Goal: Task Accomplishment & Management: Manage account settings

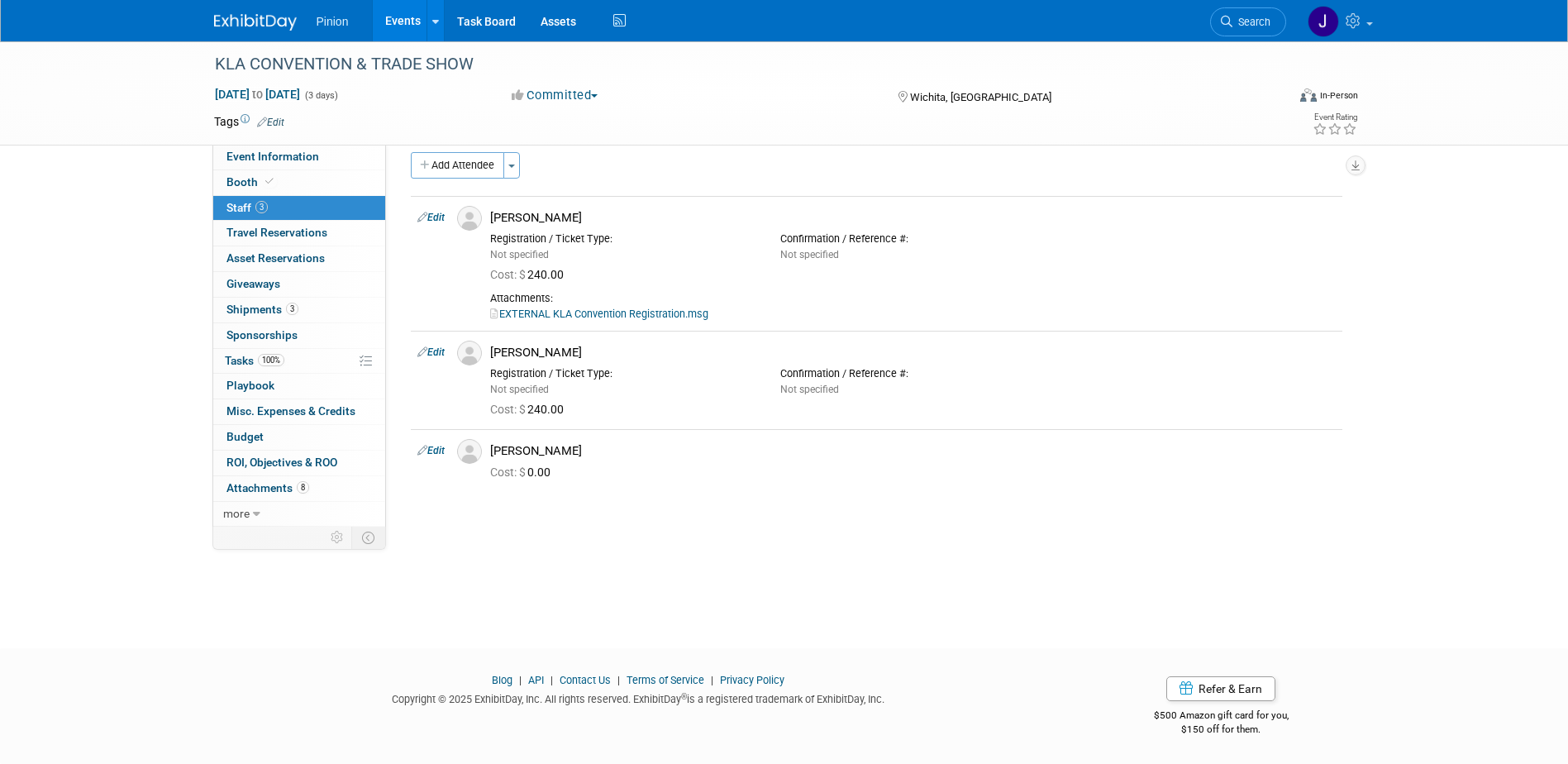
click at [280, 19] on img at bounding box center [256, 23] width 83 height 17
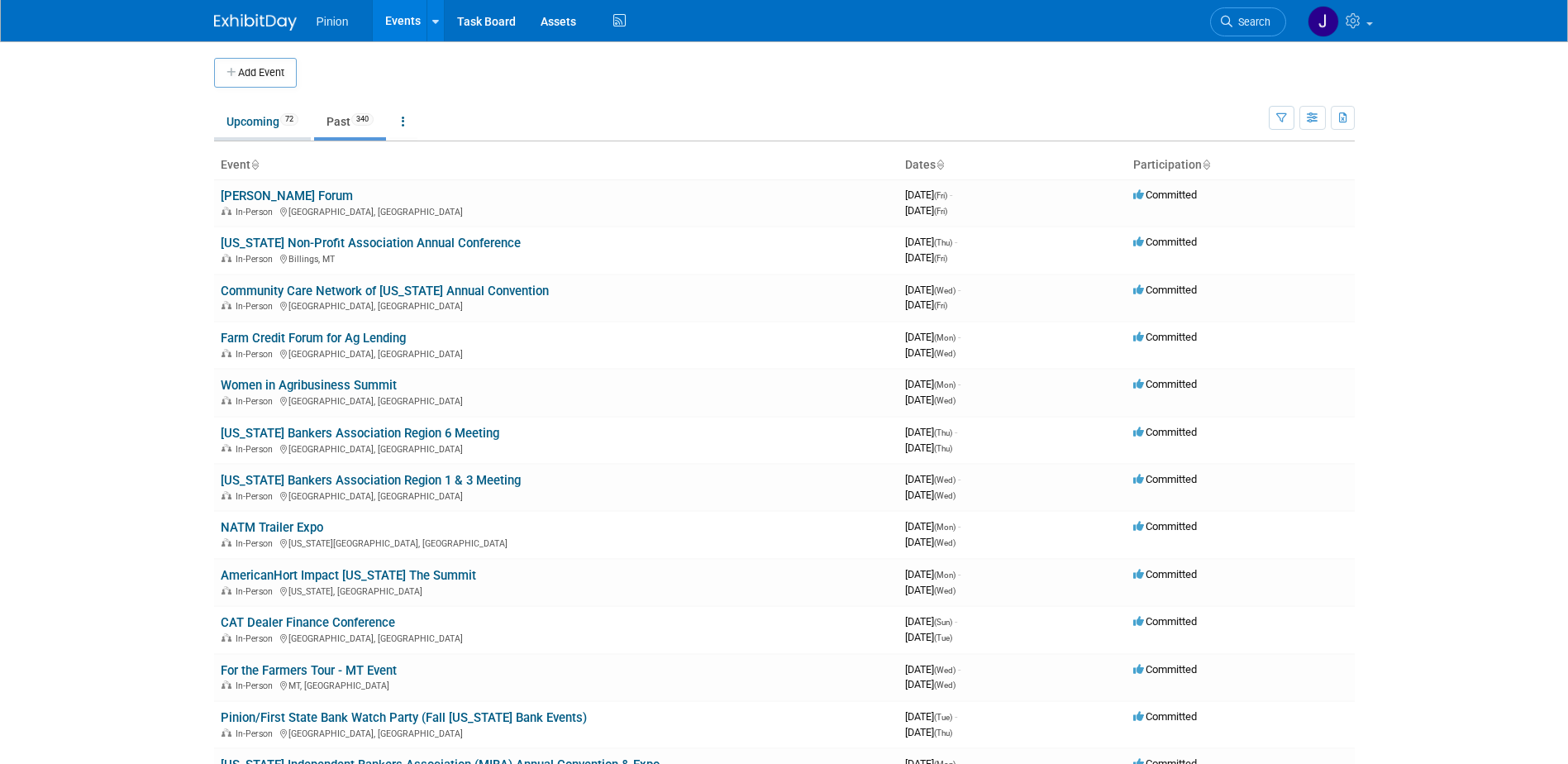
click at [264, 130] on link "Upcoming 72" at bounding box center [262, 121] width 96 height 31
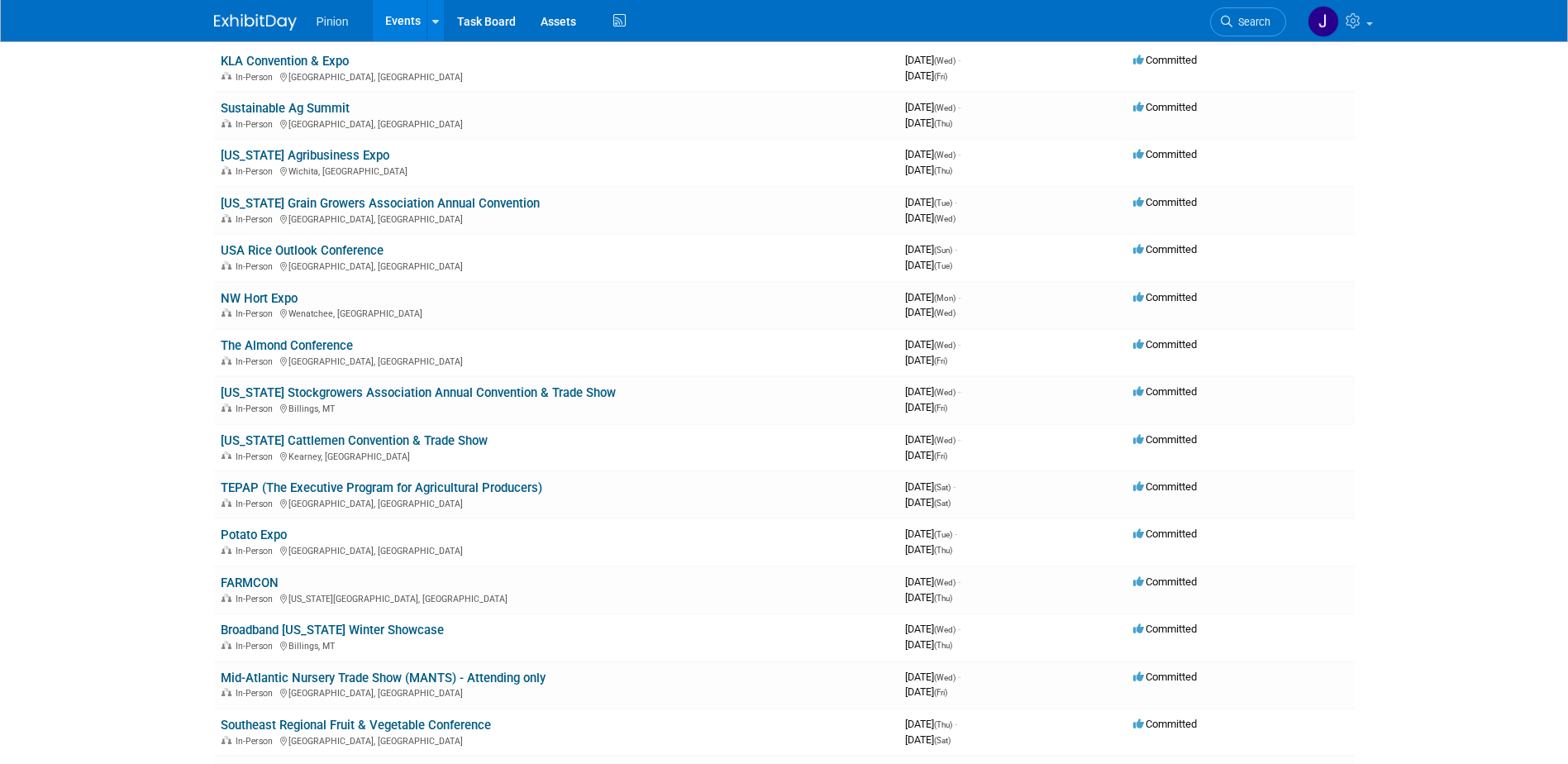
scroll to position [1136, 0]
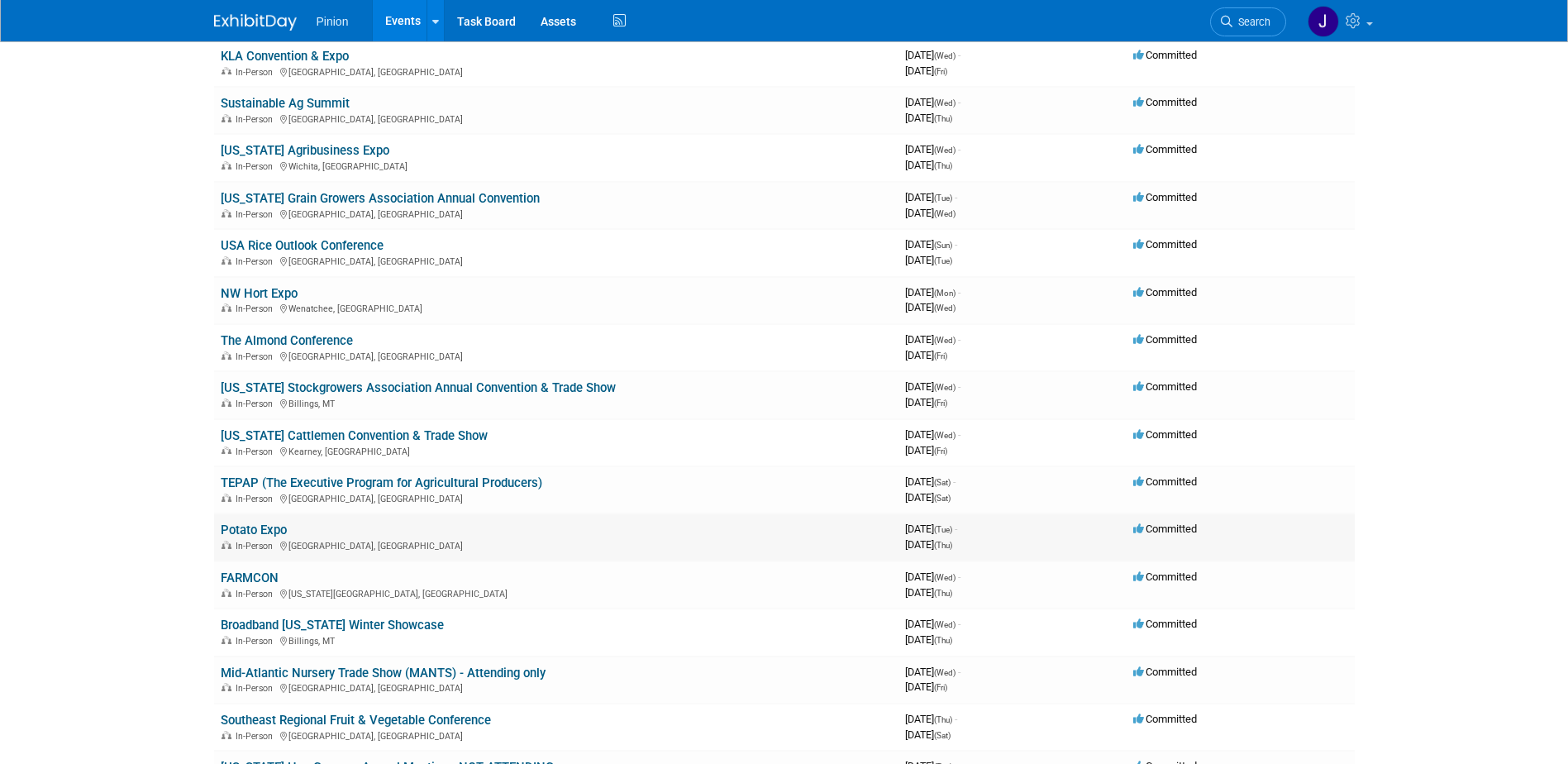
click at [273, 534] on link "Potato Expo" at bounding box center [254, 531] width 66 height 15
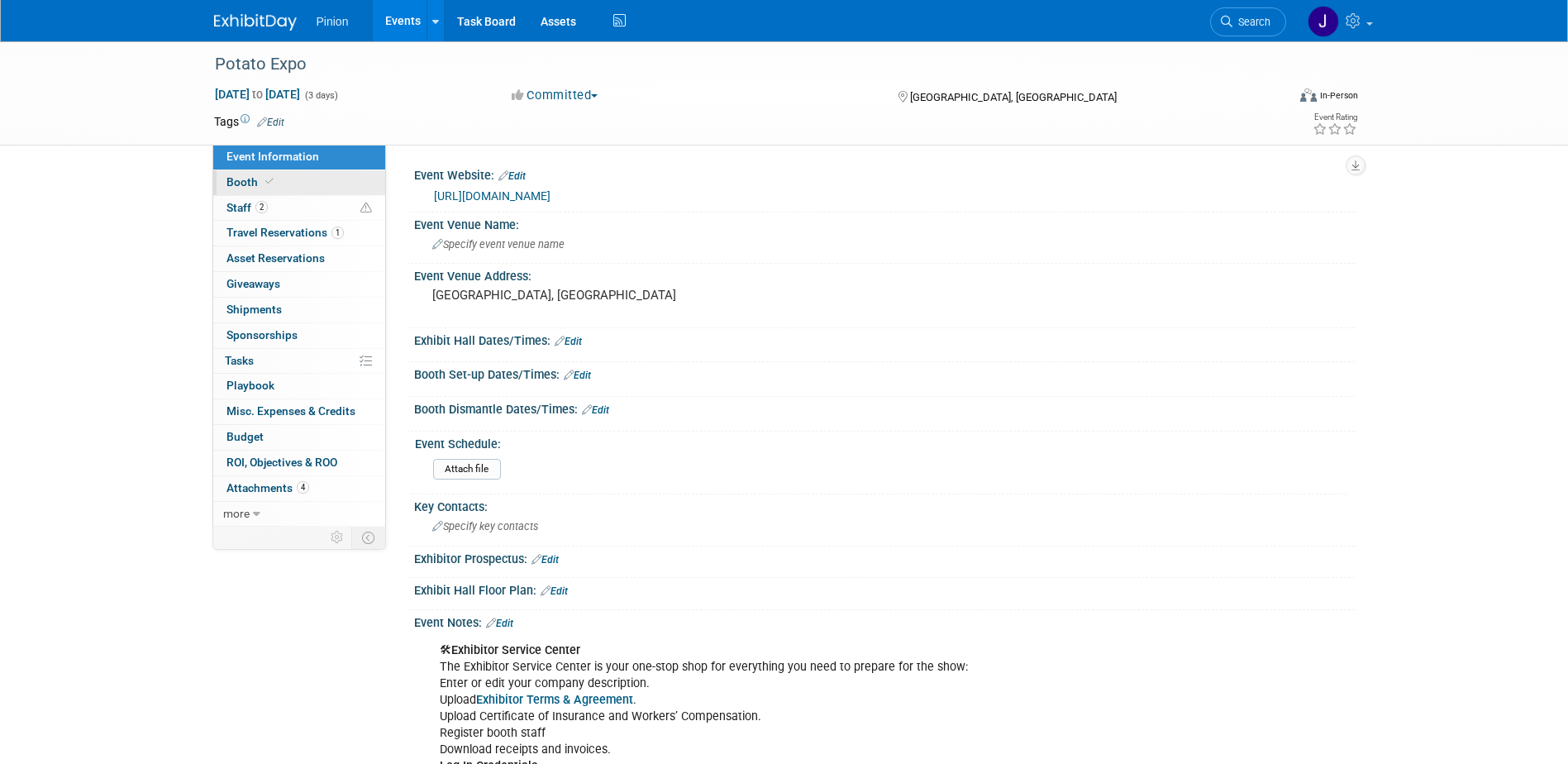
click at [270, 179] on icon at bounding box center [269, 181] width 8 height 9
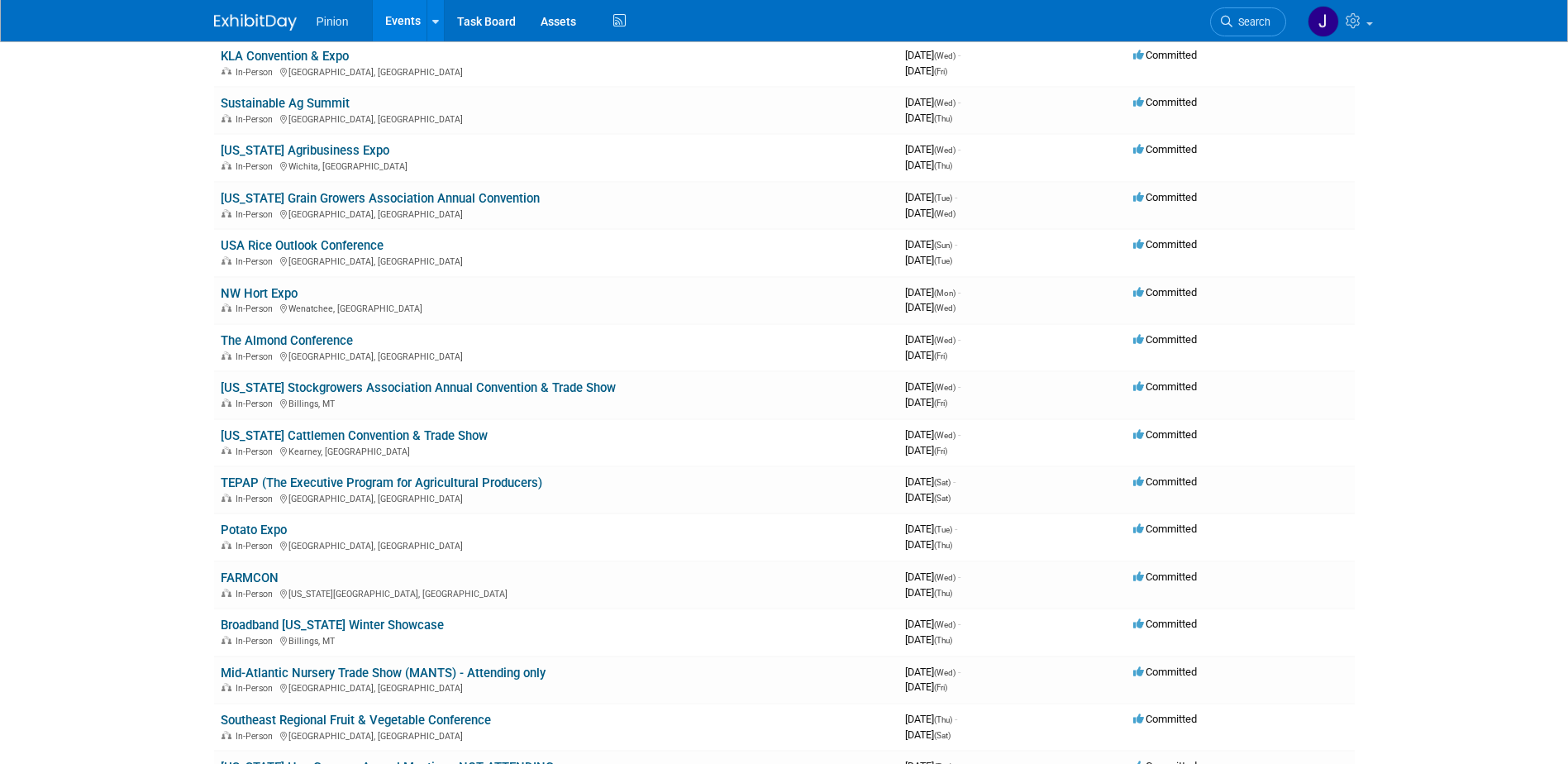
click at [319, 341] on link "The Almond Conference" at bounding box center [287, 341] width 132 height 15
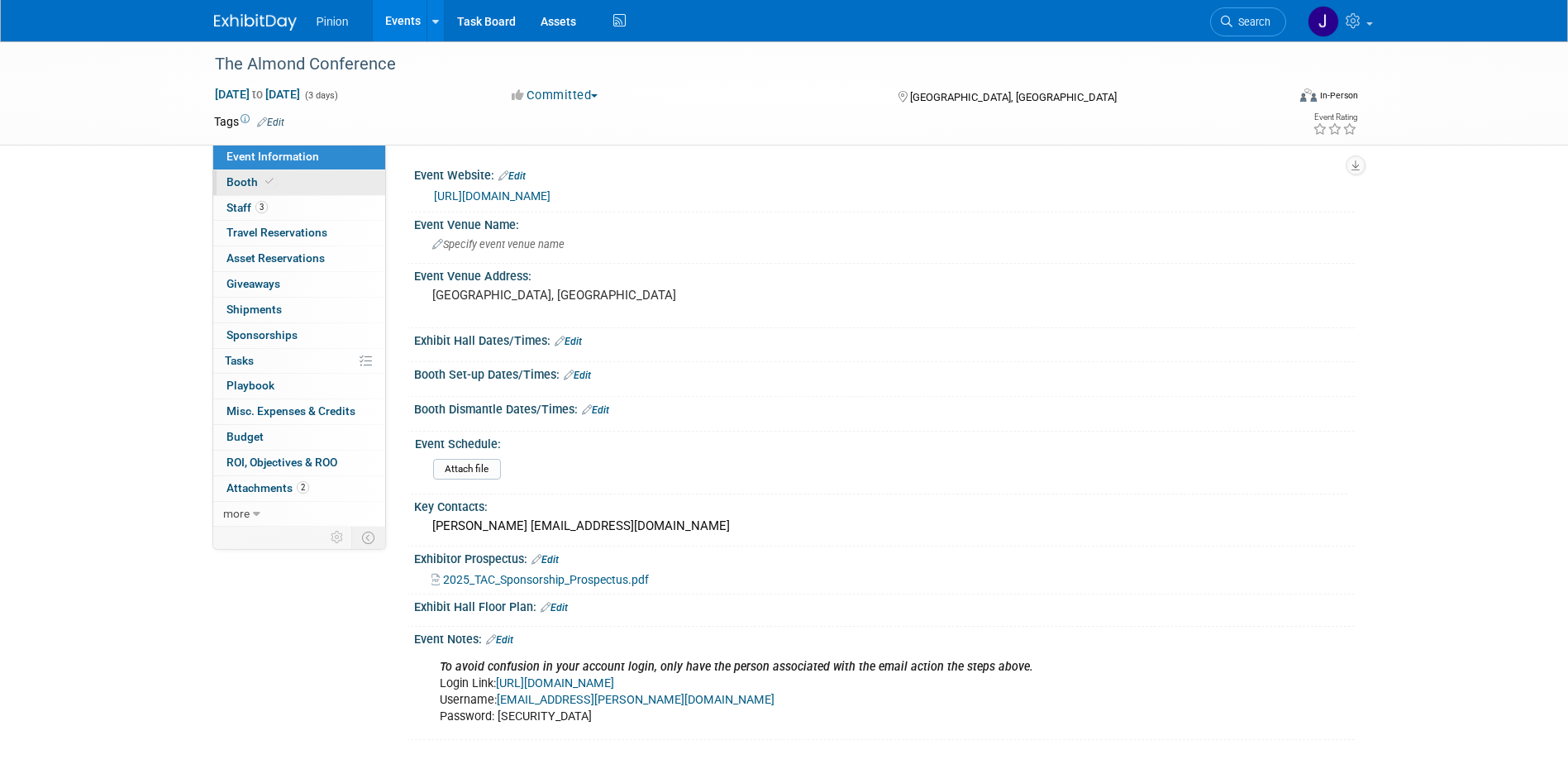
click at [268, 177] on icon at bounding box center [269, 181] width 8 height 9
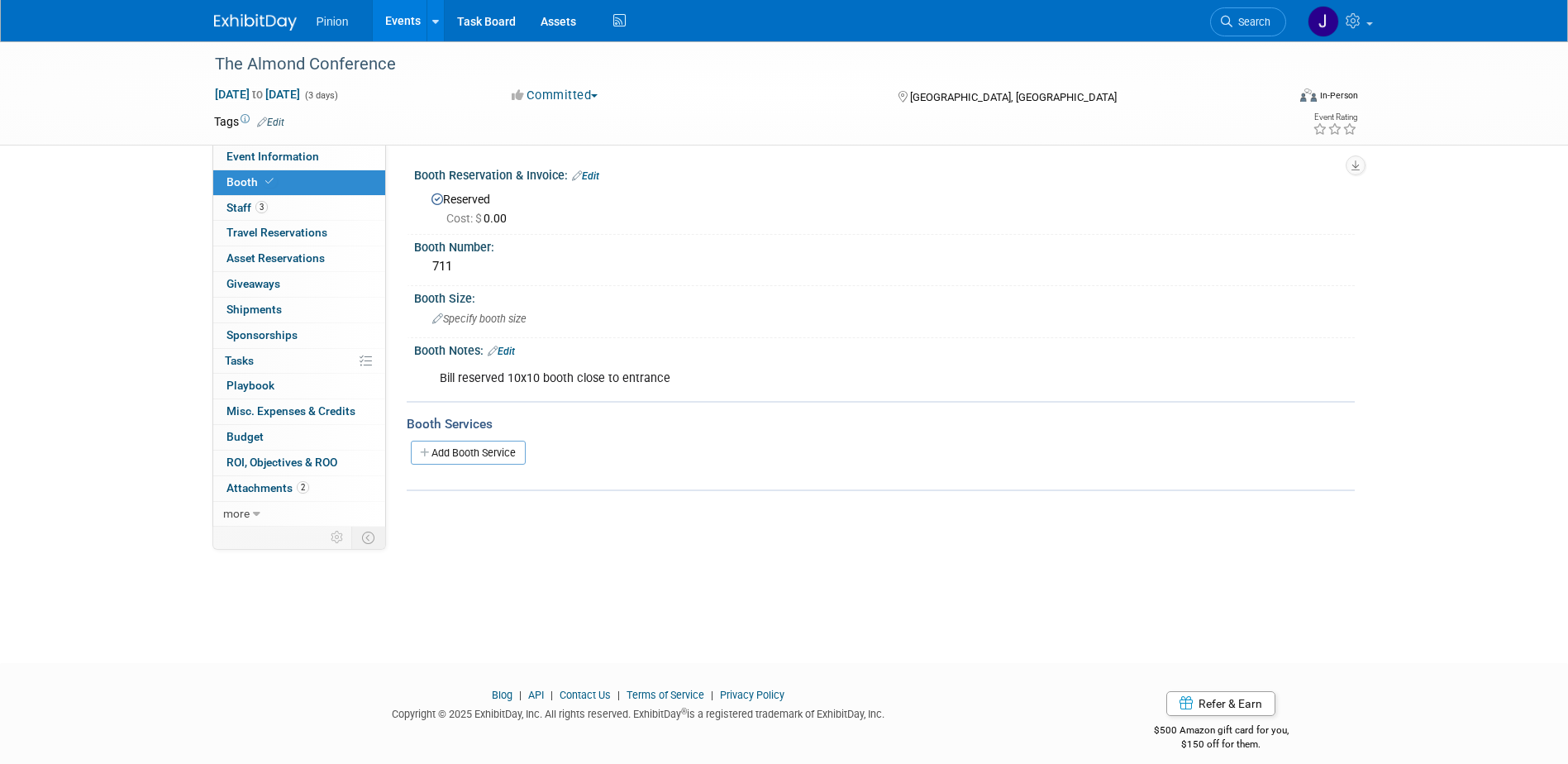
click at [261, 19] on img at bounding box center [256, 23] width 83 height 17
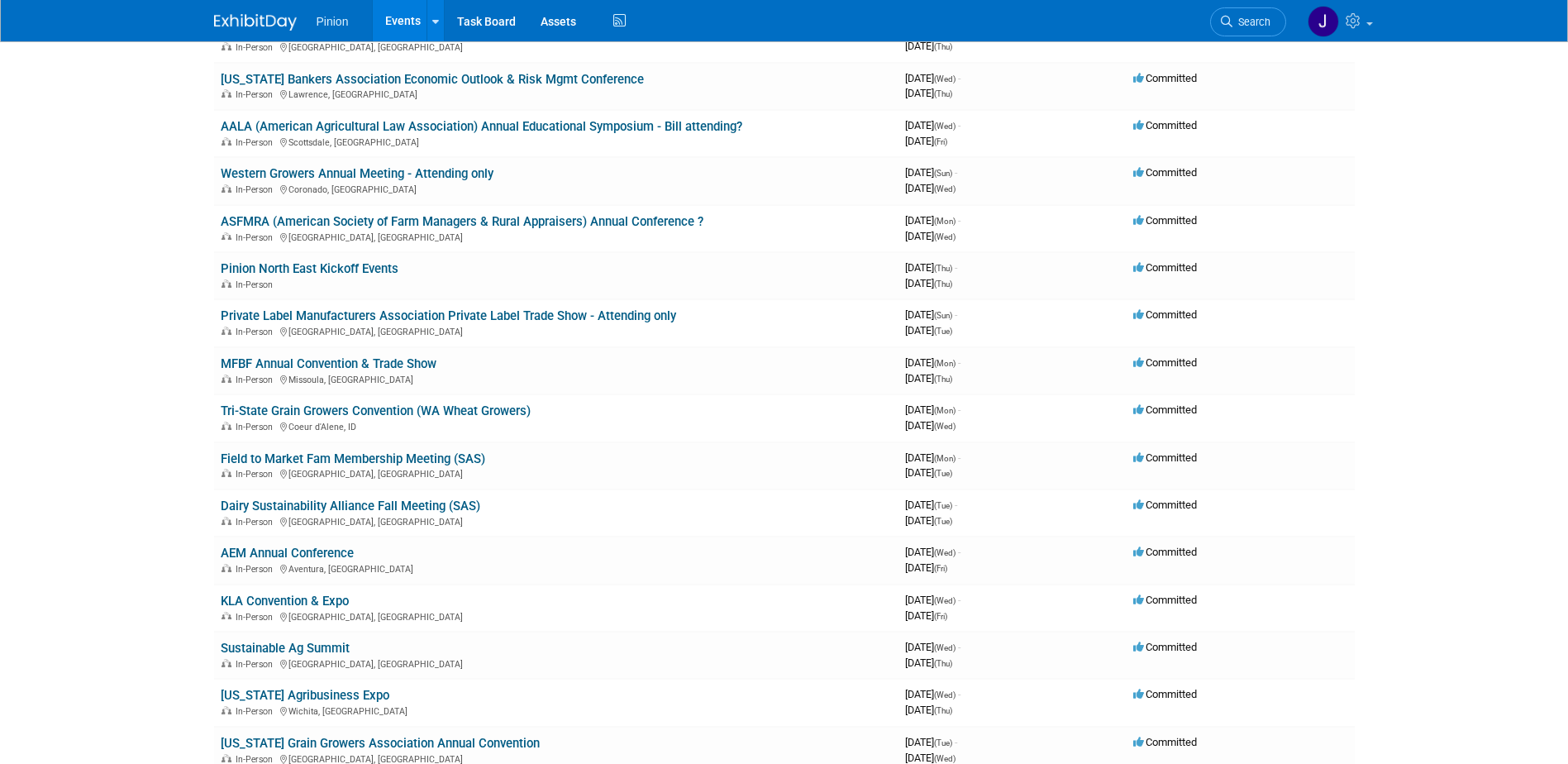
scroll to position [596, 0]
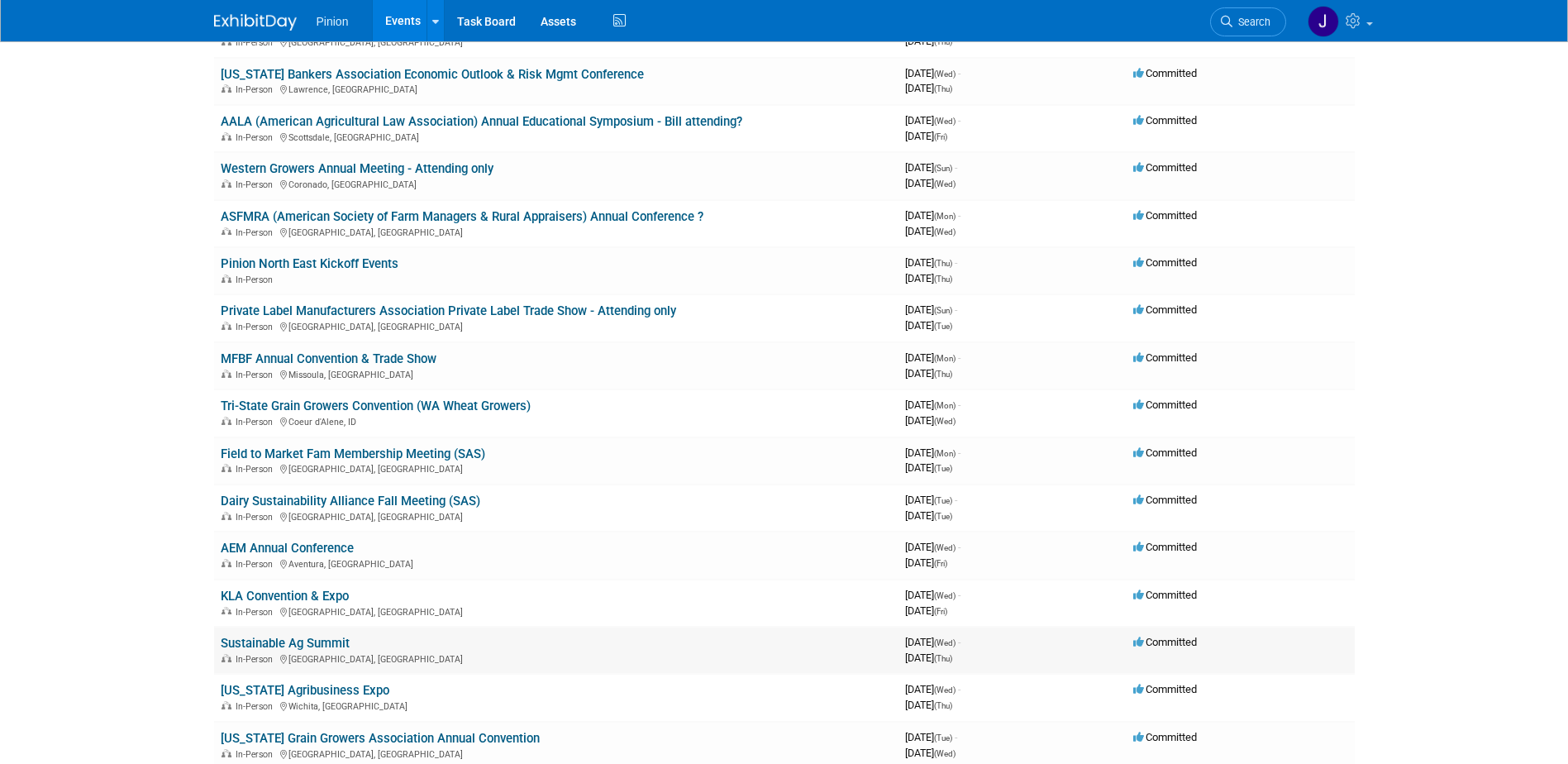
click at [306, 641] on link "Sustainable Ag Summit" at bounding box center [285, 643] width 129 height 15
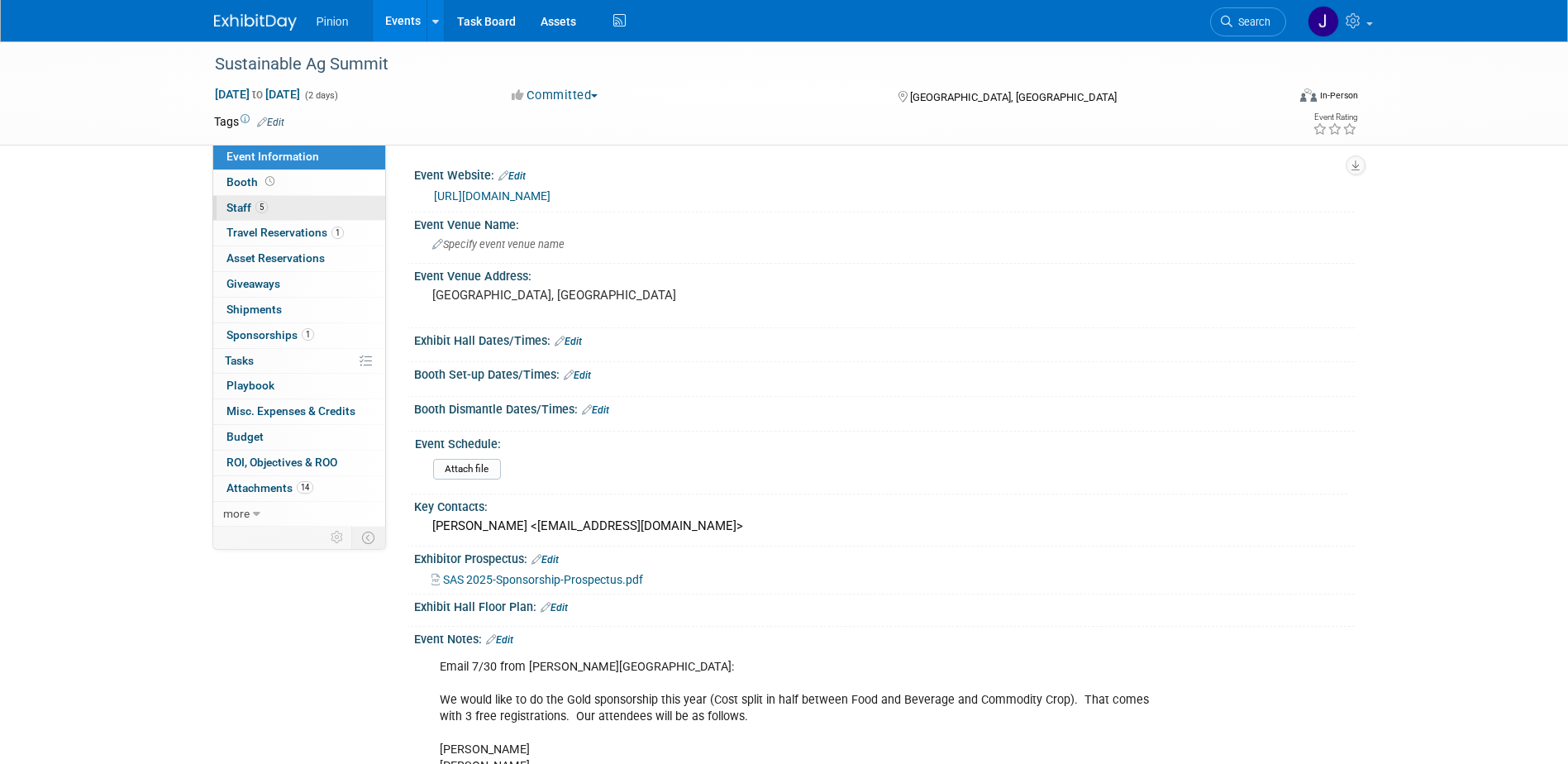
click at [254, 210] on span "Staff 5" at bounding box center [247, 208] width 42 height 13
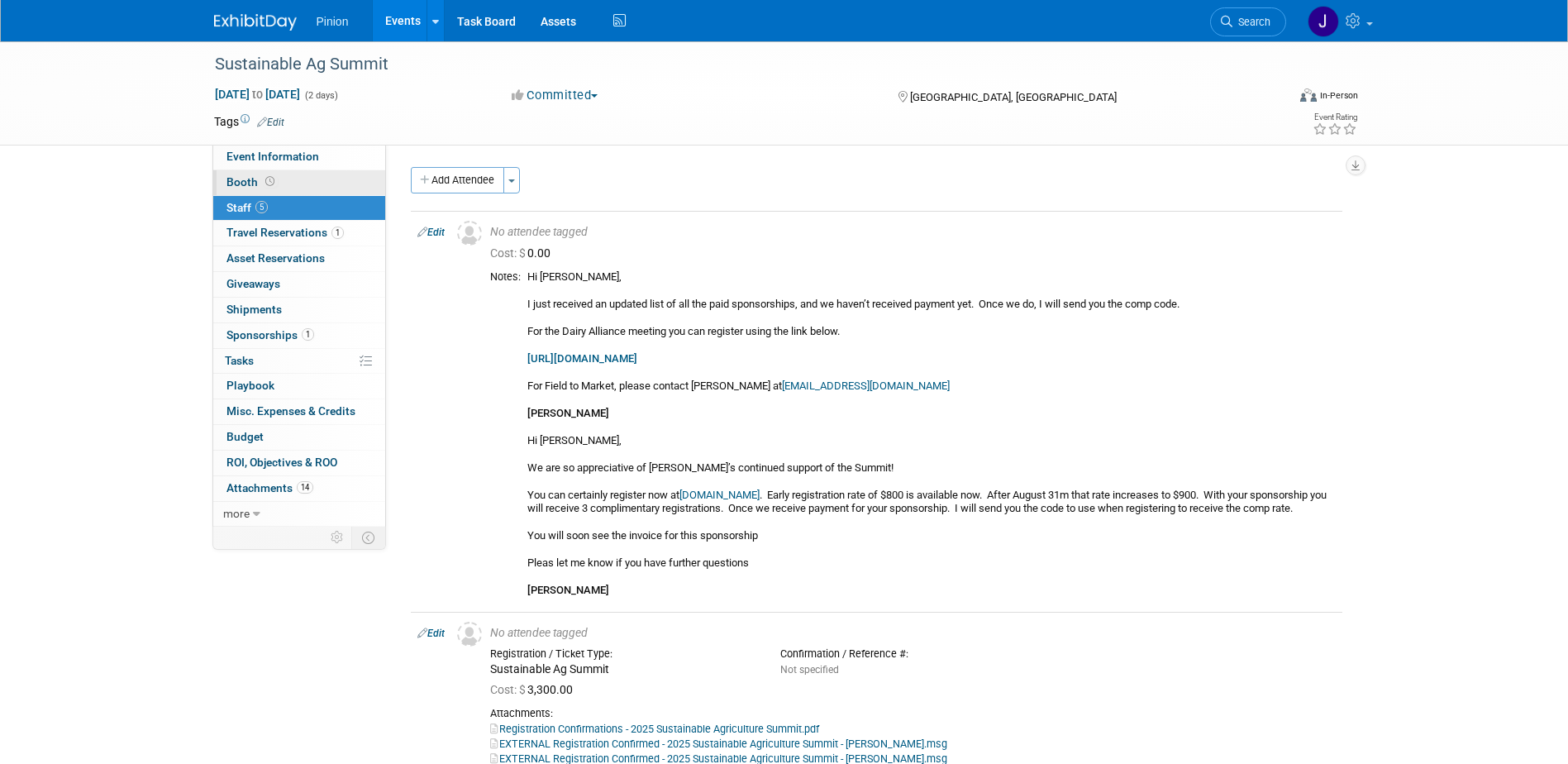
click at [280, 180] on link "Booth" at bounding box center [299, 182] width 172 height 25
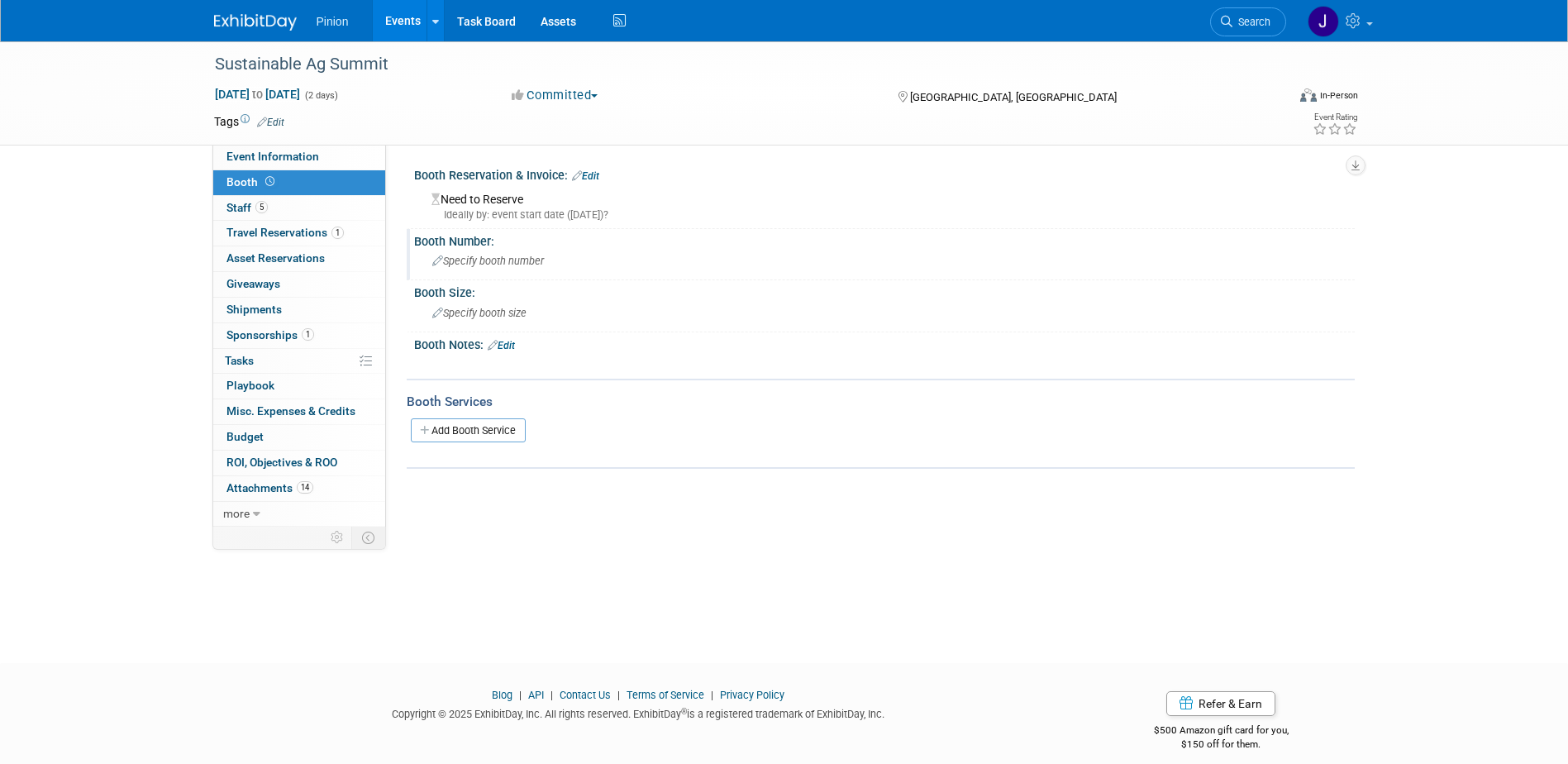
click at [525, 262] on span "Specify booth number" at bounding box center [488, 261] width 111 height 12
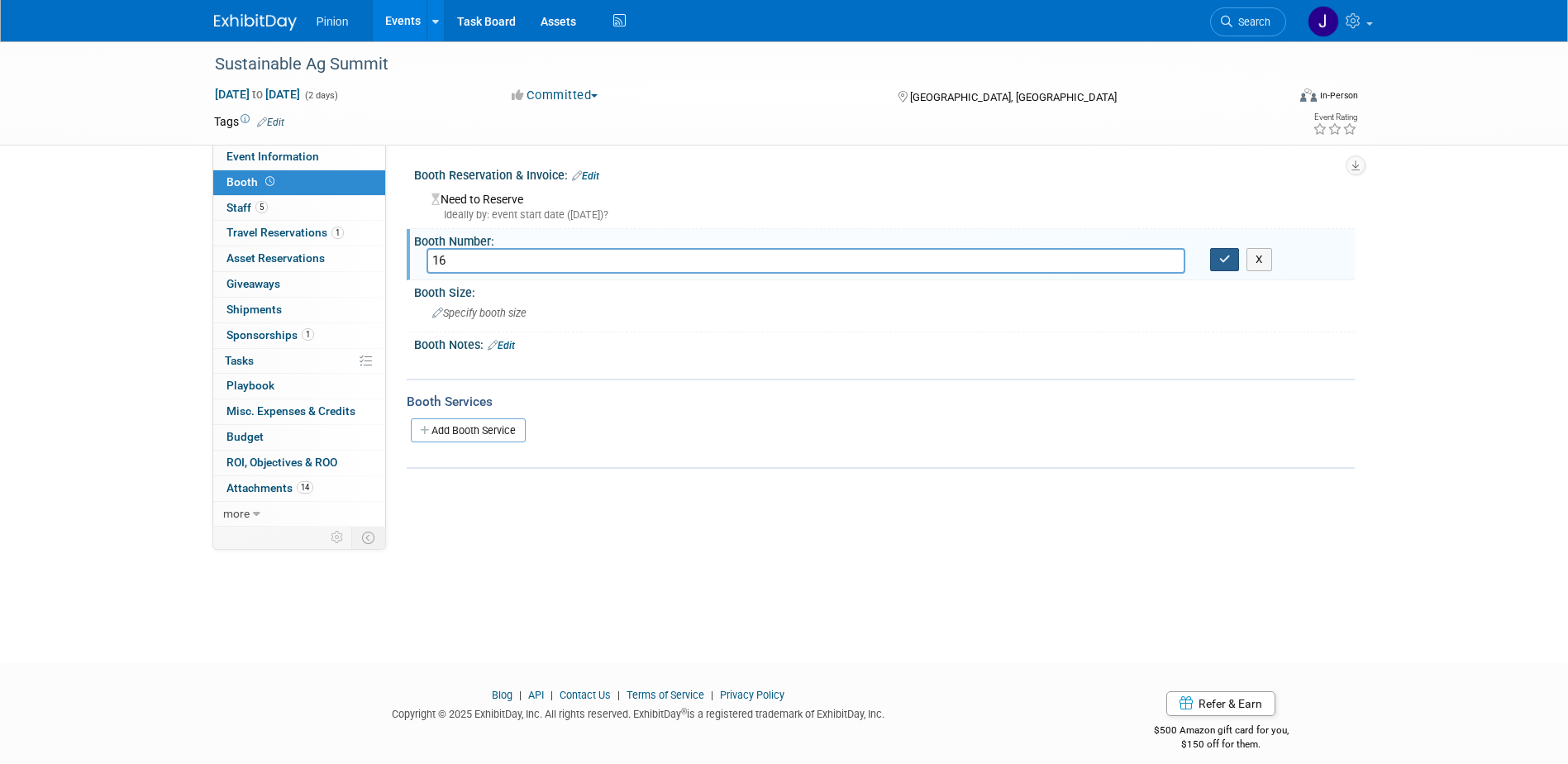
type input "16"
click at [1232, 263] on button "button" at bounding box center [1225, 260] width 30 height 24
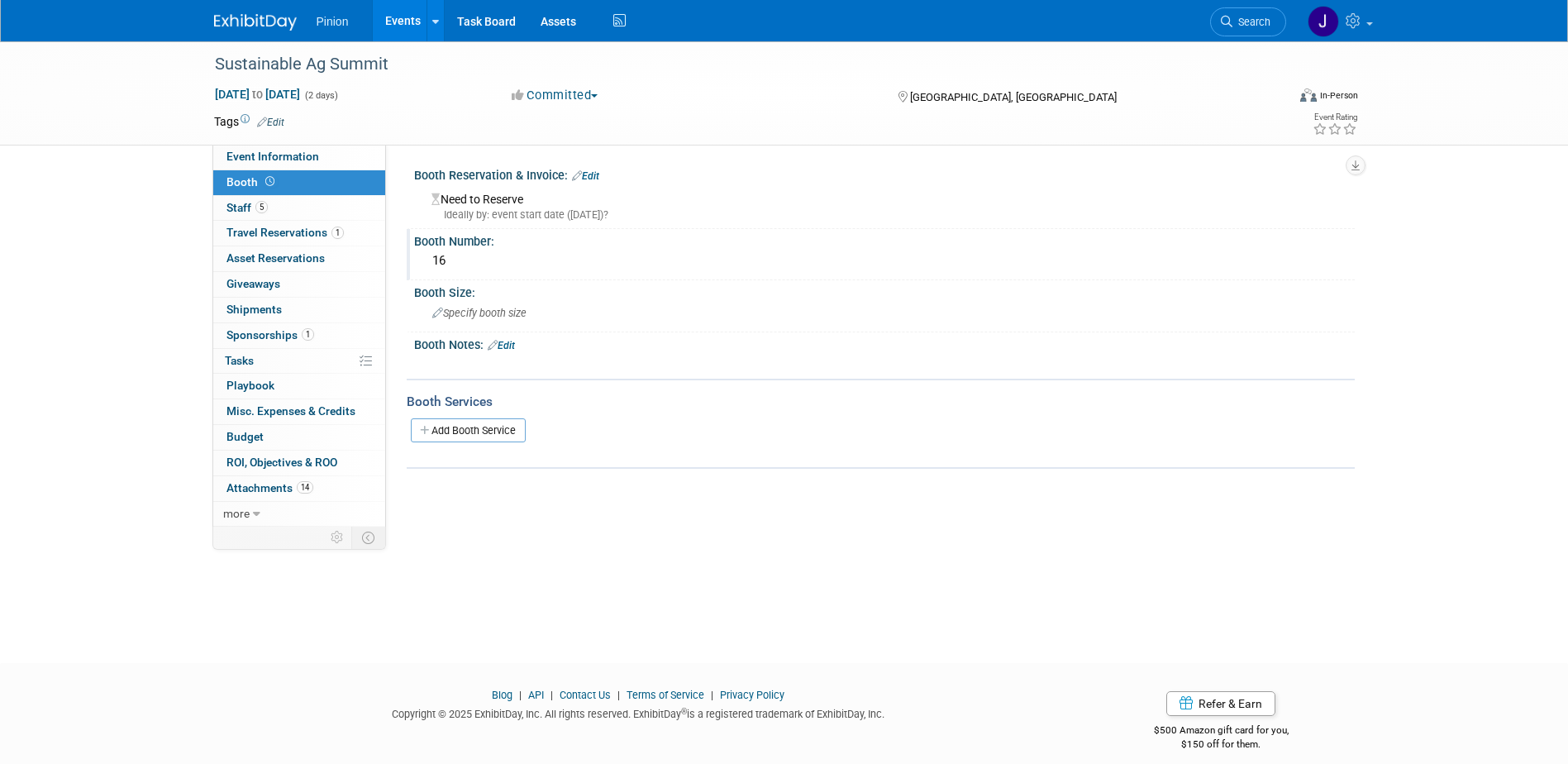
click at [244, 16] on img at bounding box center [256, 23] width 83 height 17
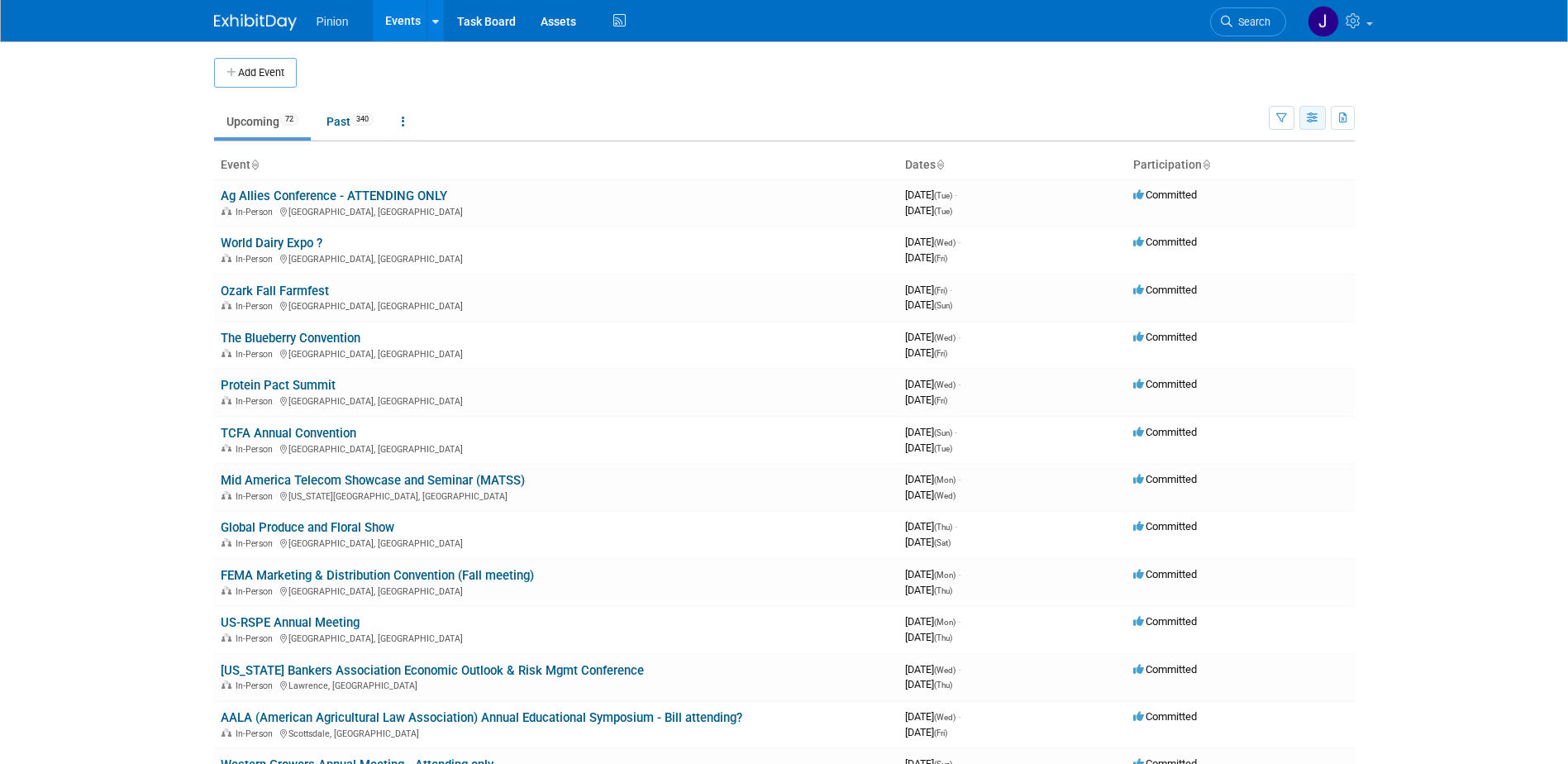
click at [1311, 123] on icon "button" at bounding box center [1313, 118] width 12 height 10
click at [1448, 277] on body "Pinion Events Add Event Bulk Upload Events Shareable Event Boards Recently View…" at bounding box center [784, 382] width 1568 height 764
click at [402, 120] on link at bounding box center [404, 121] width 28 height 31
click at [520, 104] on ul "Upcoming 72 Past 340 All Events 412 Past and Upcoming Grouped Annually Events g…" at bounding box center [742, 122] width 1055 height 37
click at [1281, 123] on icon "button" at bounding box center [1281, 118] width 10 height 10
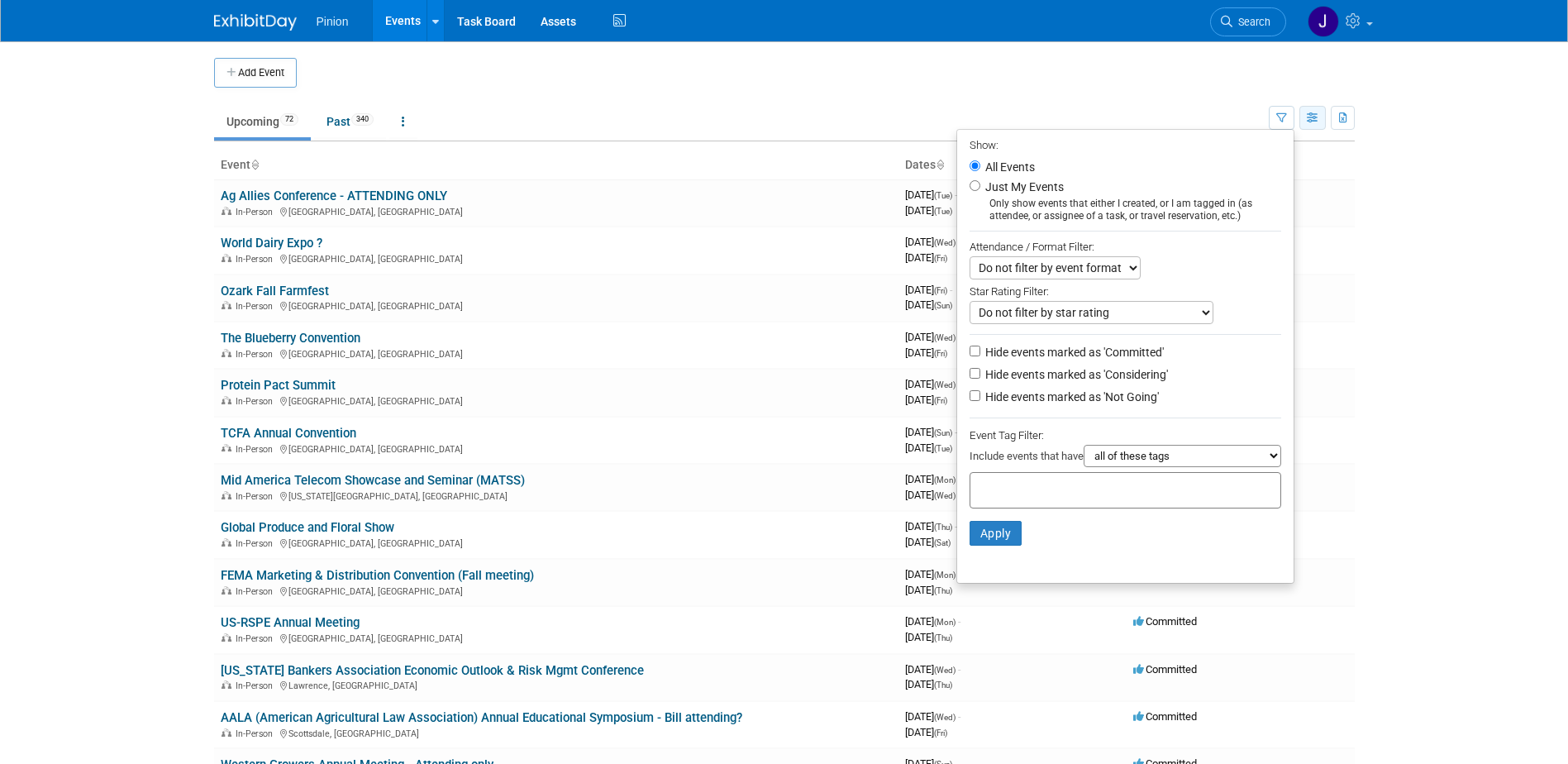
click at [1312, 116] on icon "button" at bounding box center [1313, 118] width 12 height 10
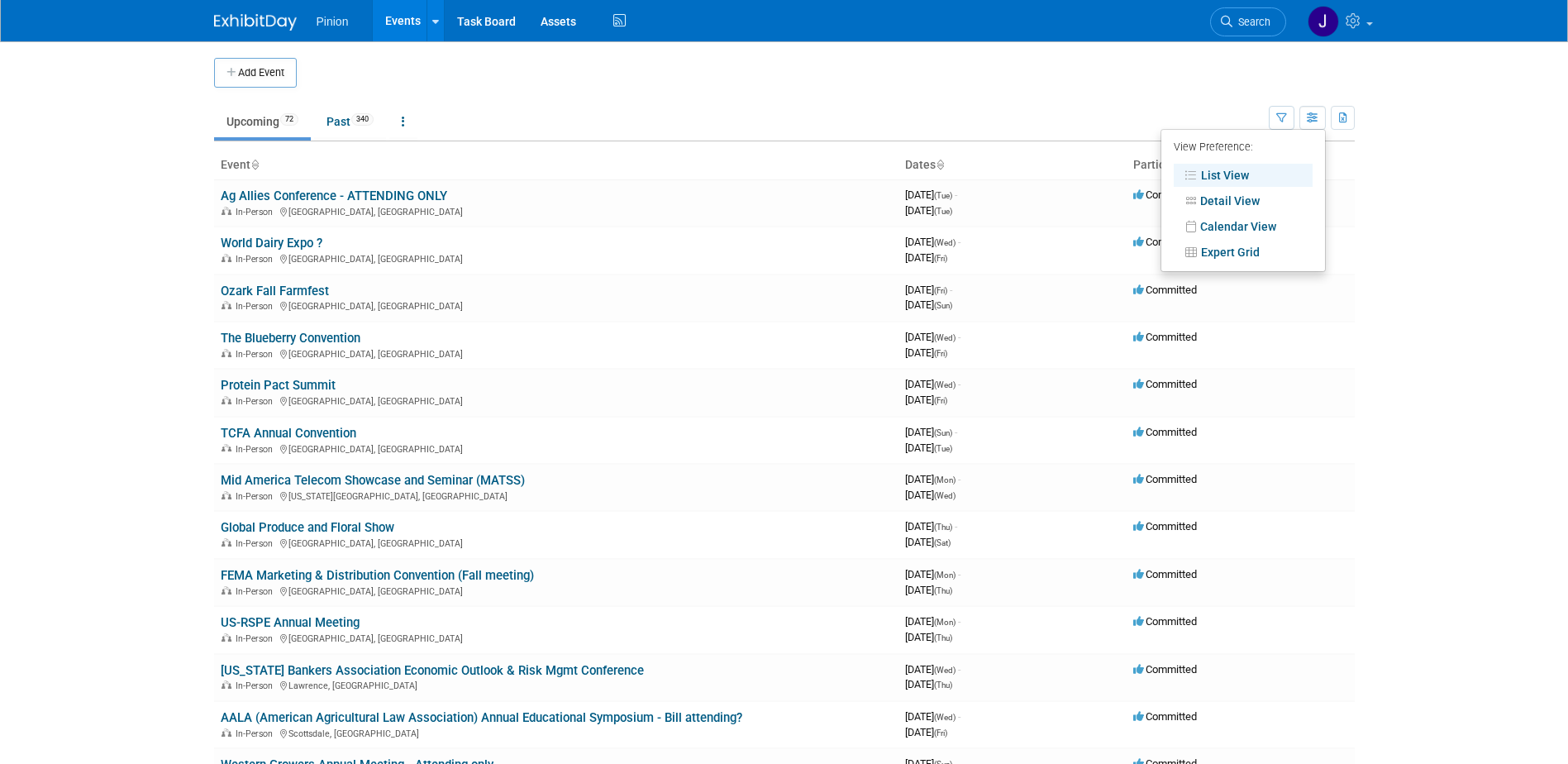
drag, startPoint x: 1404, startPoint y: 270, endPoint x: 1402, endPoint y: 282, distance: 12.2
click at [1404, 272] on body "Pinion Events Add Event Bulk Upload Events Shareable Event Boards Recently View…" at bounding box center [784, 382] width 1568 height 764
click at [433, 14] on div at bounding box center [435, 21] width 7 height 17
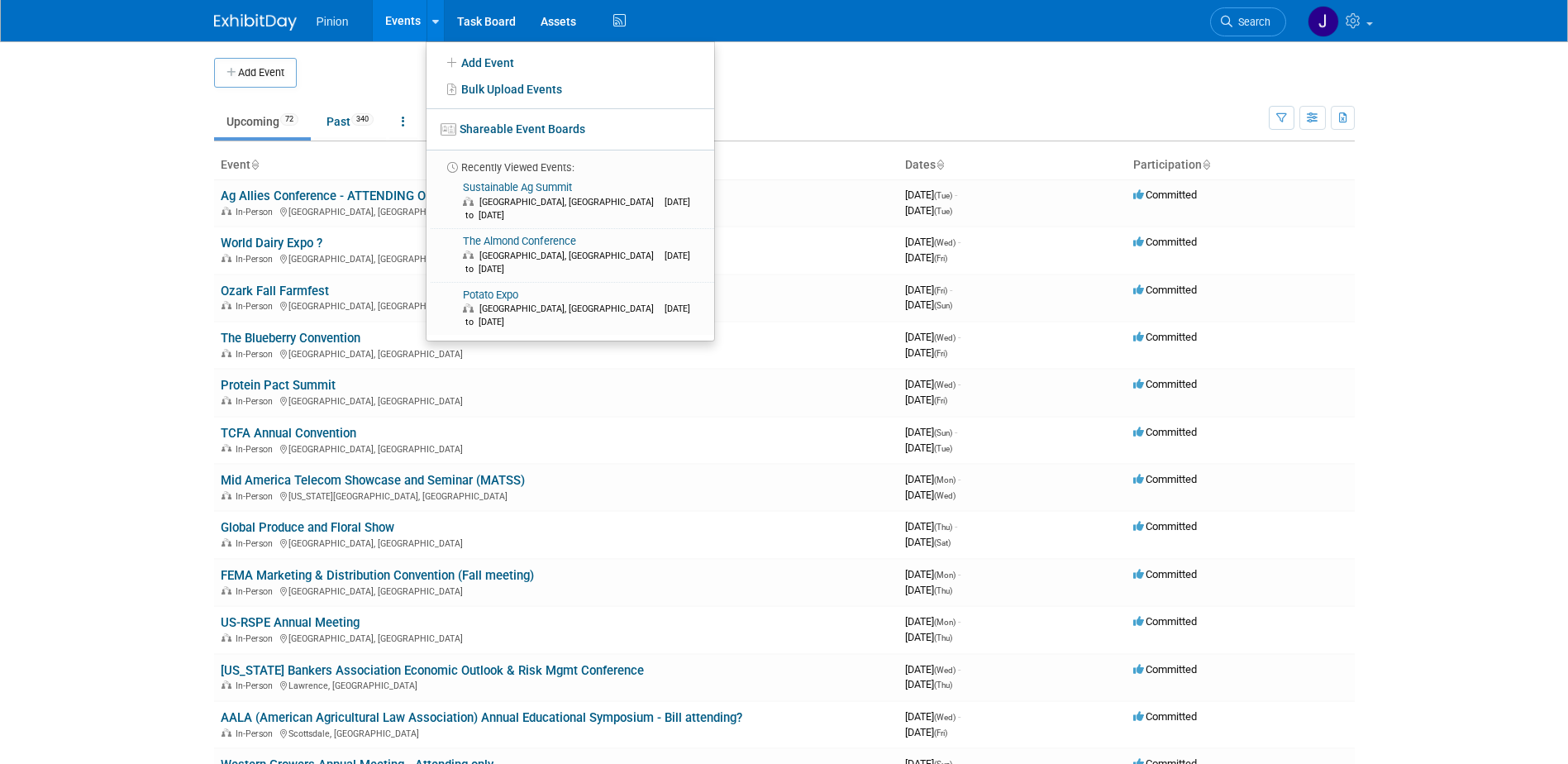
click at [1369, 246] on body "Pinion Events Add Event Bulk Upload Events Shareable Event Boards Recently View…" at bounding box center [784, 382] width 1568 height 764
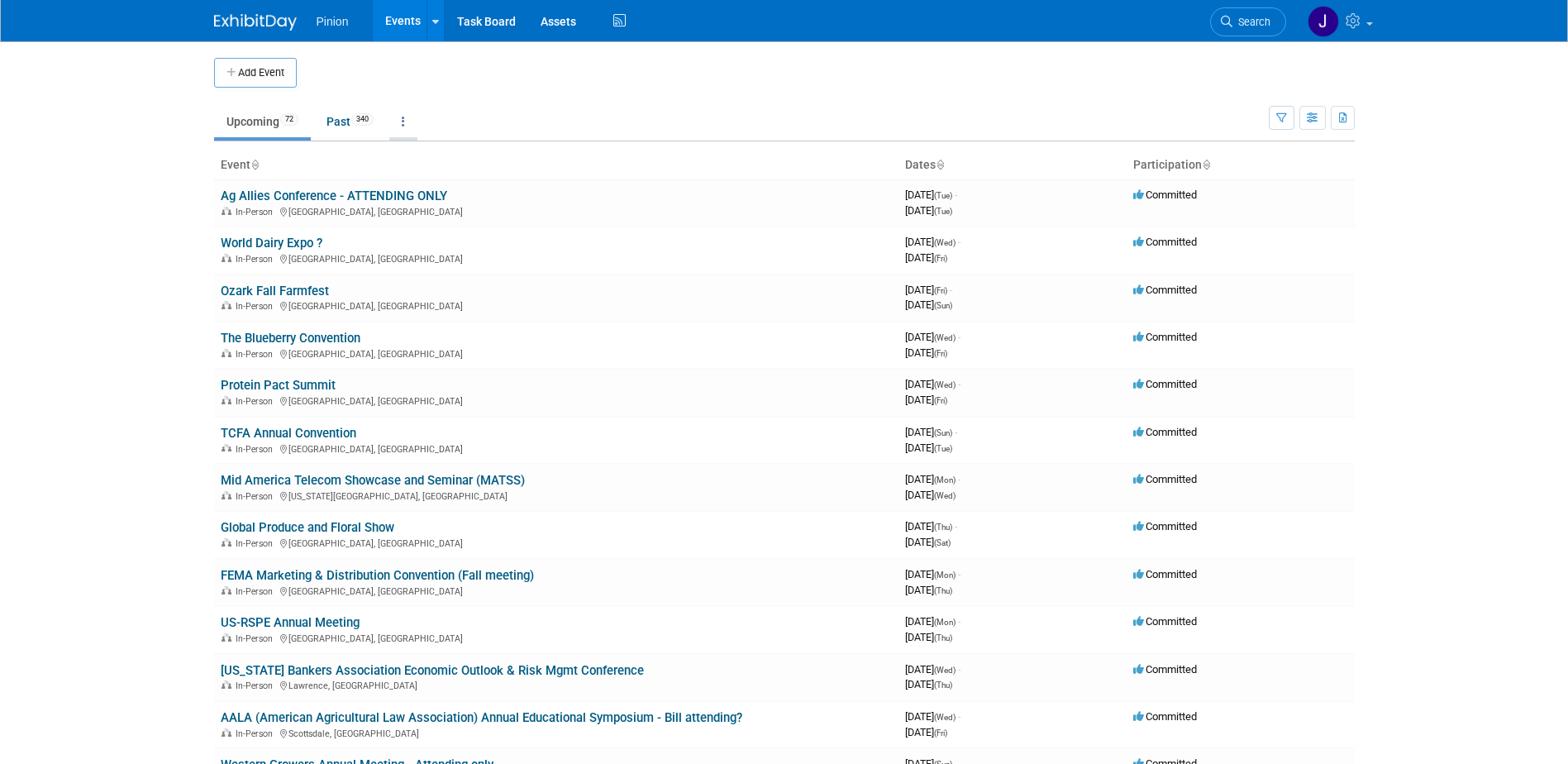
click at [405, 122] on icon at bounding box center [404, 122] width 4 height 11
click at [546, 66] on td at bounding box center [798, 73] width 1003 height 30
click at [1367, 30] on link at bounding box center [1340, 21] width 81 height 42
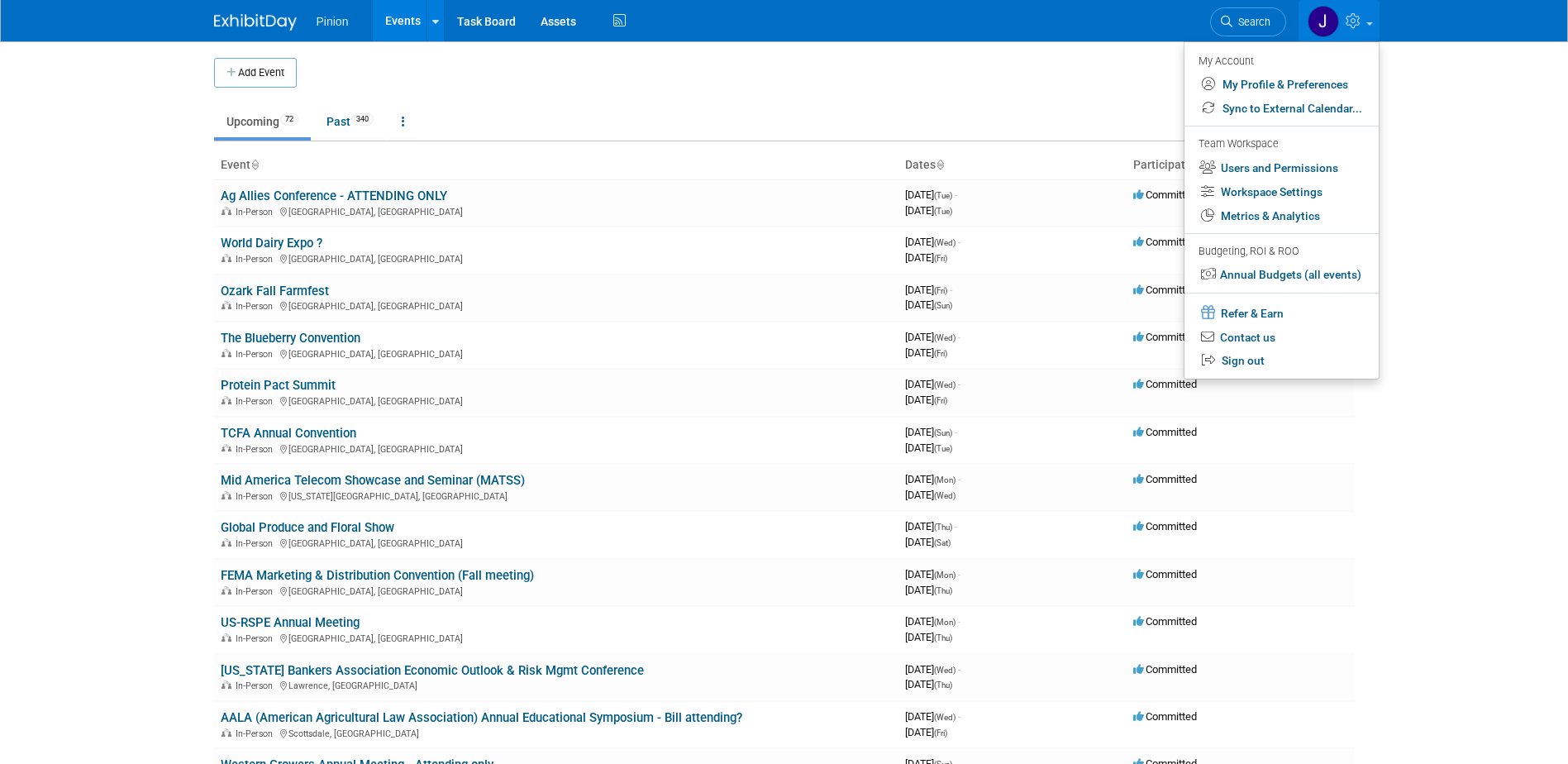
click at [1368, 18] on link at bounding box center [1340, 21] width 81 height 42
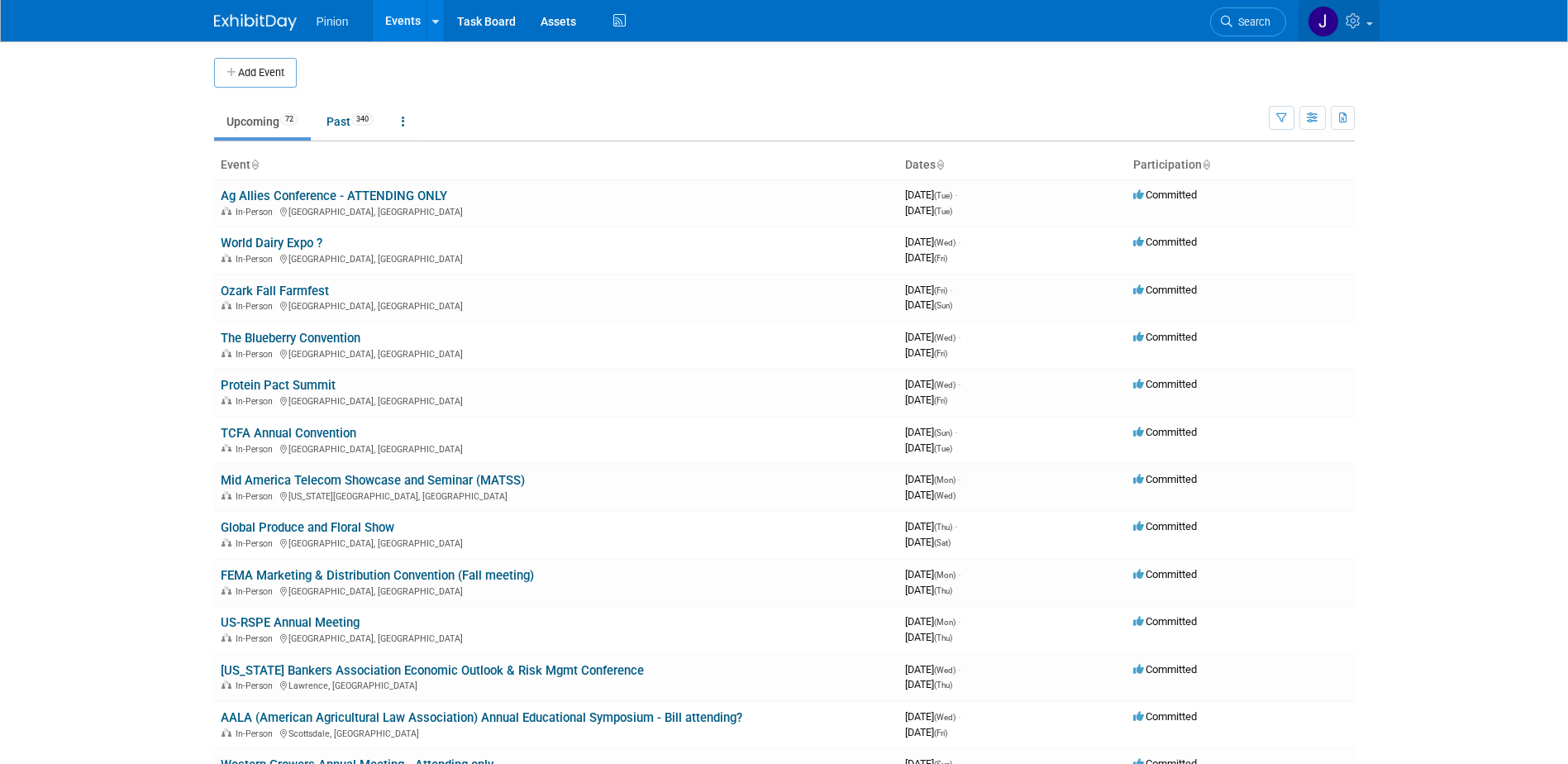
click at [1368, 18] on link at bounding box center [1340, 21] width 81 height 42
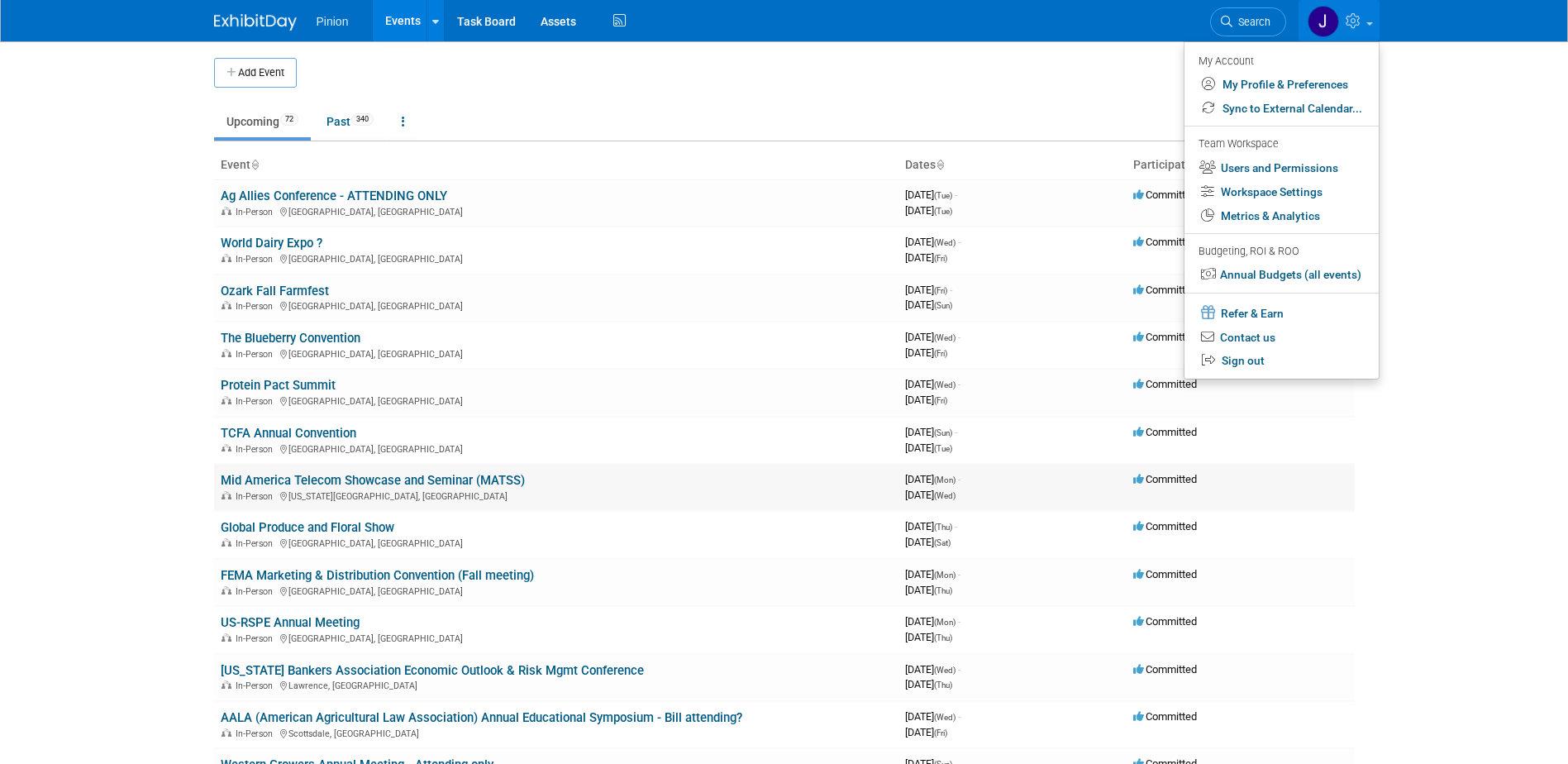
click at [1315, 476] on td "Committed" at bounding box center [1241, 487] width 228 height 47
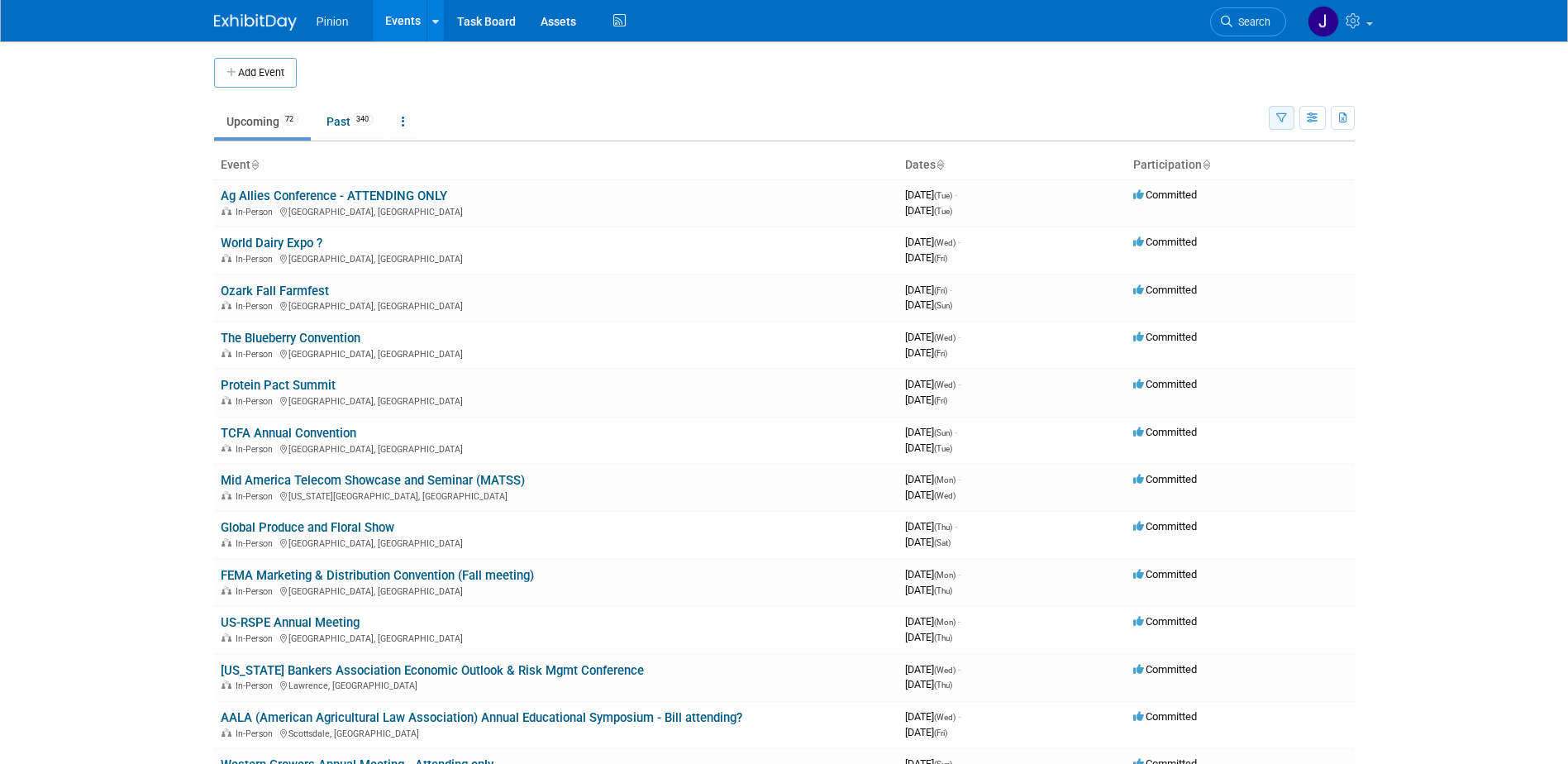
click at [1280, 123] on icon "button" at bounding box center [1281, 118] width 10 height 10
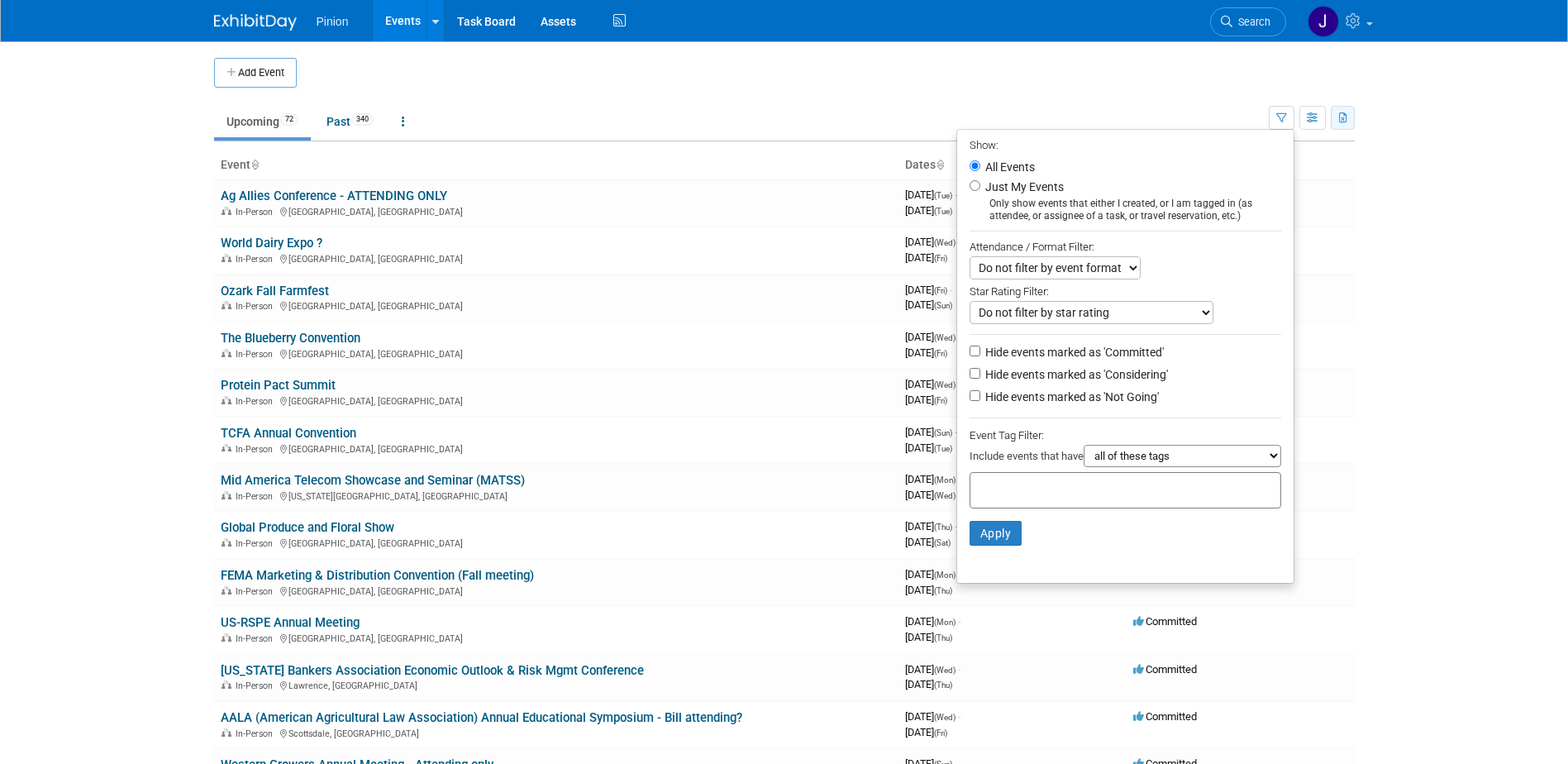
click at [1348, 113] on icon "button" at bounding box center [1344, 118] width 9 height 10
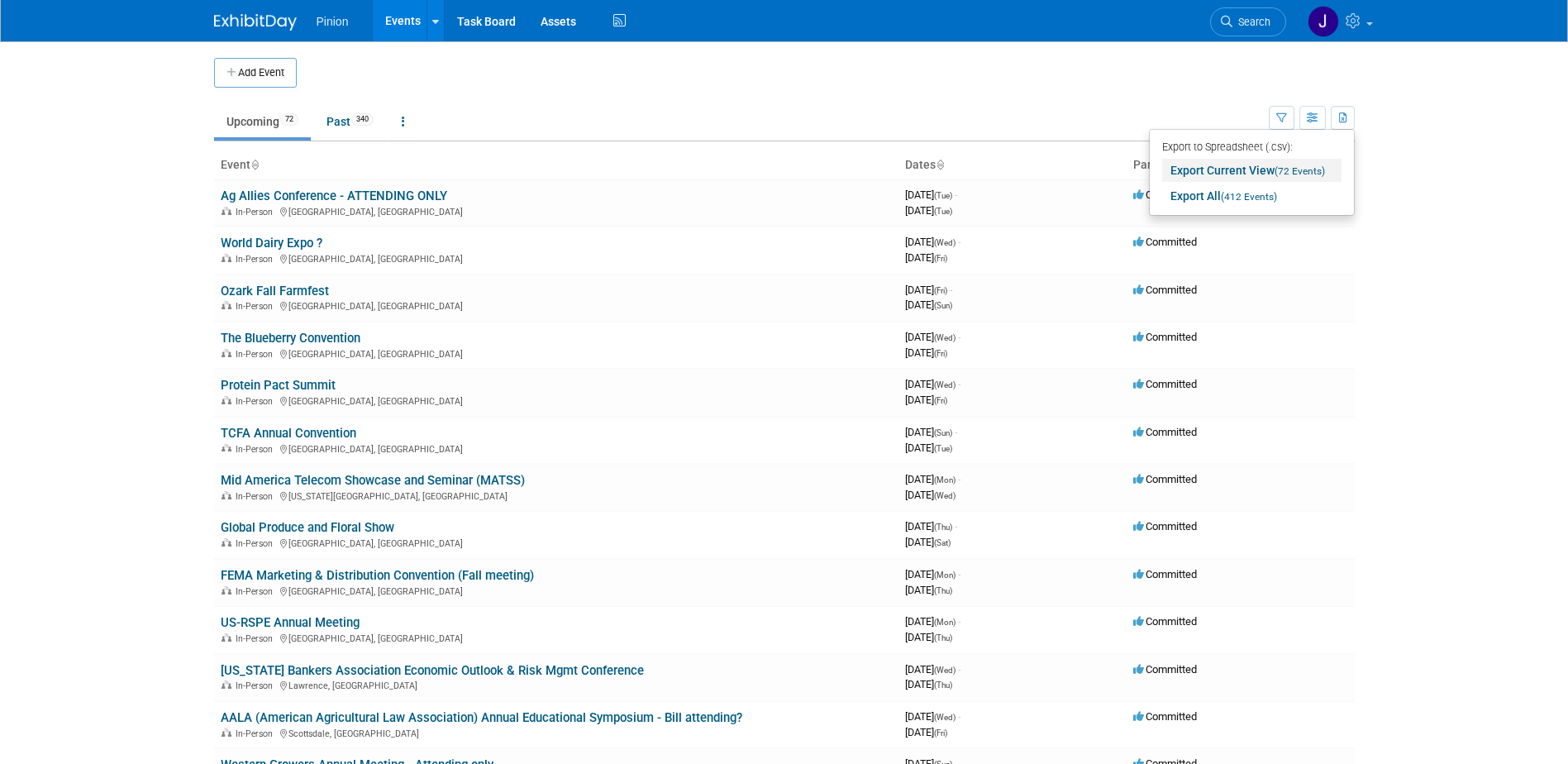
click at [1228, 168] on link "Export Current View (72 Events)" at bounding box center [1252, 170] width 179 height 24
drag, startPoint x: 1567, startPoint y: 127, endPoint x: 1575, endPoint y: 139, distance: 14.4
click at [1568, 139] on html "Pinion Events Add Event Bulk Upload Events Shareable Event Boards Recently View…" at bounding box center [784, 382] width 1568 height 764
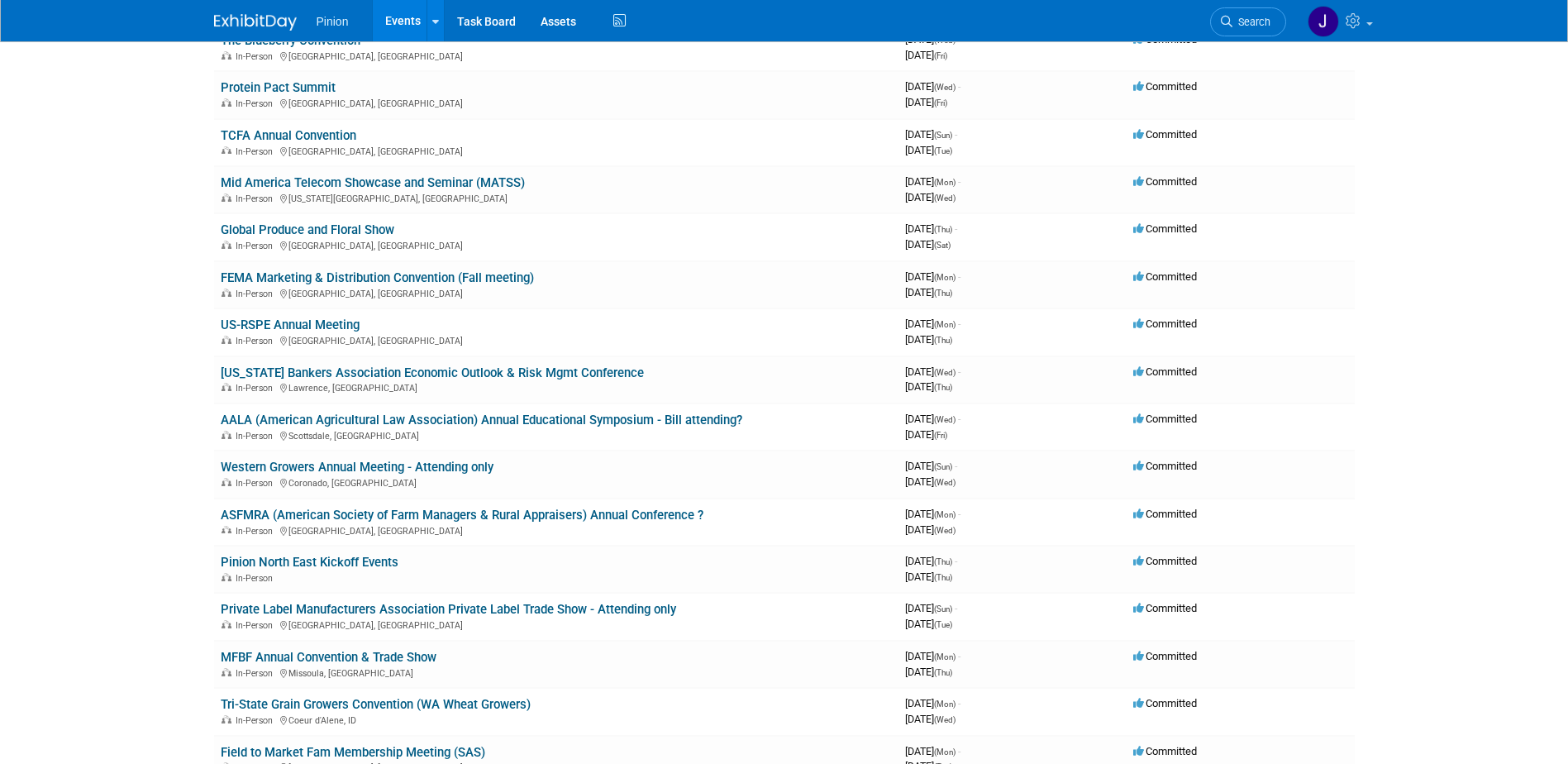
scroll to position [319, 0]
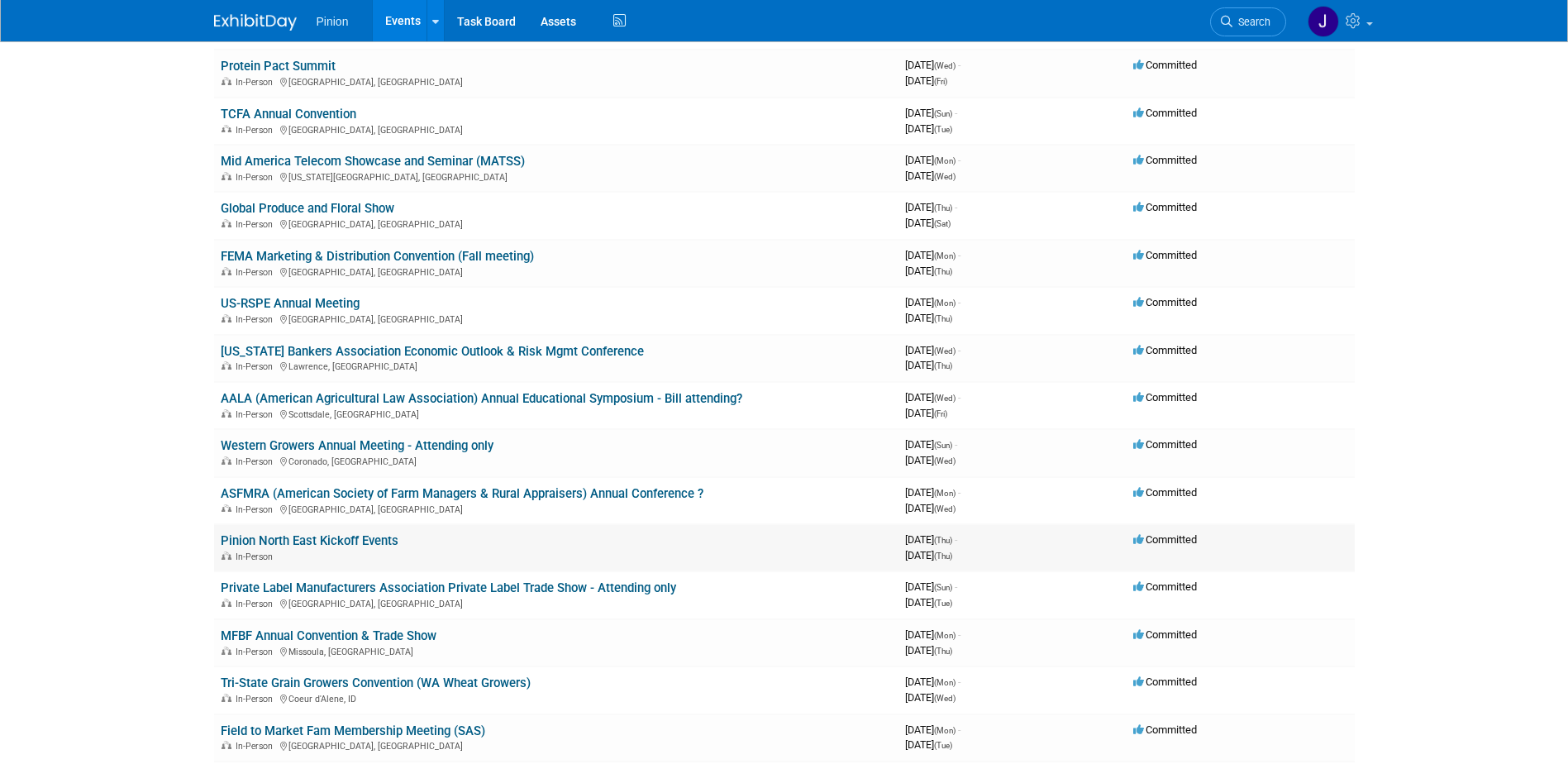
click at [361, 542] on link "Pinion North East Kickoff Events" at bounding box center [310, 541] width 177 height 15
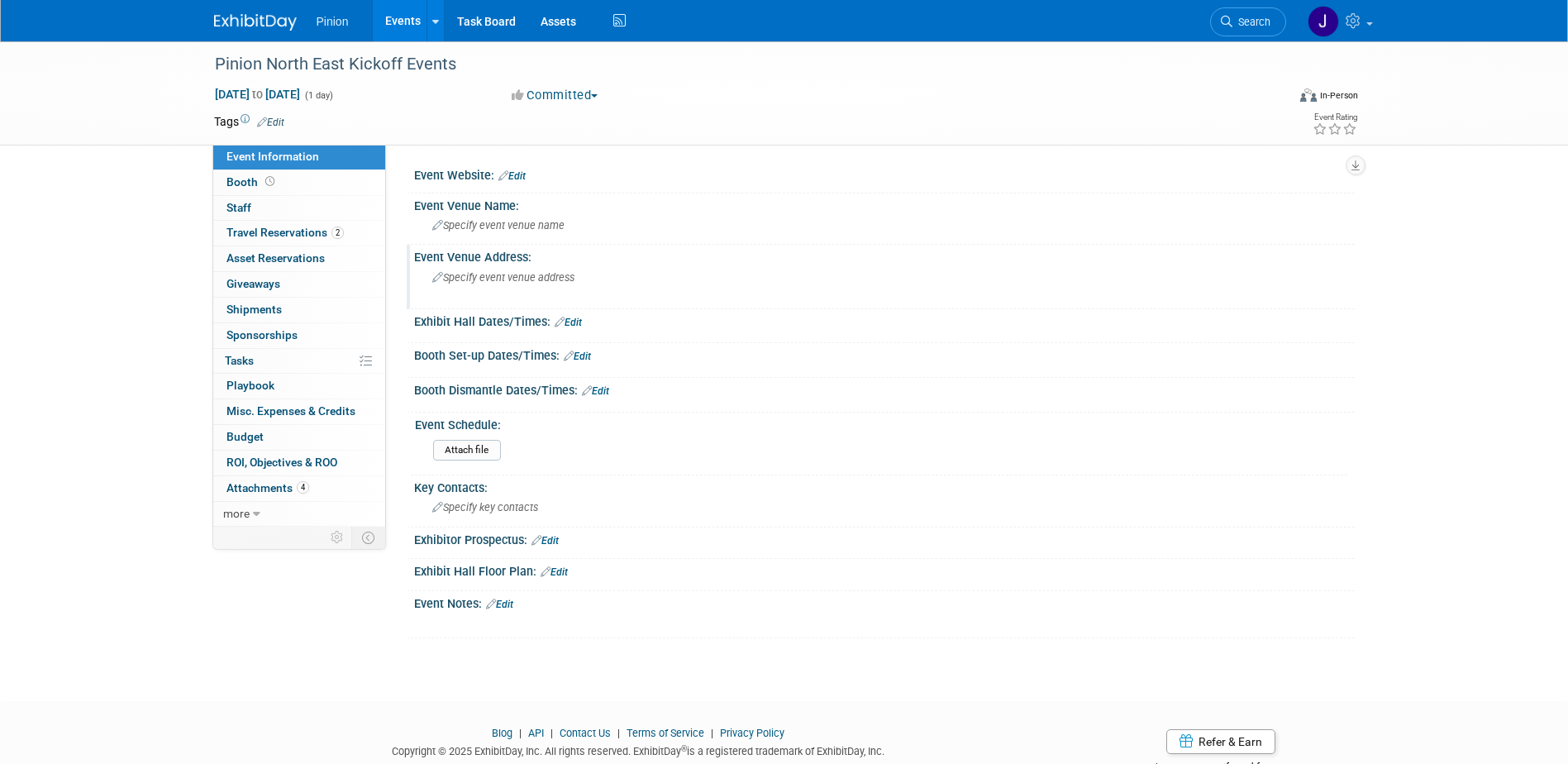
click at [509, 290] on div "Specify event venue address" at bounding box center [610, 283] width 367 height 38
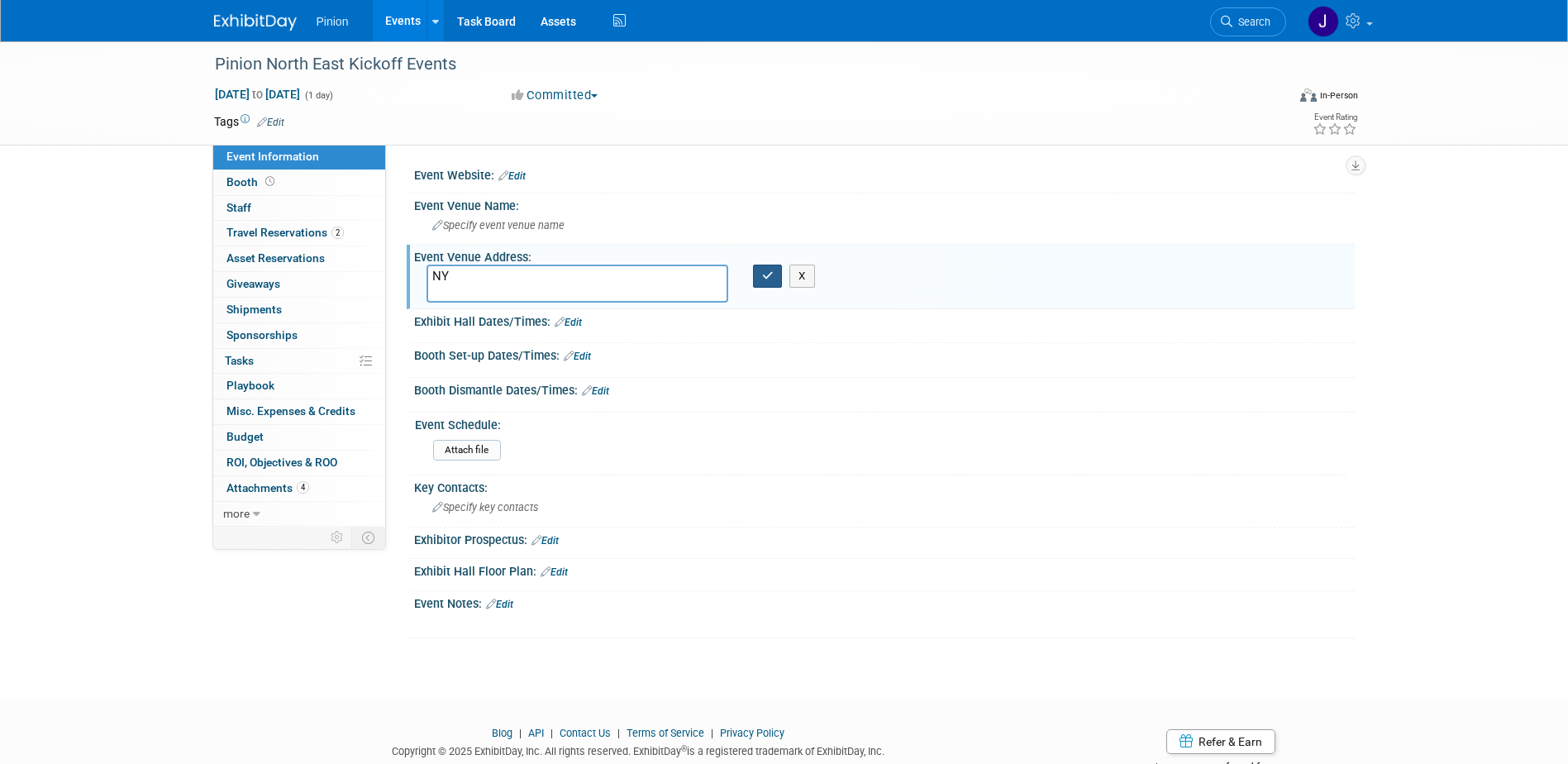
type textarea "NY"
click at [759, 283] on button "button" at bounding box center [768, 276] width 30 height 24
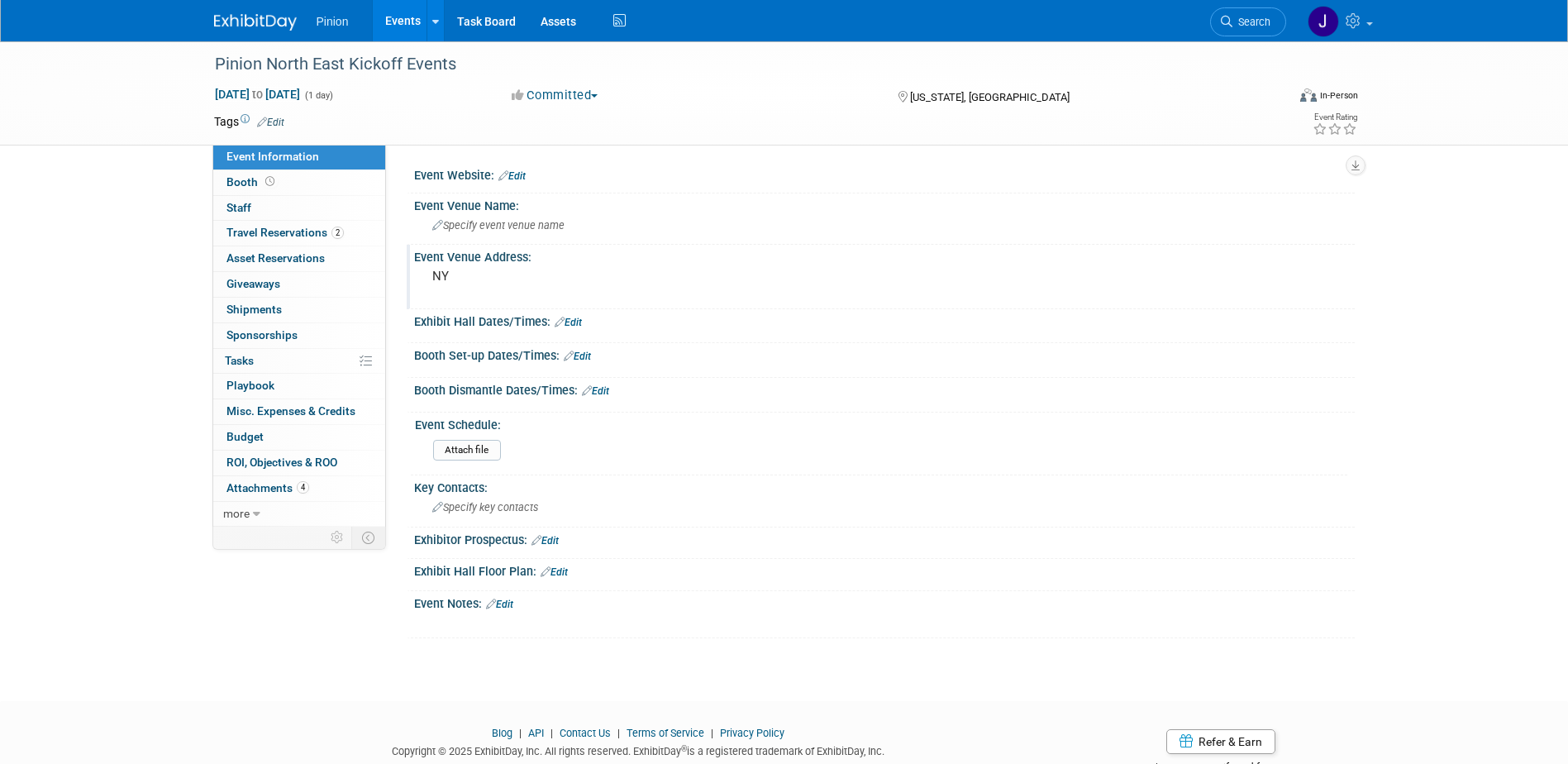
click at [523, 177] on link "Edit" at bounding box center [512, 176] width 27 height 11
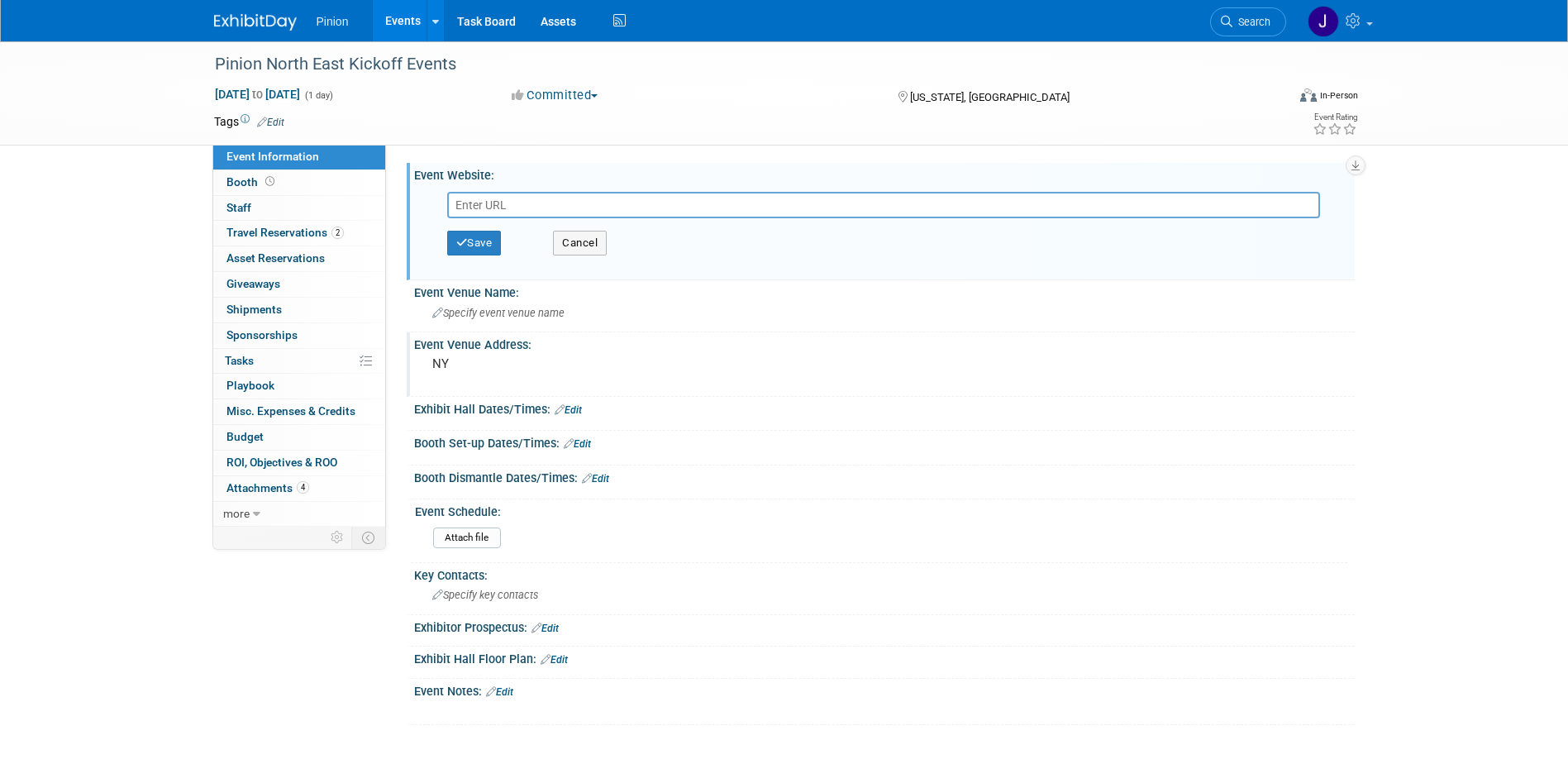
click at [520, 194] on input "text" at bounding box center [884, 205] width 873 height 26
click at [494, 243] on button "Save" at bounding box center [475, 243] width 55 height 25
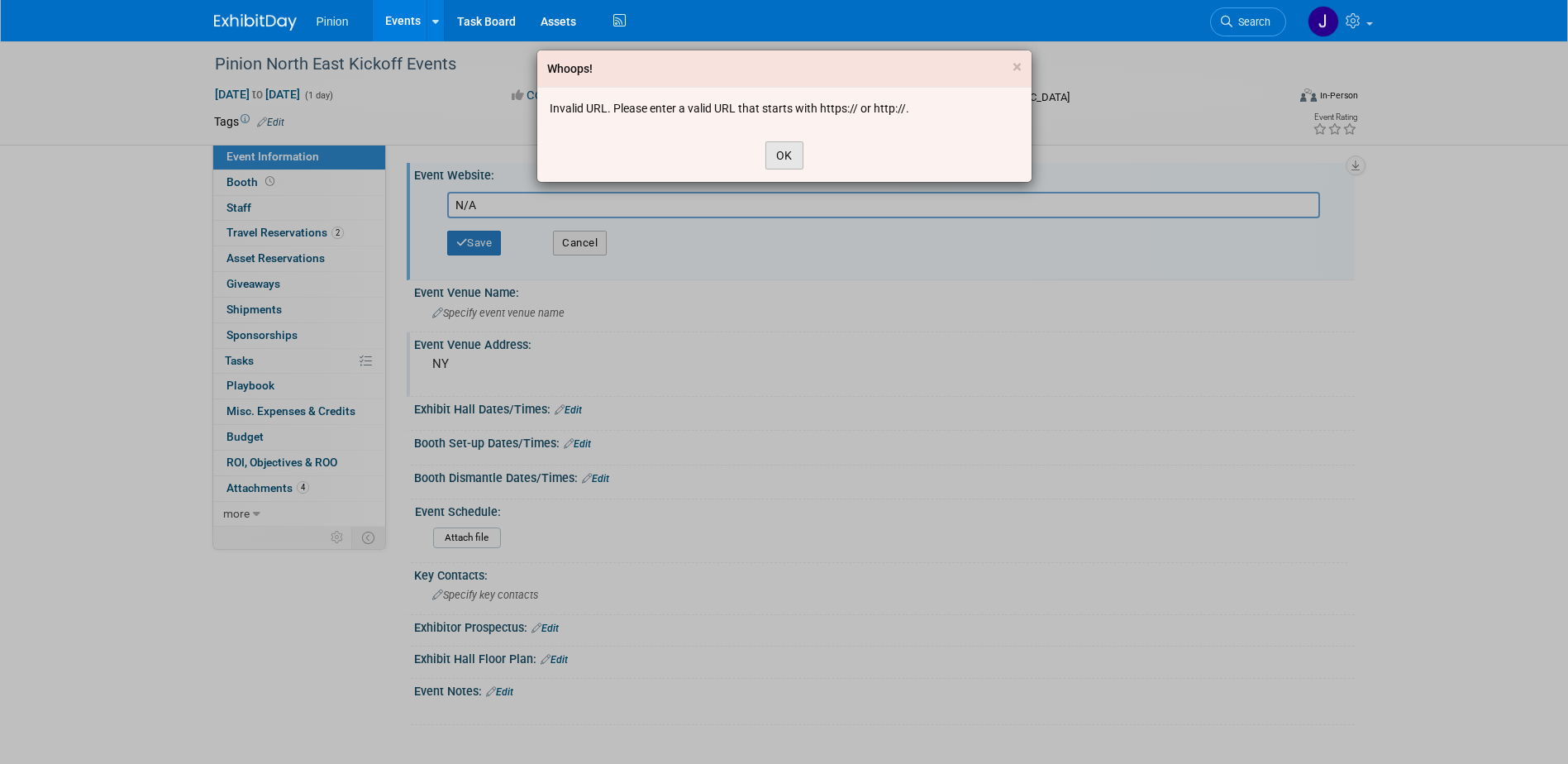
click at [783, 156] on button "OK" at bounding box center [784, 156] width 38 height 28
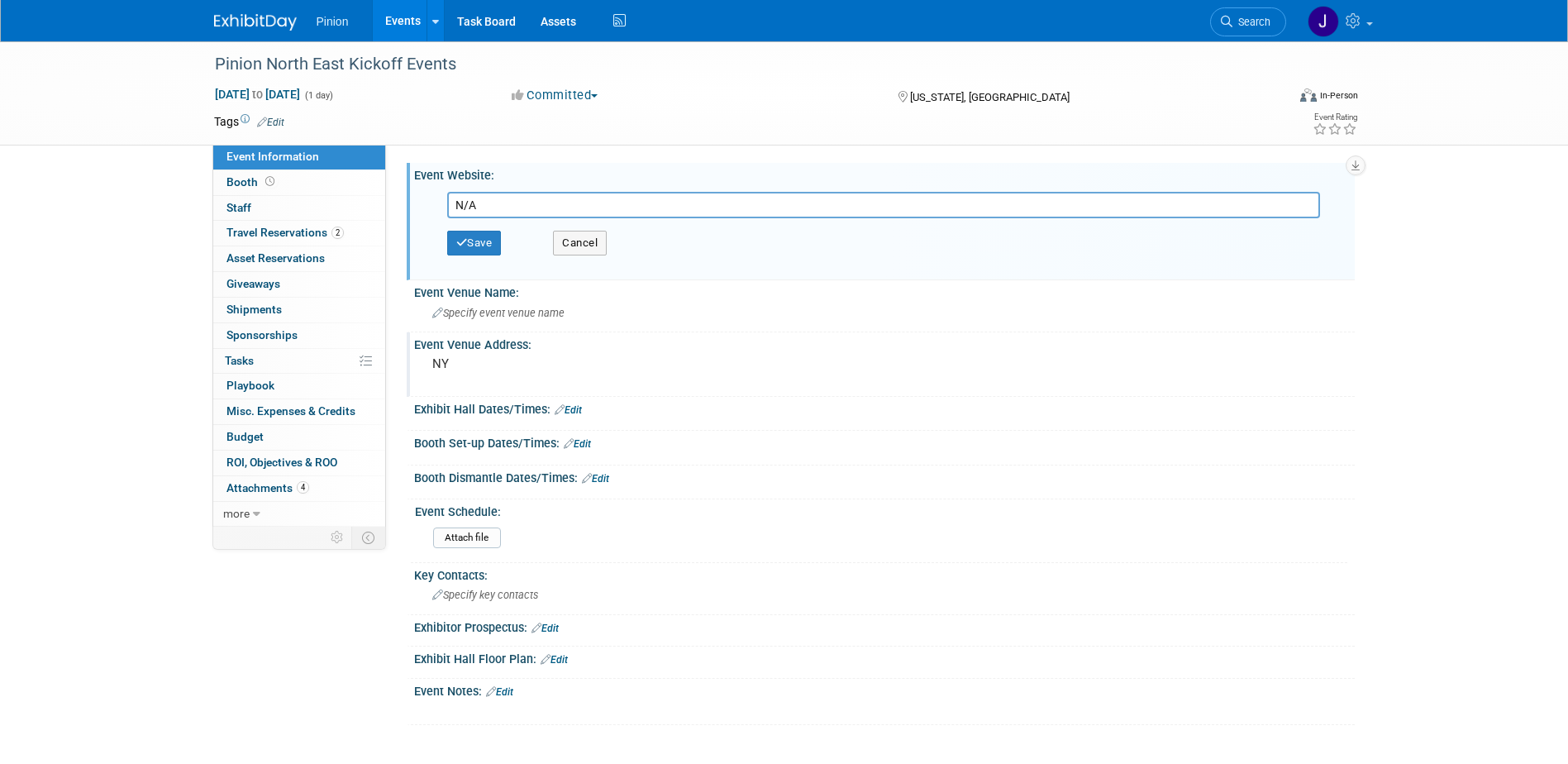
drag, startPoint x: 518, startPoint y: 206, endPoint x: 392, endPoint y: 200, distance: 126.1
click at [394, 199] on div "Event Website: Edit N/A Save Cancel Event Venue Name: Specify event venue name …" at bounding box center [870, 335] width 969 height 382
type input "NA"
click at [466, 237] on button "Save" at bounding box center [475, 243] width 55 height 25
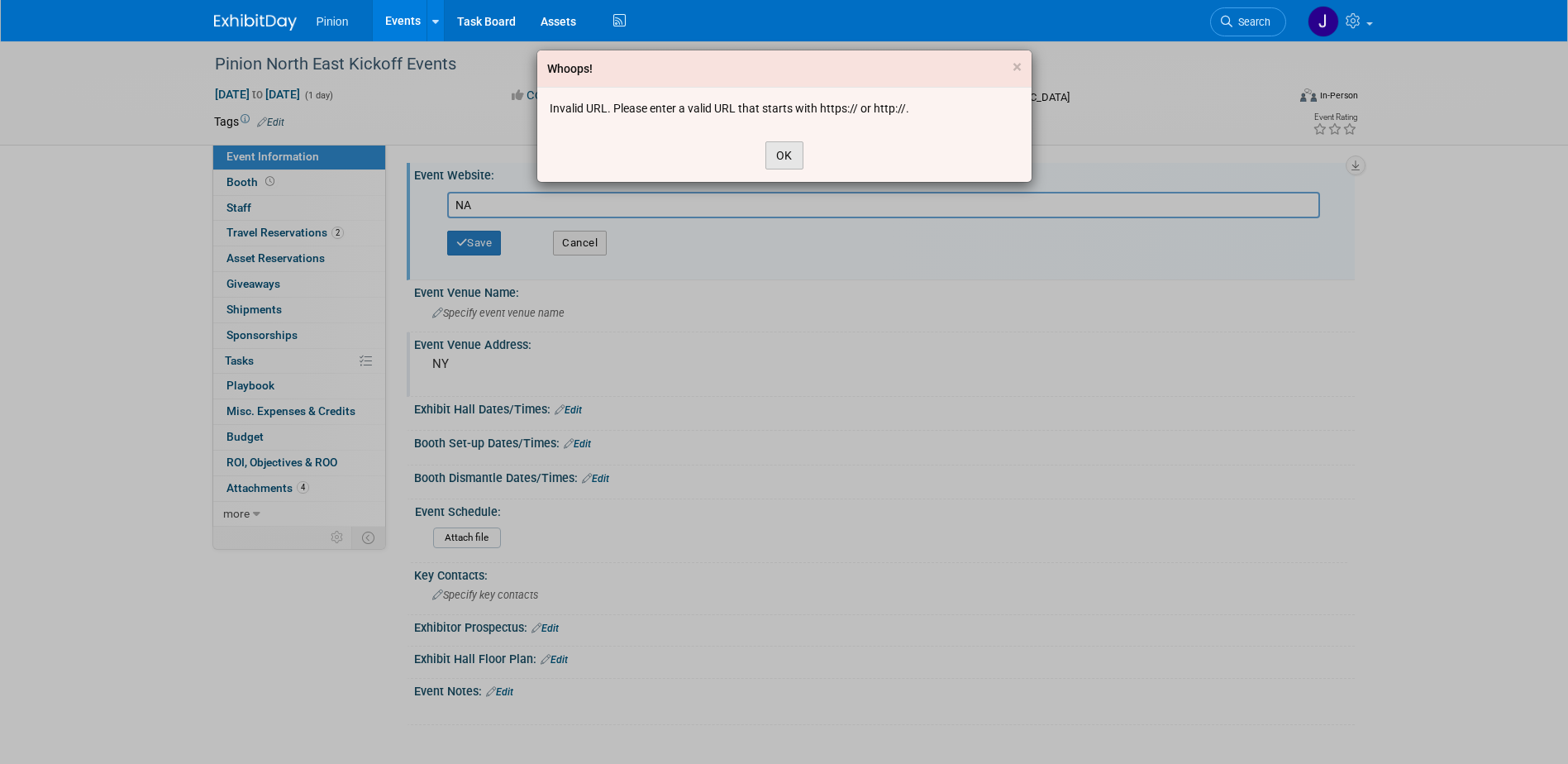
click at [792, 156] on button "OK" at bounding box center [784, 156] width 38 height 28
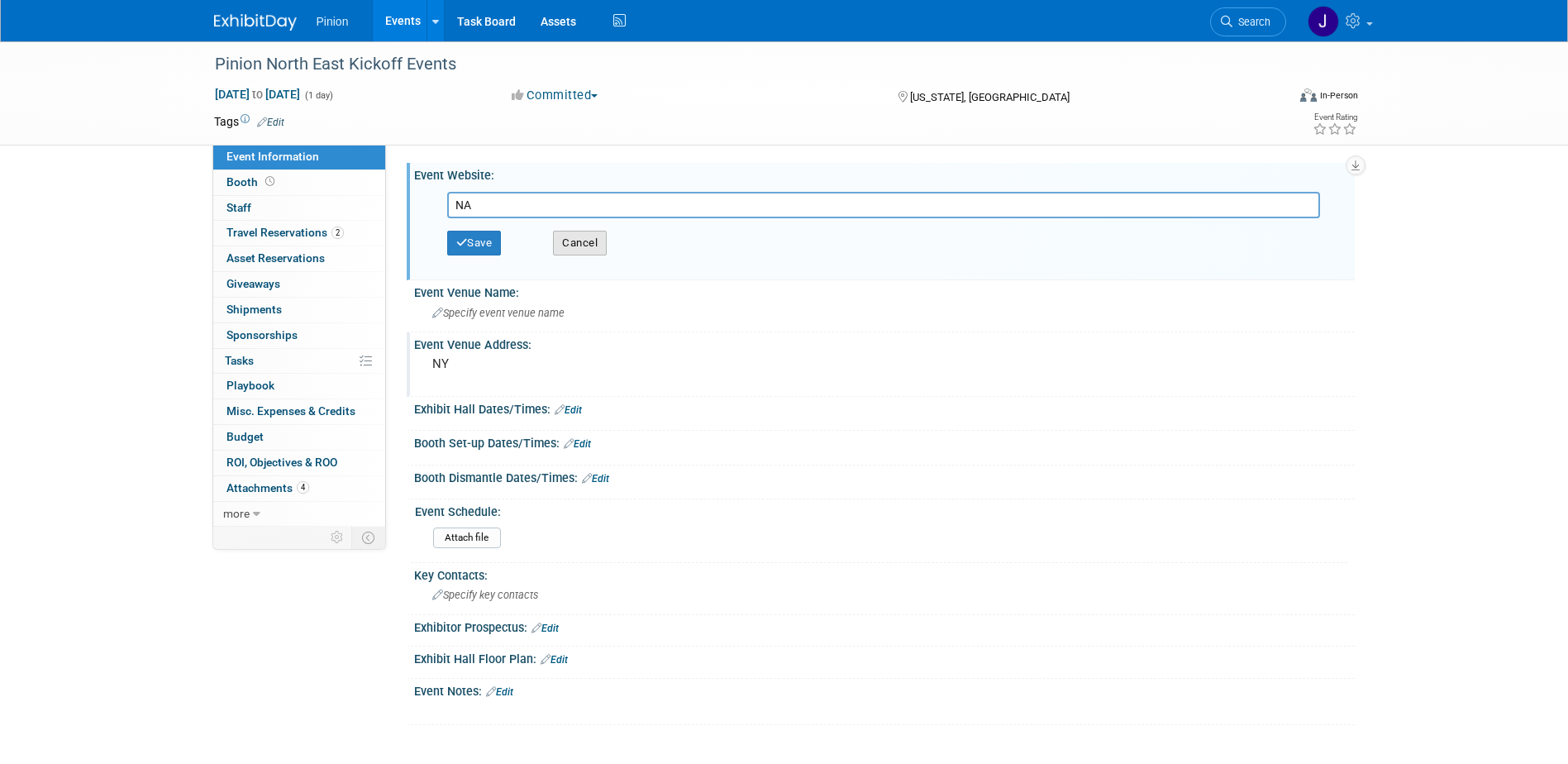
click at [576, 246] on button "Cancel" at bounding box center [580, 243] width 54 height 25
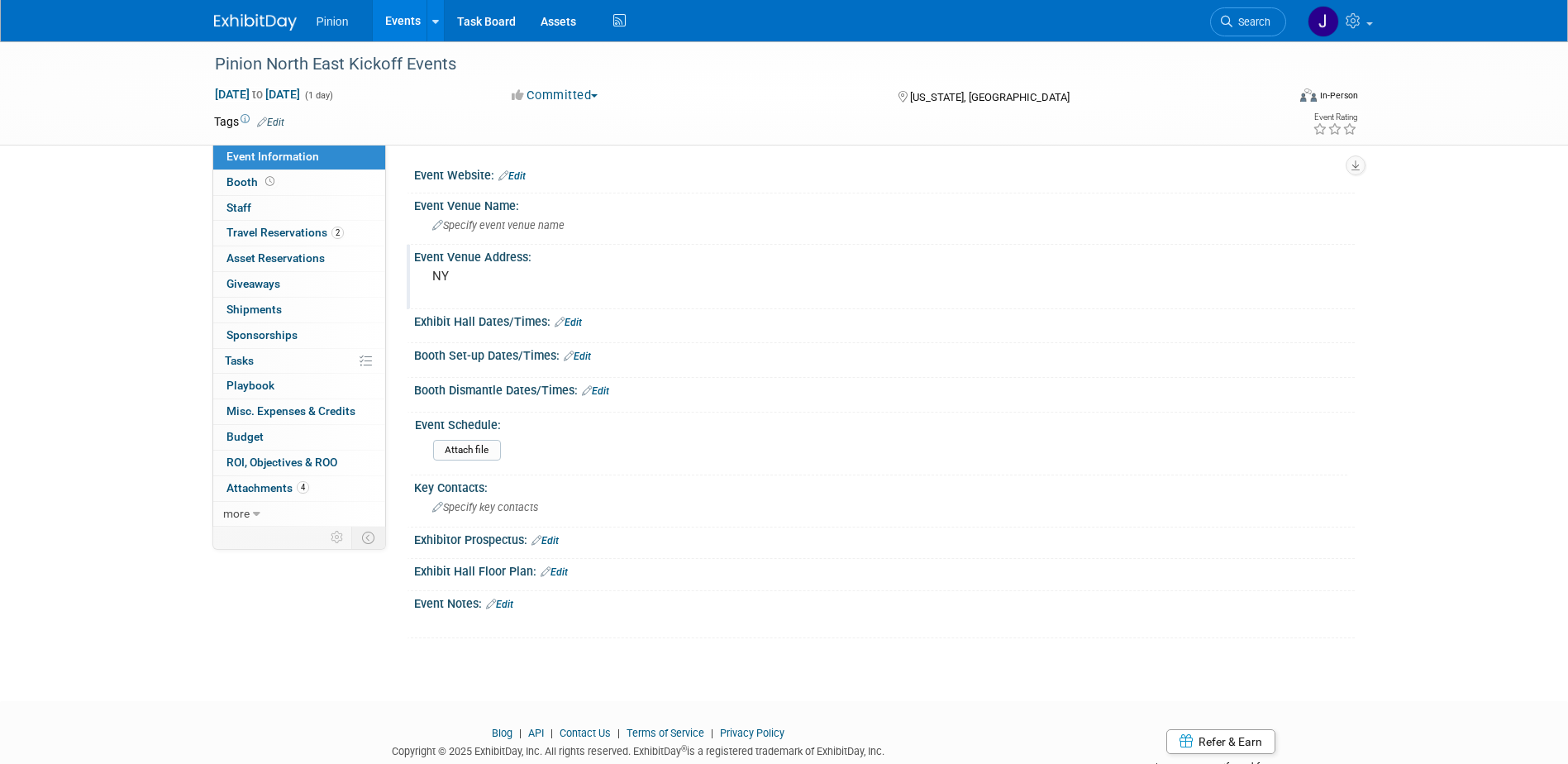
click at [254, 21] on img at bounding box center [256, 23] width 83 height 17
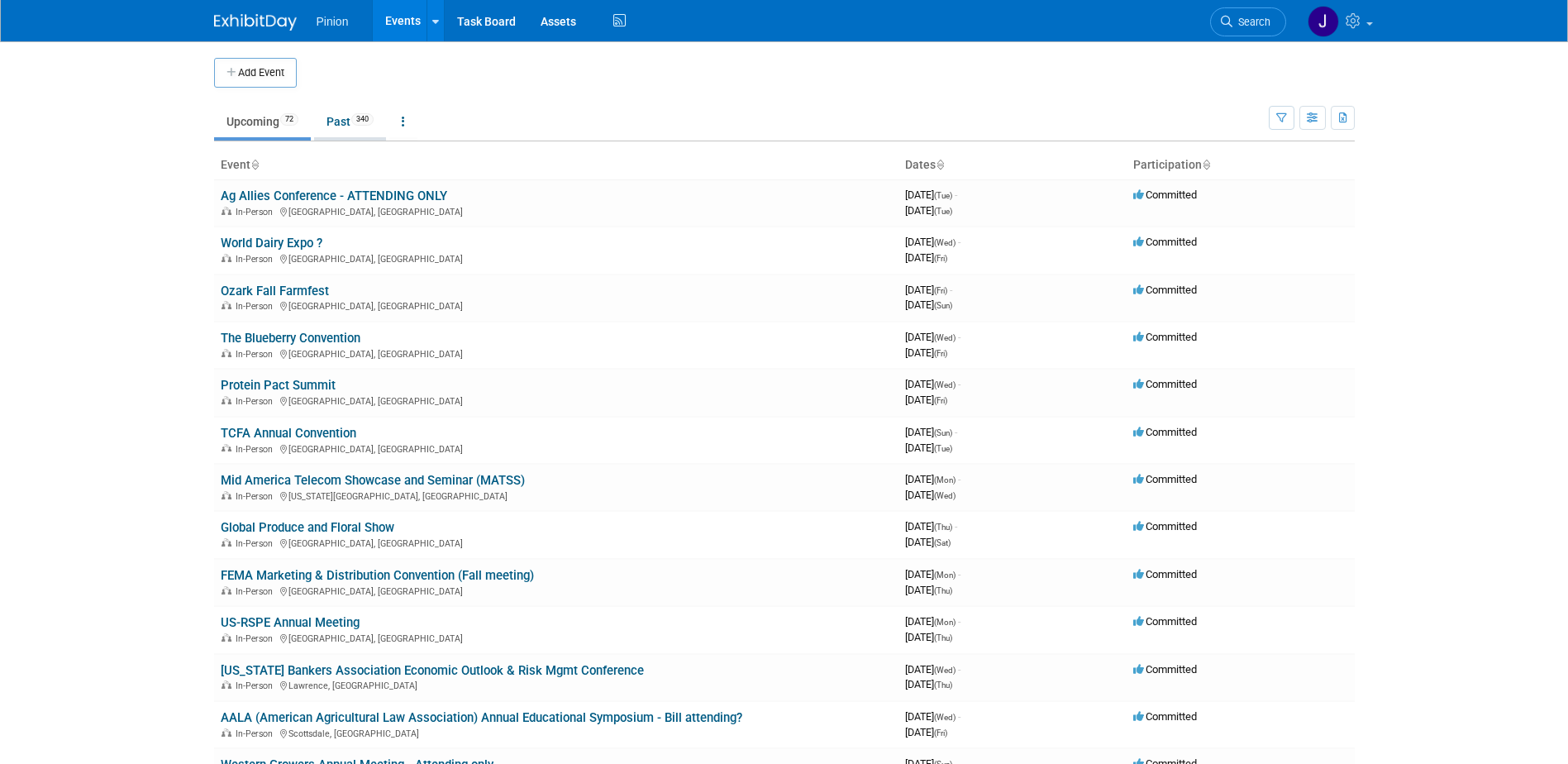
click at [340, 118] on link "Past 340" at bounding box center [350, 121] width 72 height 31
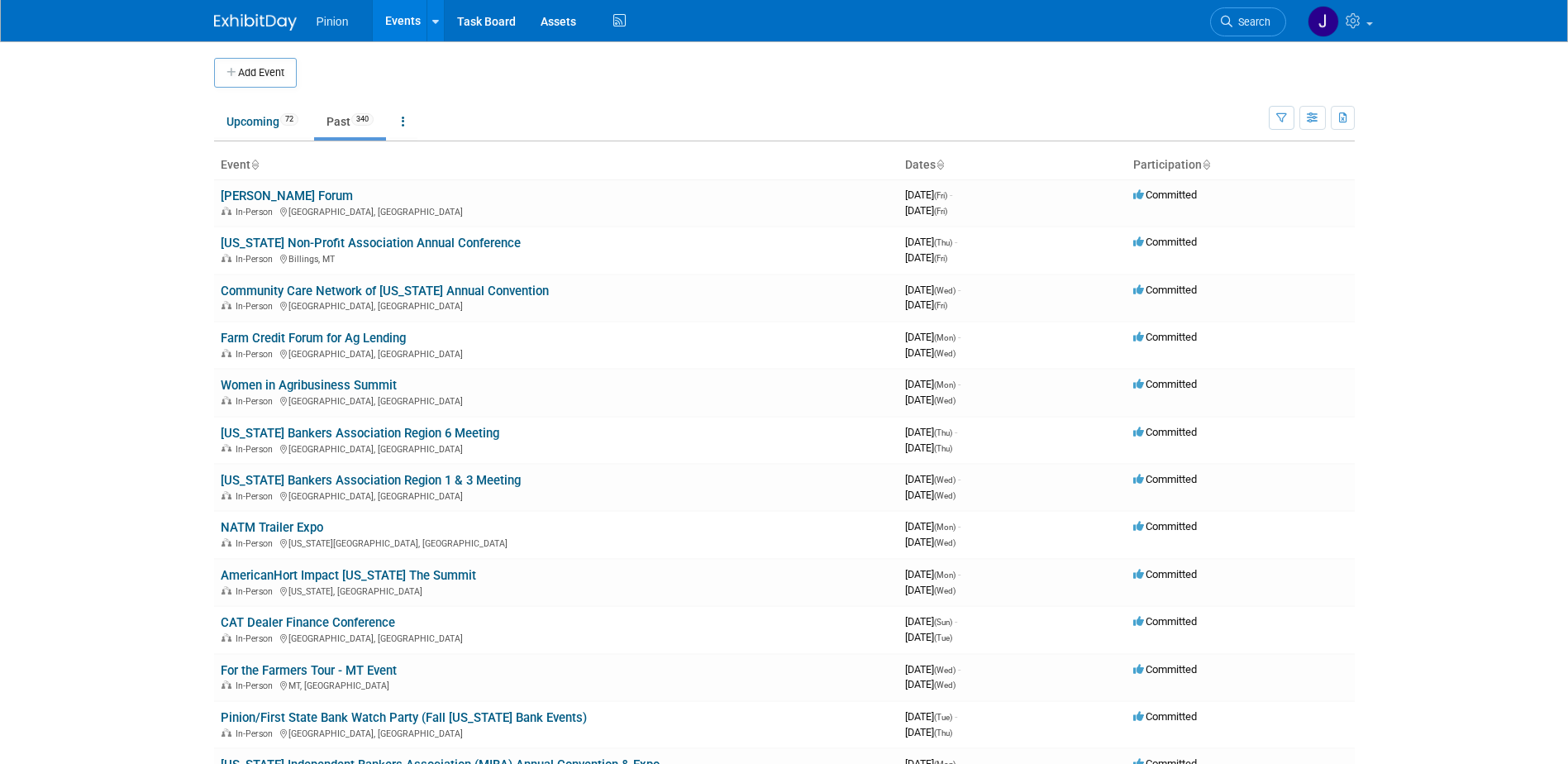
click at [255, 163] on icon at bounding box center [254, 165] width 8 height 10
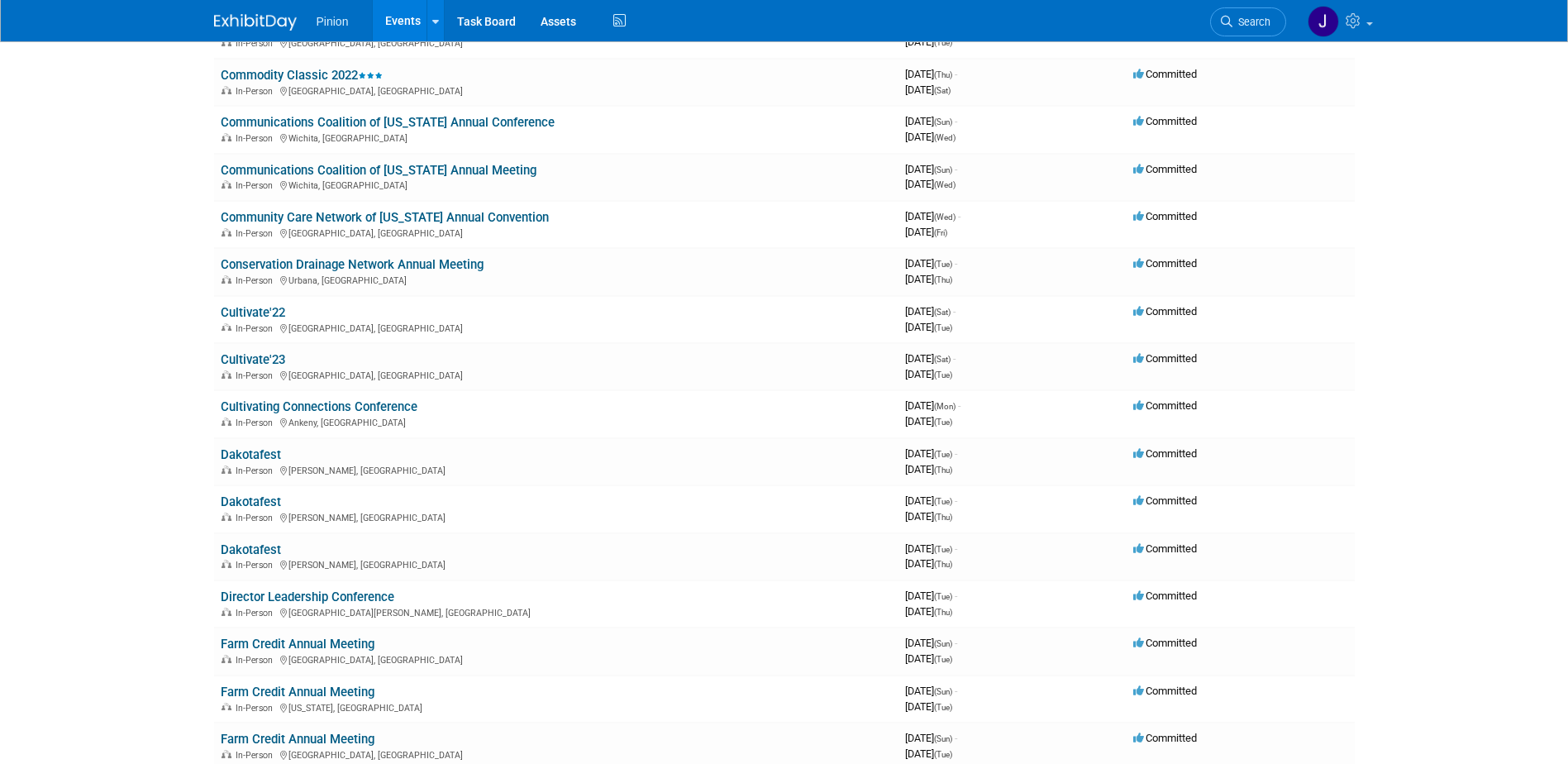
scroll to position [4085, 0]
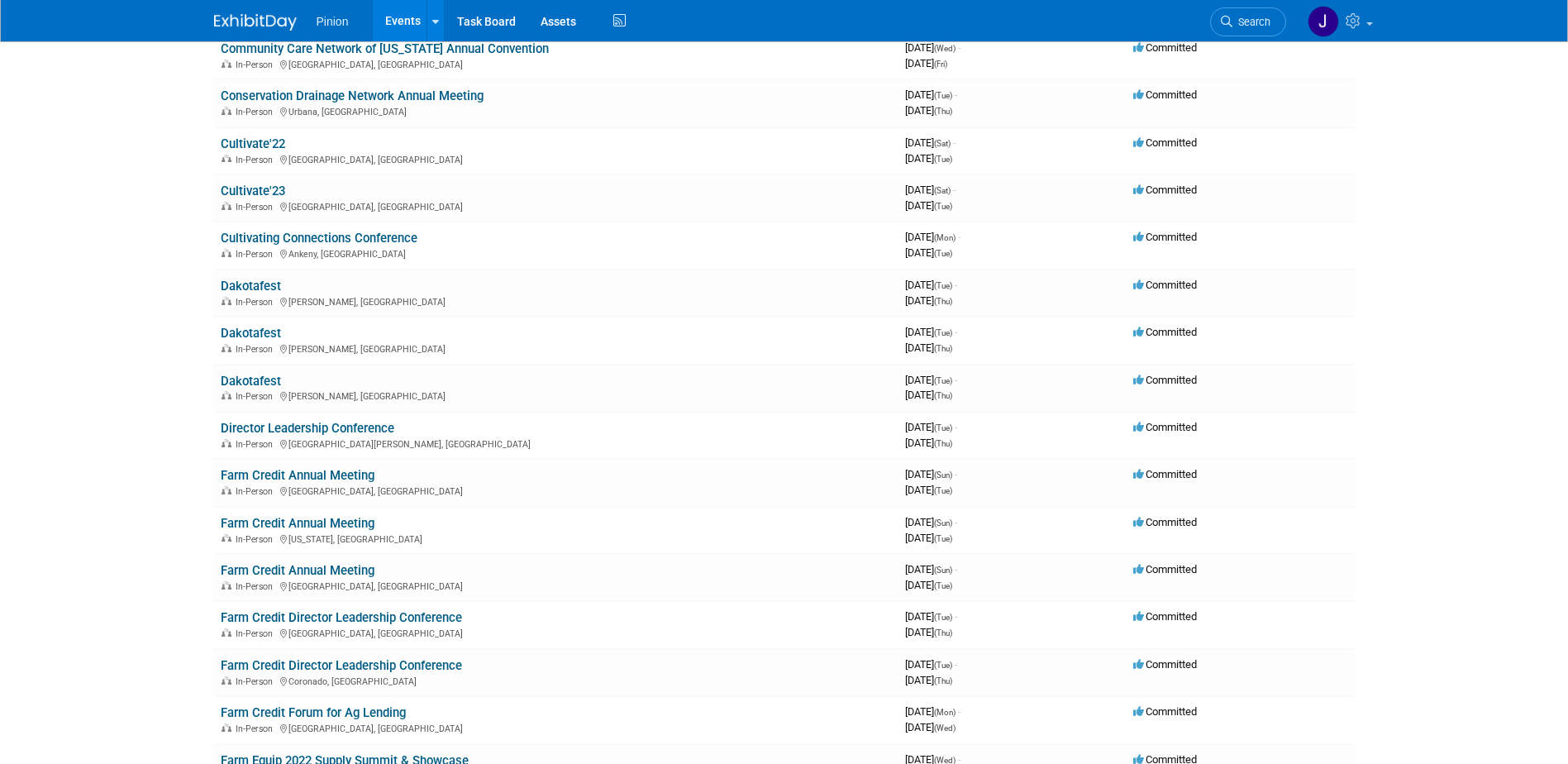
click at [356, 569] on link "Farm Credit Annual Meeting" at bounding box center [297, 570] width 154 height 15
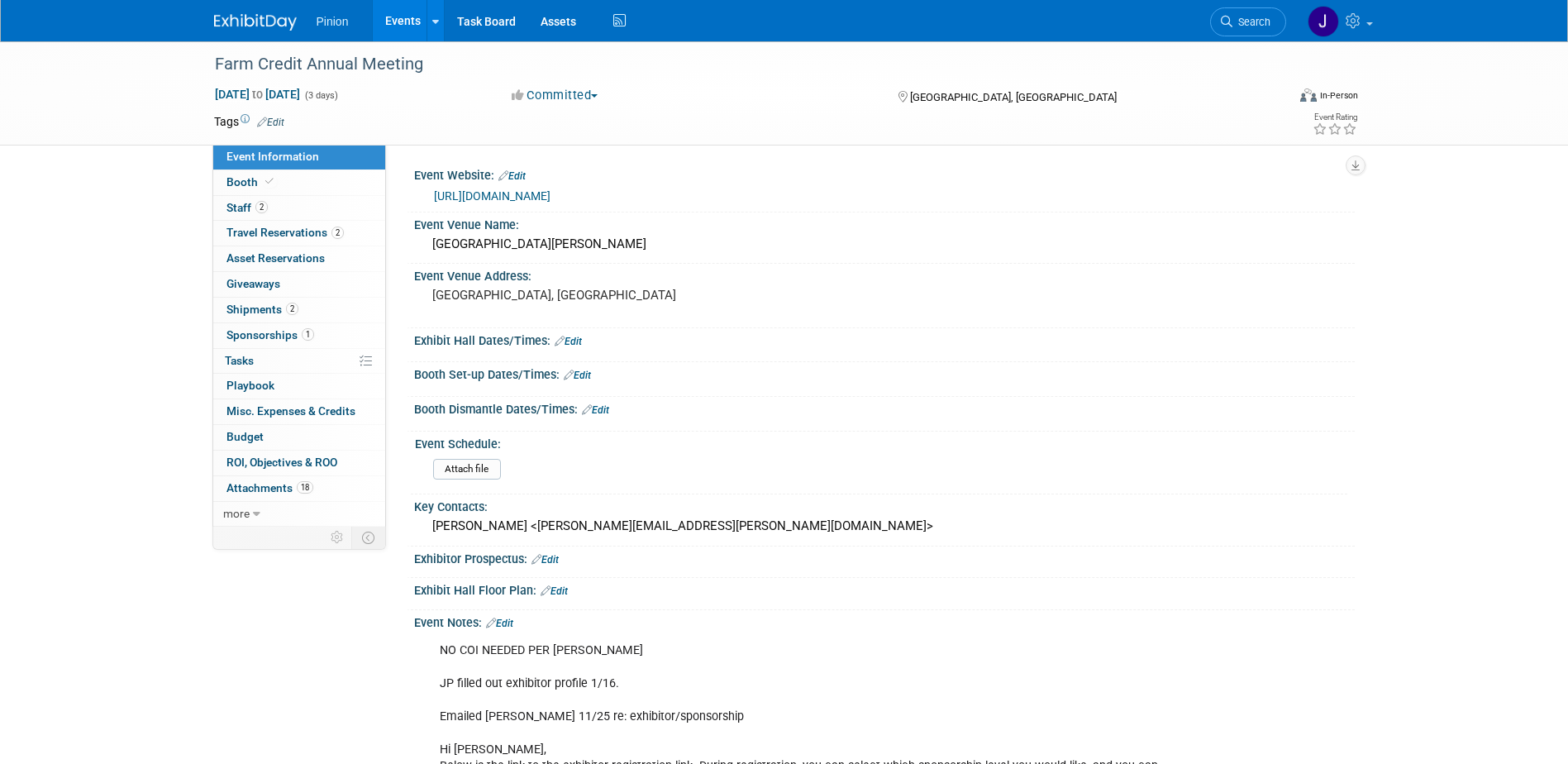
click at [514, 198] on link "[URL][DOMAIN_NAME]" at bounding box center [492, 196] width 116 height 13
click at [263, 10] on link at bounding box center [265, 14] width 103 height 13
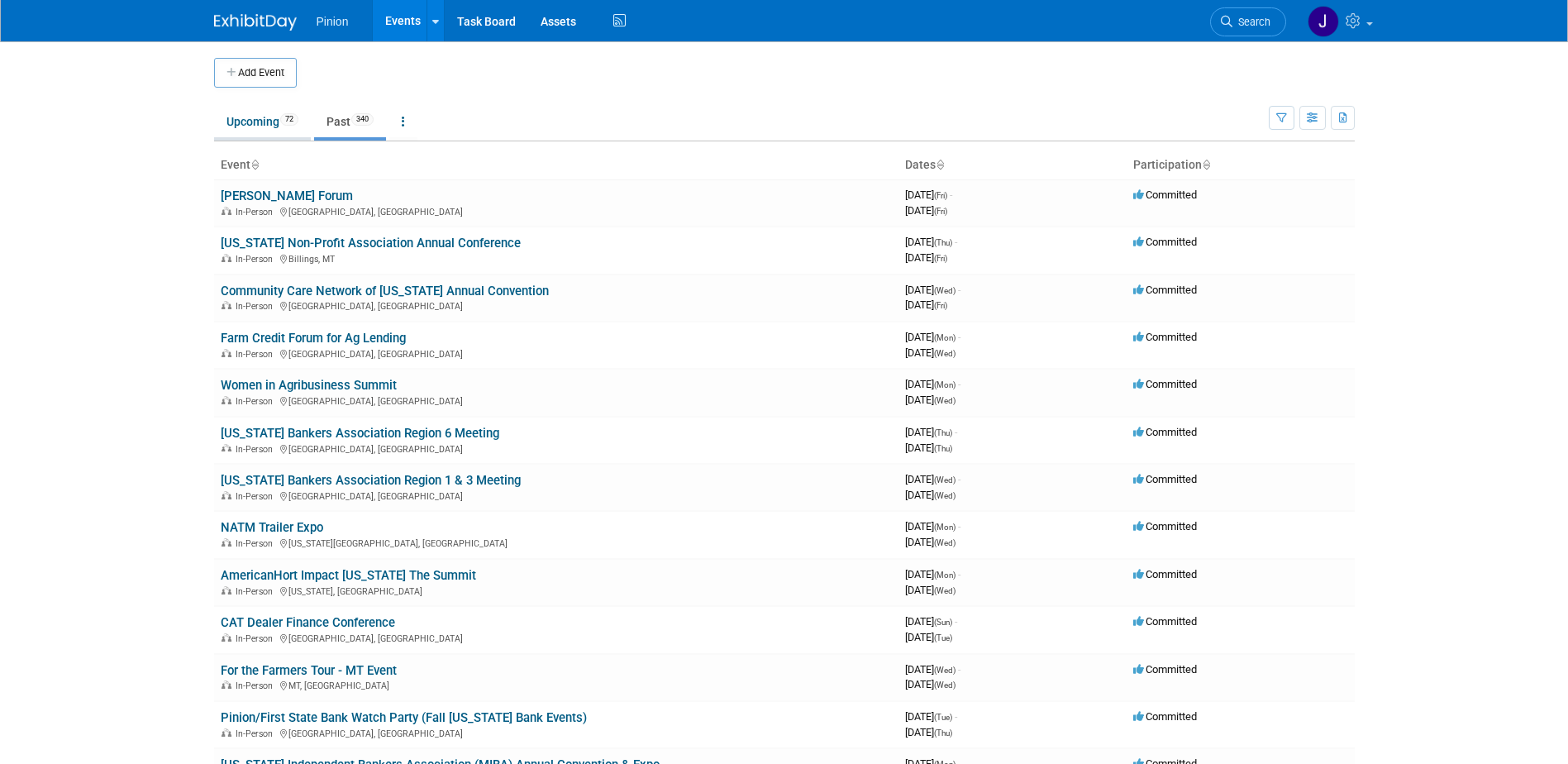
click at [277, 122] on link "Upcoming 72" at bounding box center [262, 121] width 96 height 31
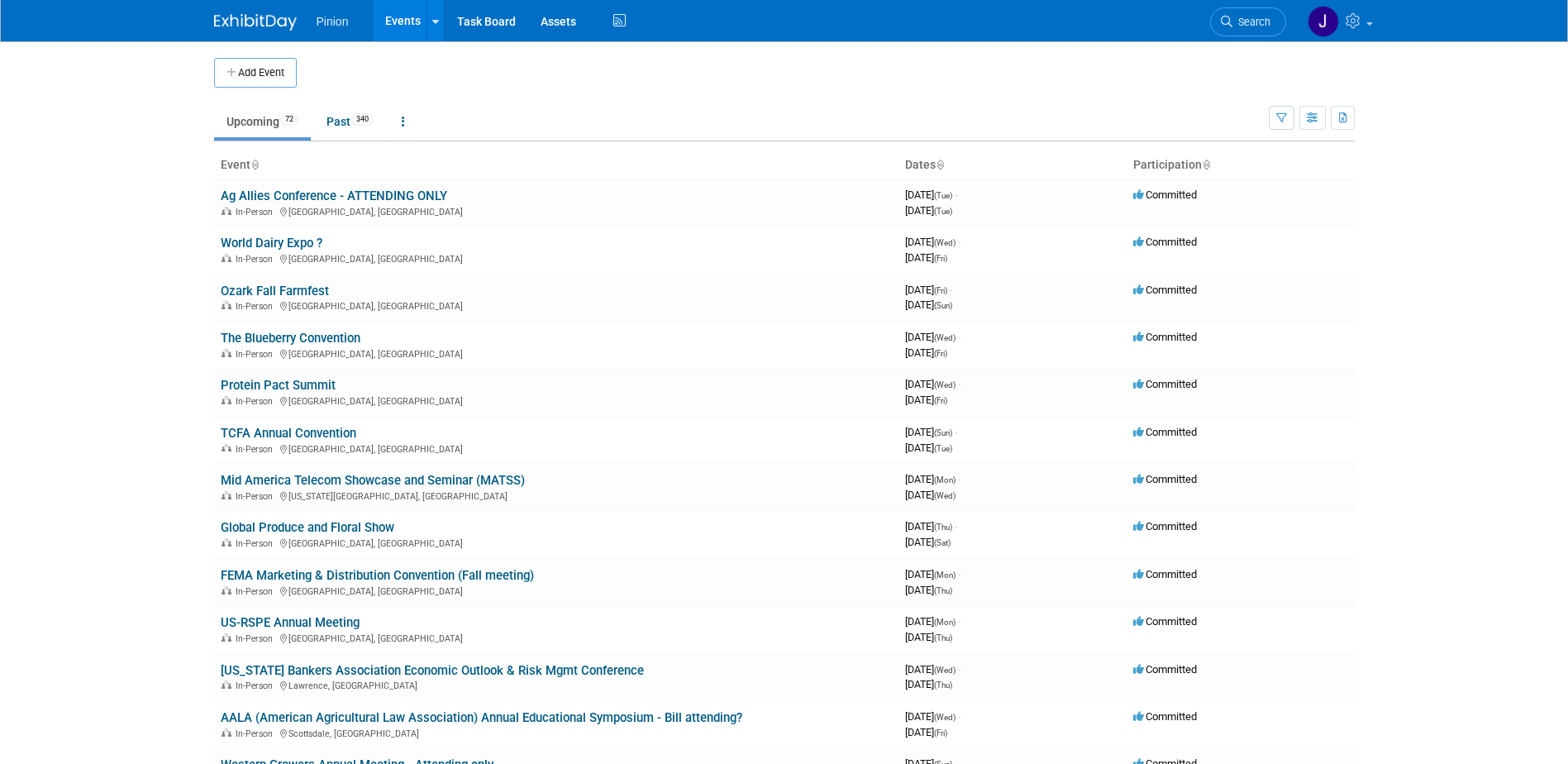
drag, startPoint x: 260, startPoint y: 164, endPoint x: 284, endPoint y: 167, distance: 24.2
click at [261, 164] on th "Event" at bounding box center [556, 165] width 684 height 28
click at [262, 127] on link "Upcoming 72" at bounding box center [262, 121] width 96 height 31
click at [253, 168] on icon at bounding box center [254, 165] width 8 height 10
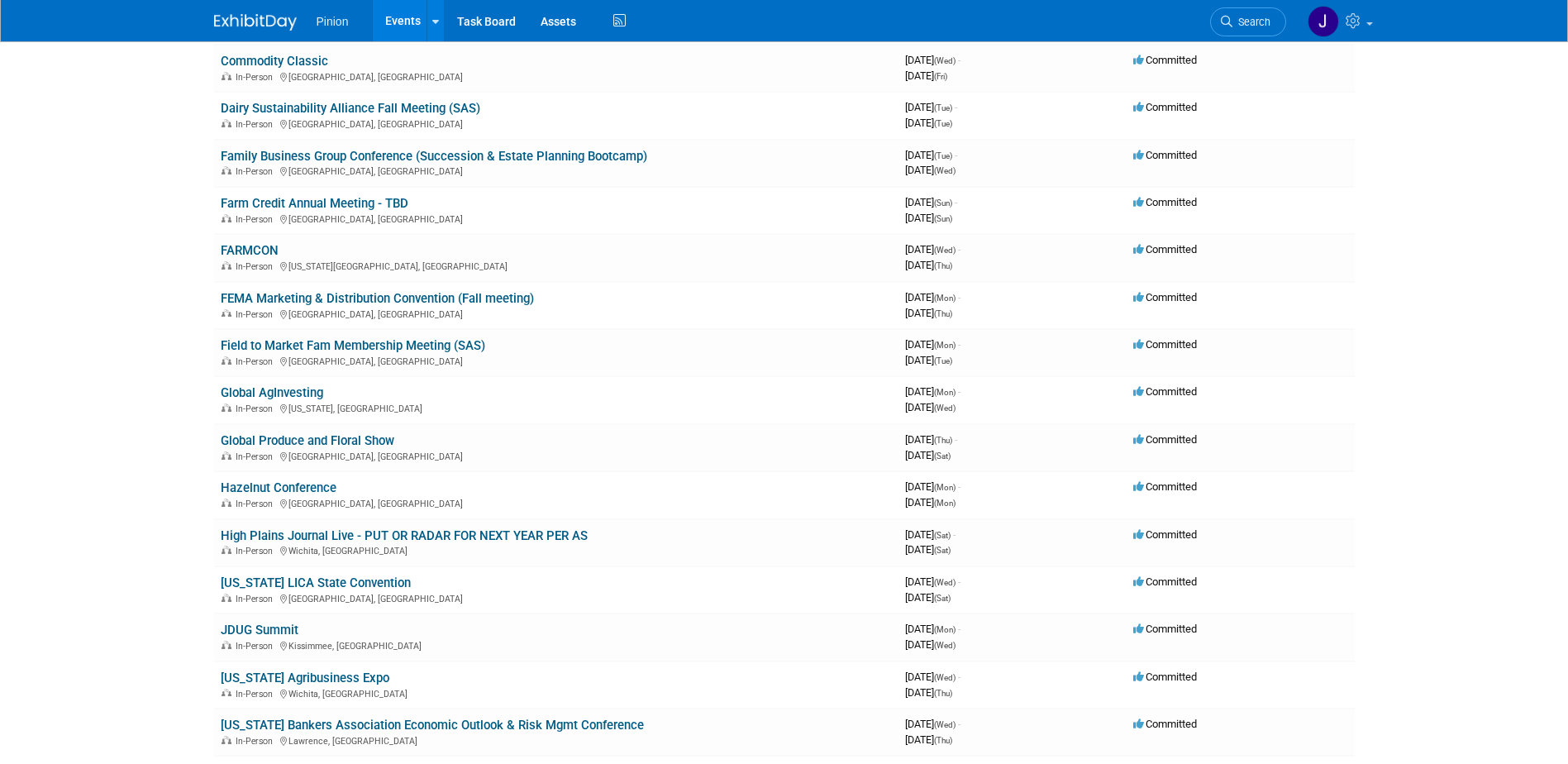
scroll to position [933, 0]
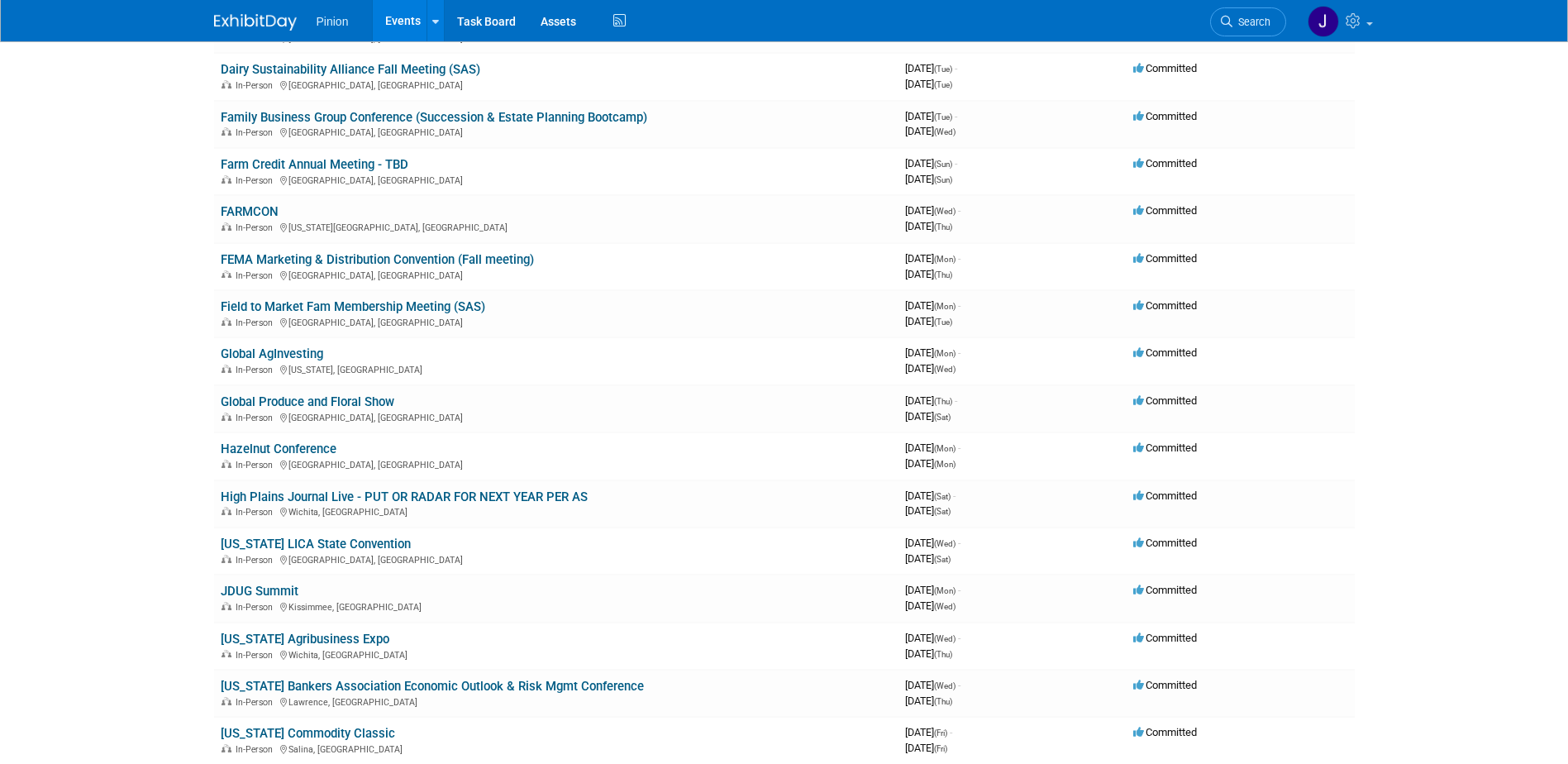
click at [328, 160] on link "Farm Credit Annual Meeting - TBD" at bounding box center [314, 164] width 188 height 15
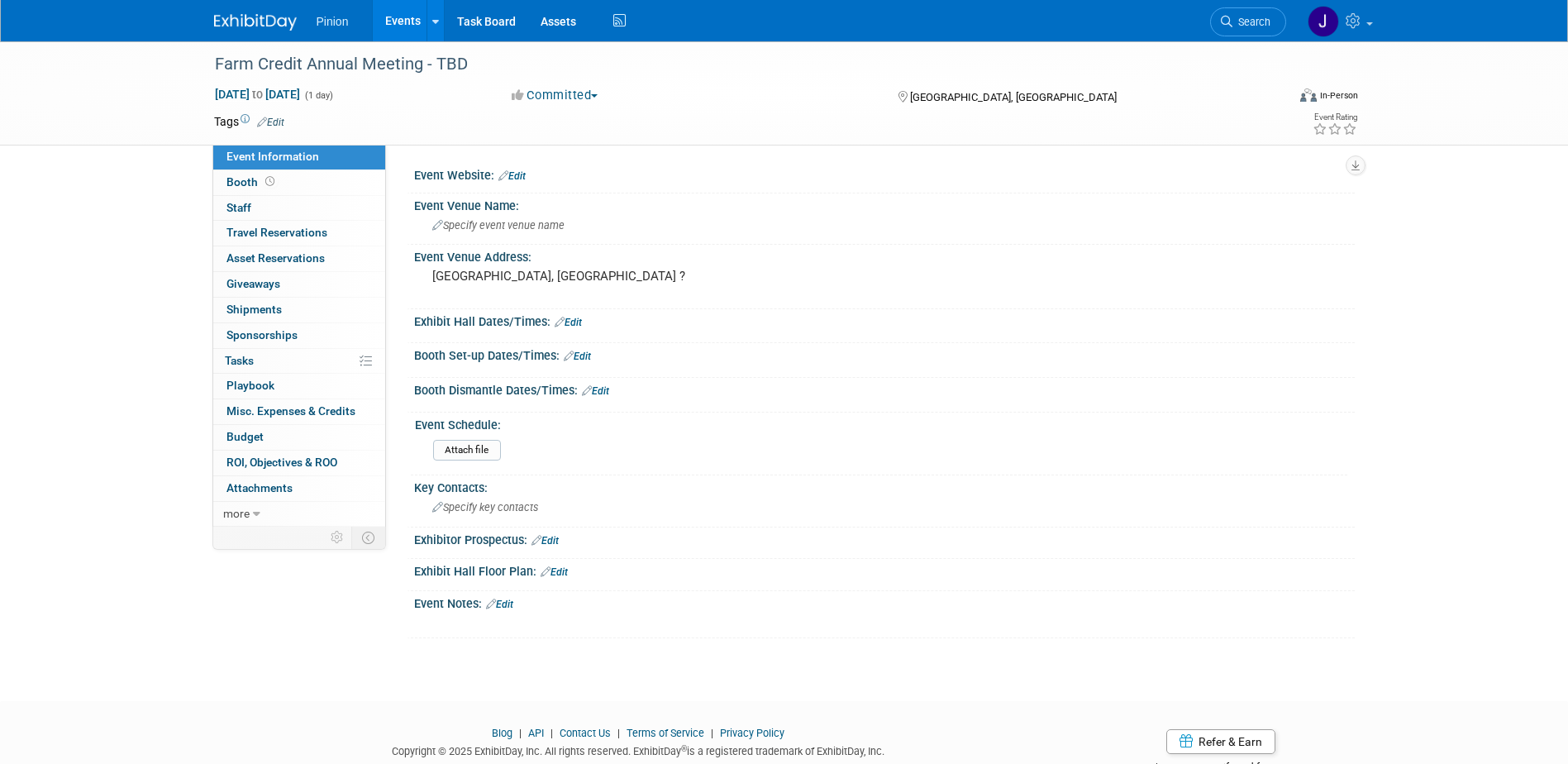
click at [523, 186] on div at bounding box center [885, 185] width 916 height 4
click at [518, 173] on link "Edit" at bounding box center [512, 176] width 27 height 11
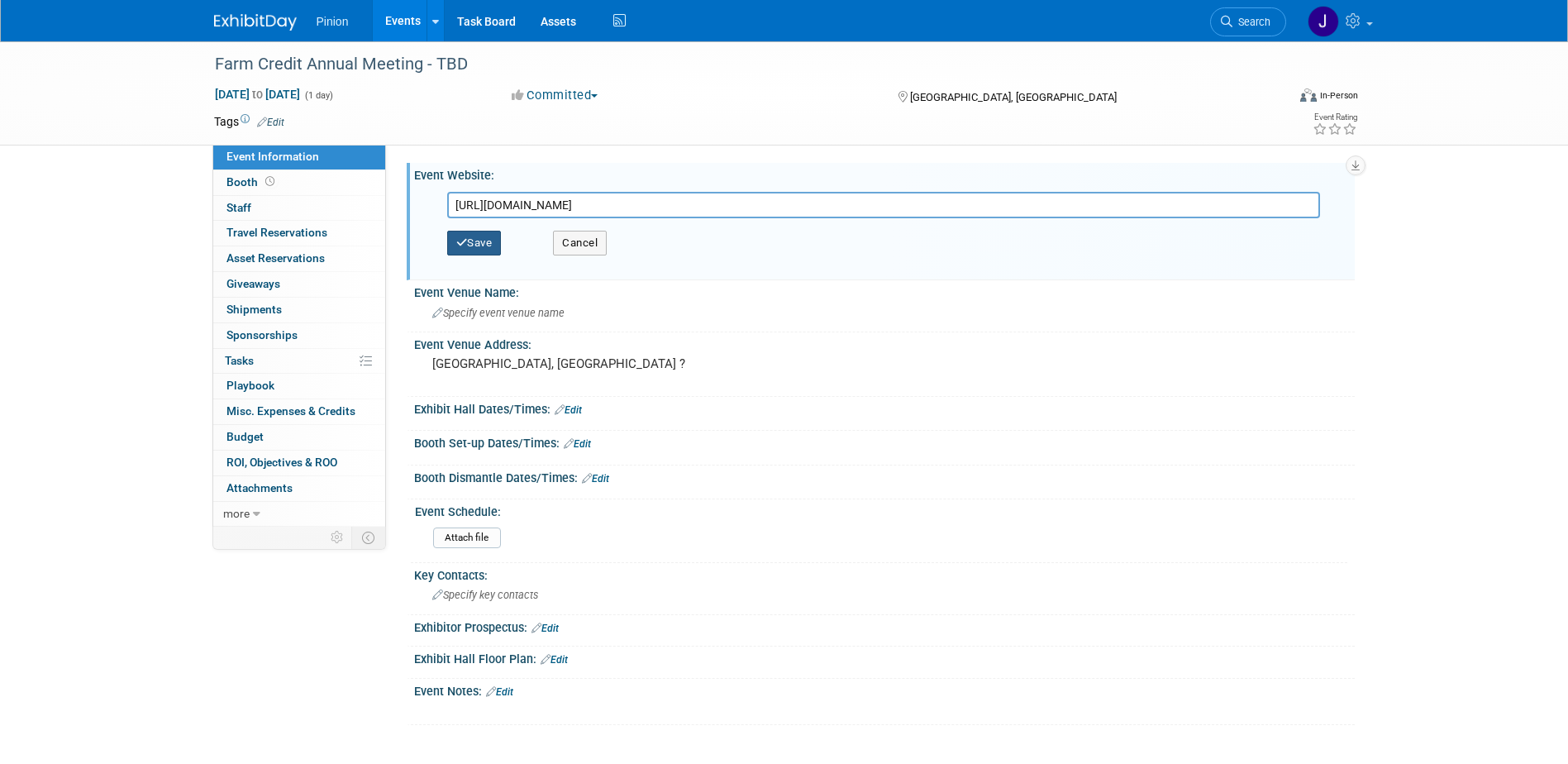
type input "[URL][DOMAIN_NAME]"
click at [472, 246] on button "Save" at bounding box center [475, 243] width 55 height 25
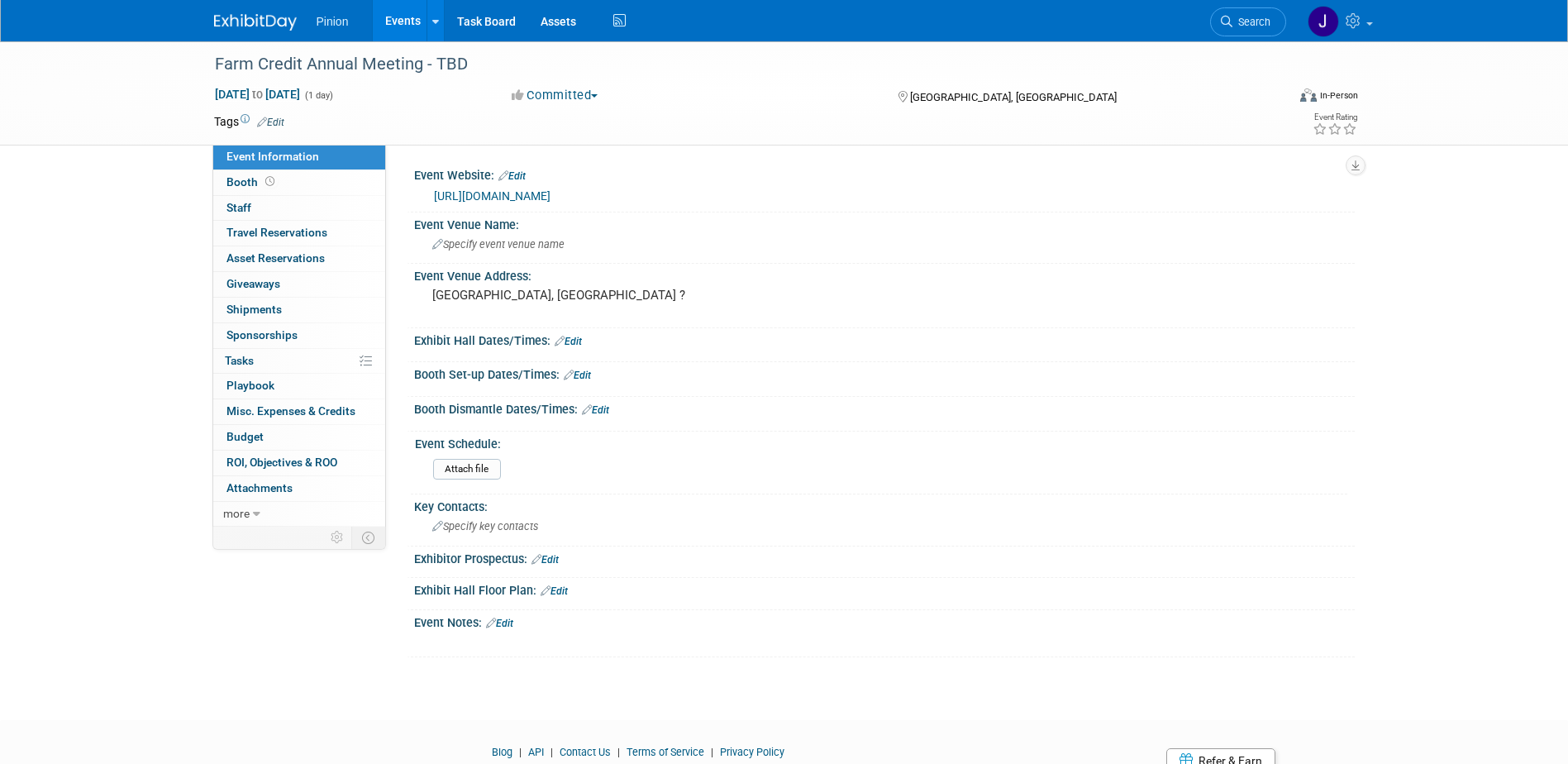
click at [254, 8] on link at bounding box center [265, 14] width 103 height 13
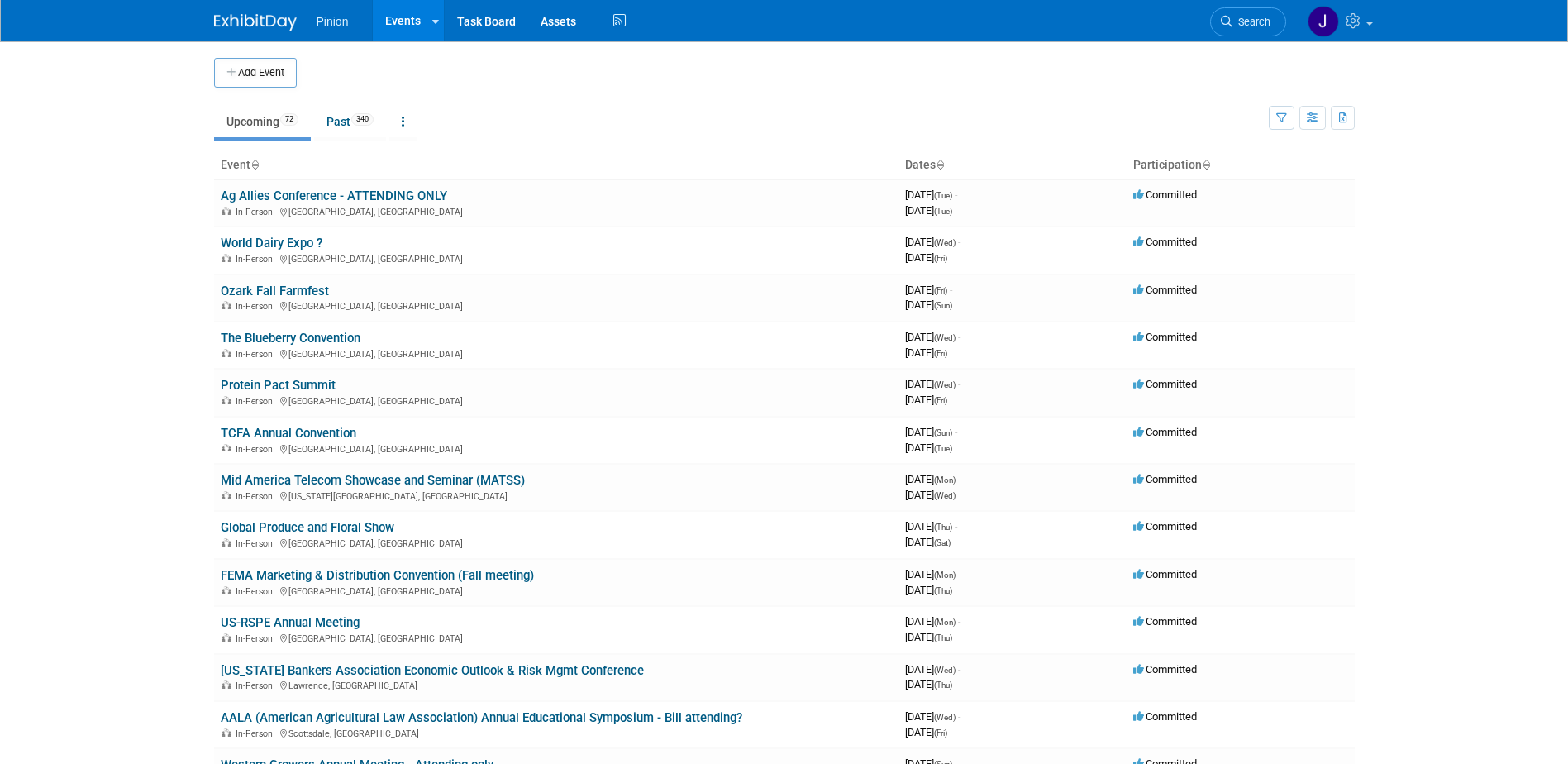
click at [257, 162] on icon at bounding box center [254, 165] width 8 height 10
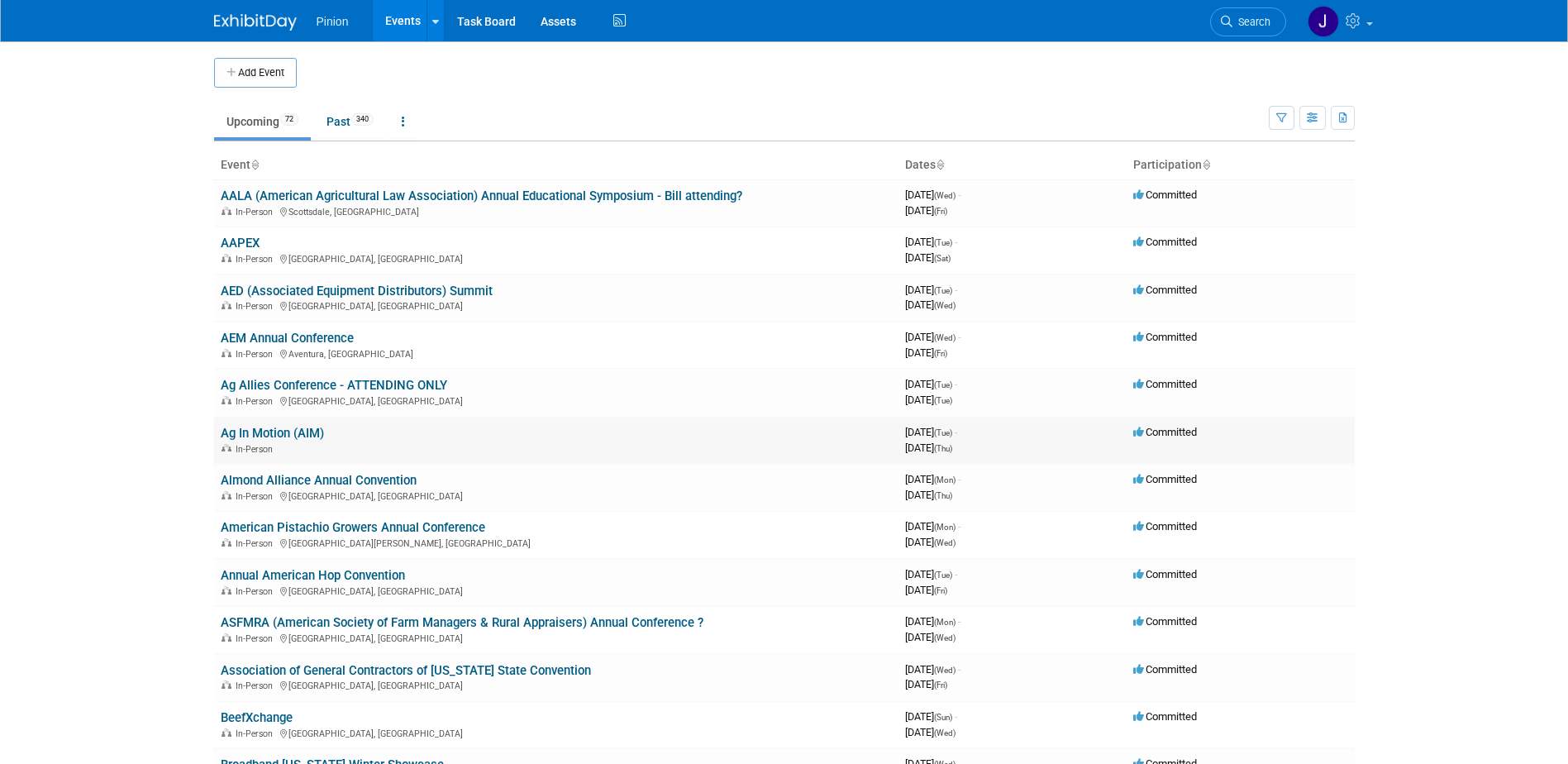
click at [304, 434] on link "Ag In Motion (AIM)" at bounding box center [272, 433] width 103 height 15
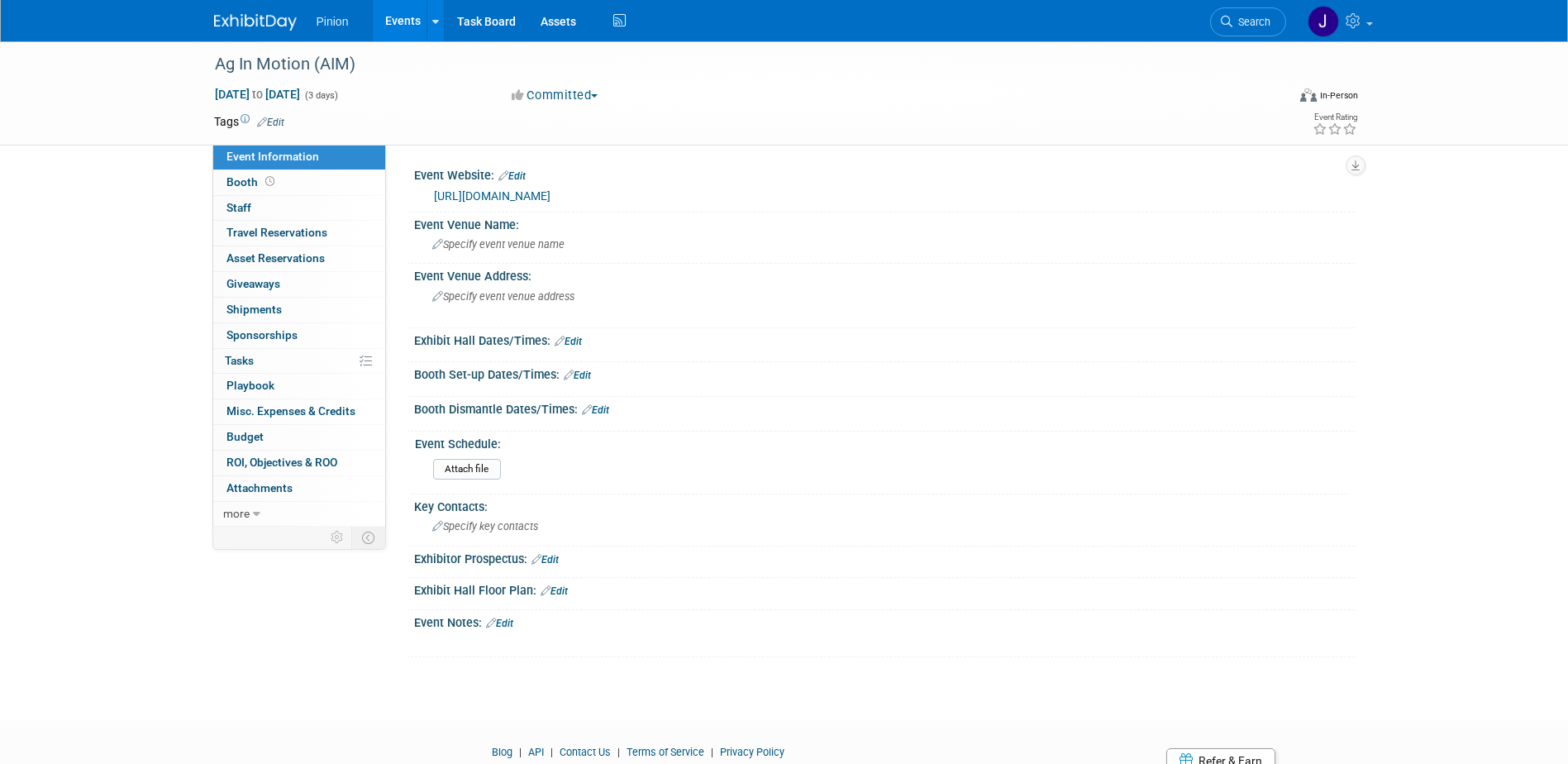
click at [484, 190] on link "https://aginmotion.ca/" at bounding box center [492, 196] width 116 height 13
click at [507, 236] on div "Specify event venue name" at bounding box center [885, 244] width 916 height 25
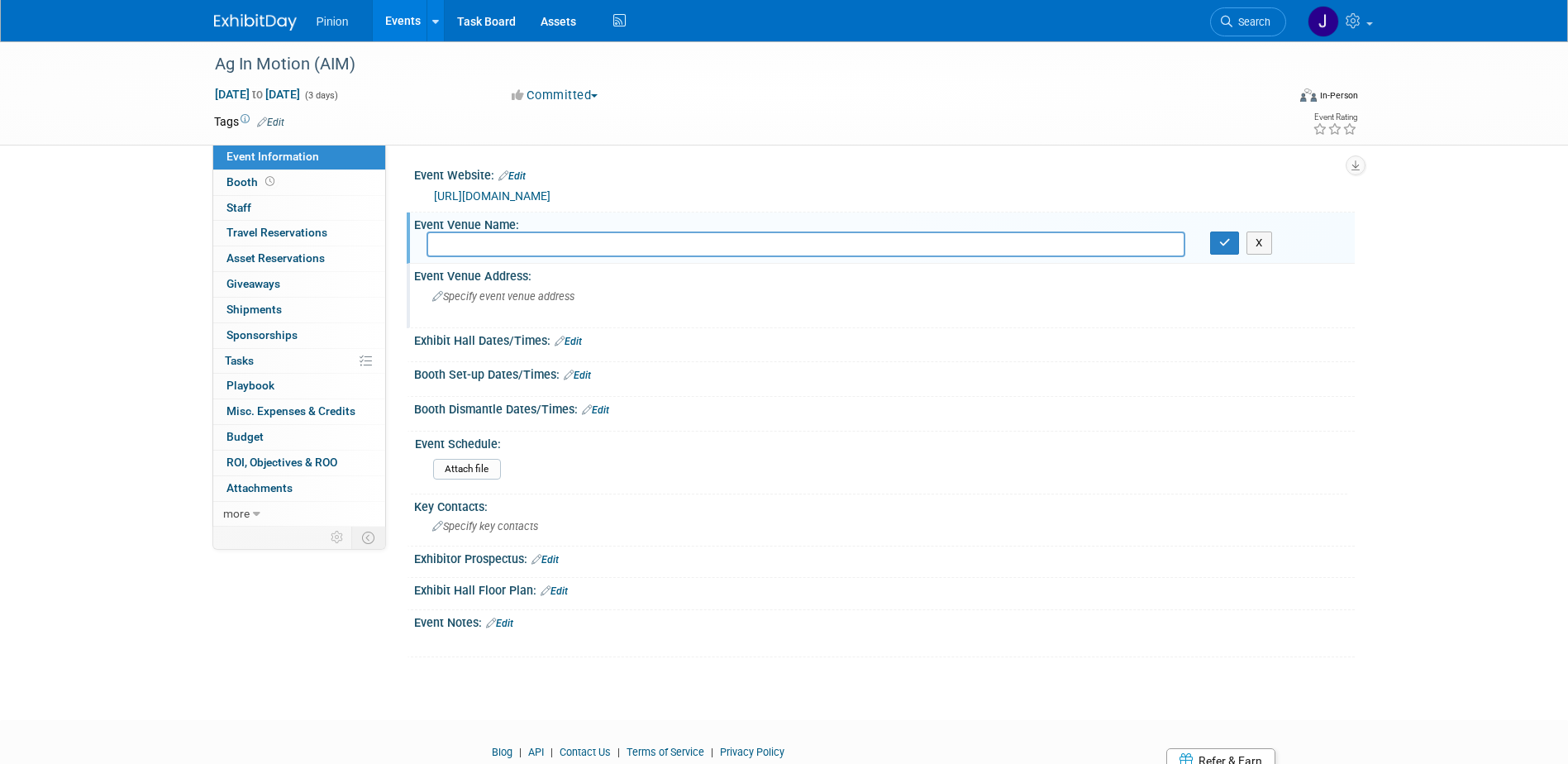
click at [515, 302] on span "Specify event venue address" at bounding box center [503, 296] width 143 height 12
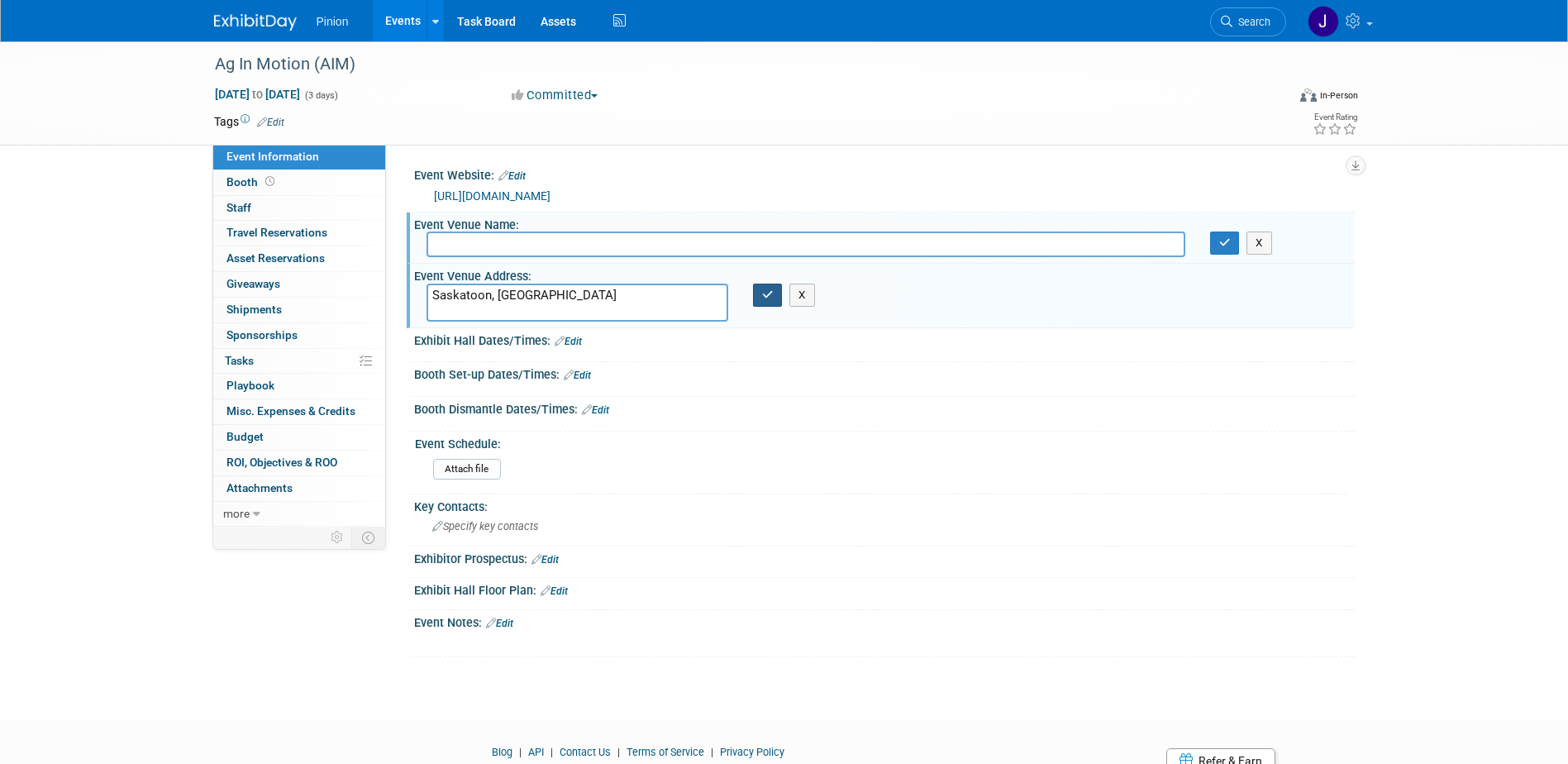
type textarea "Saskatoon, SK"
click at [771, 297] on icon "button" at bounding box center [767, 295] width 11 height 10
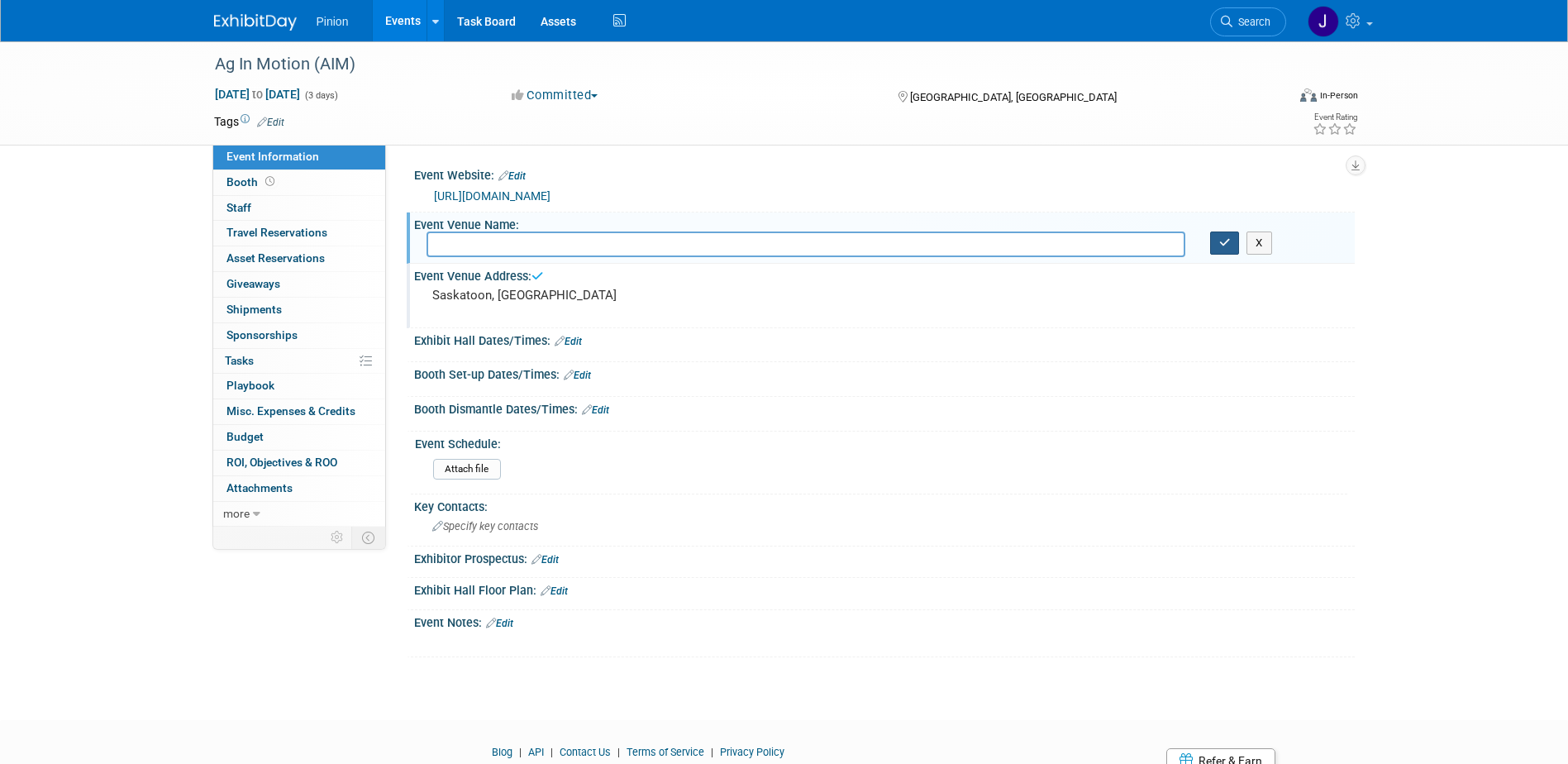
click at [1223, 243] on icon "button" at bounding box center [1225, 242] width 11 height 10
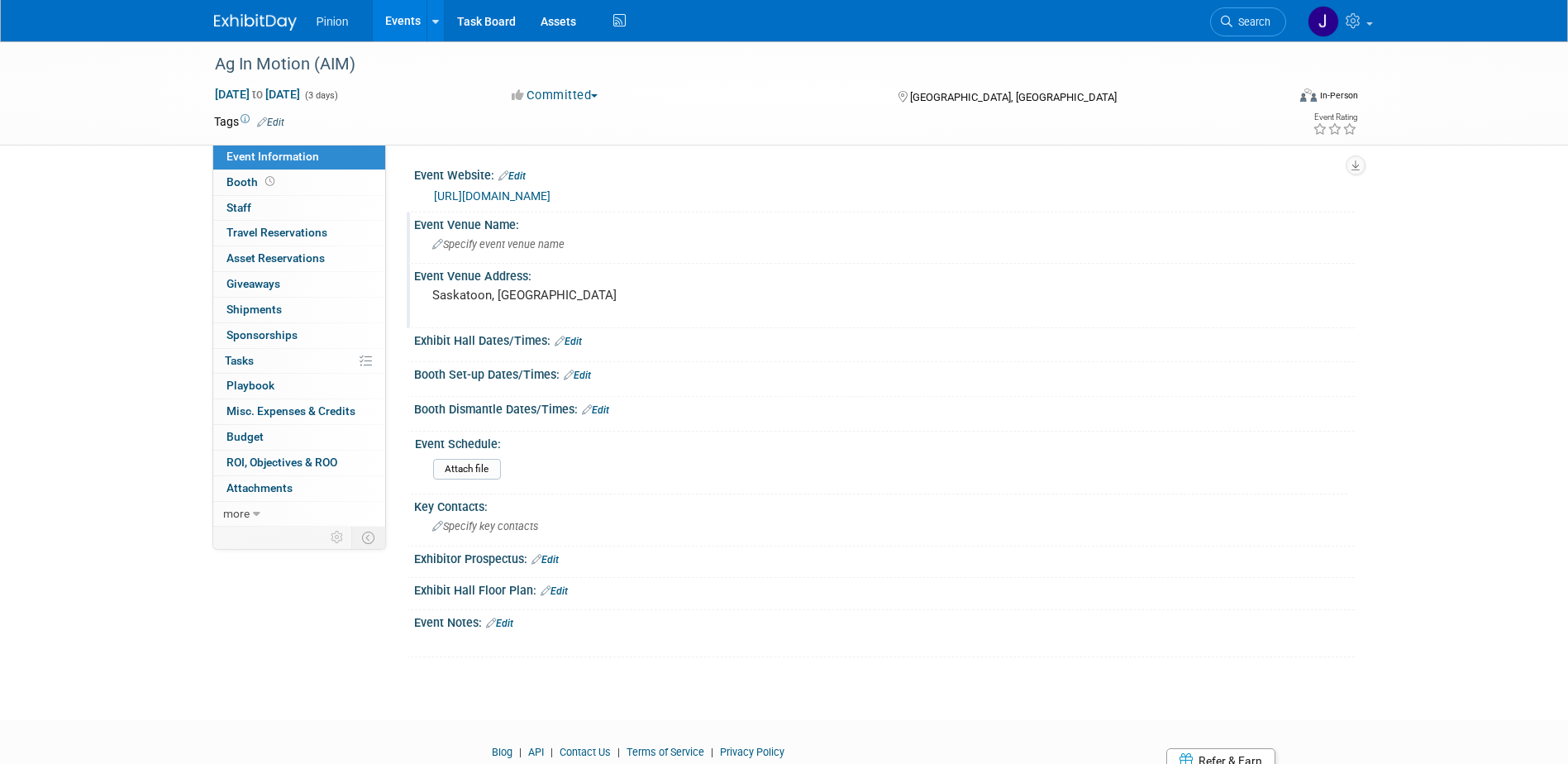
click at [270, 26] on img at bounding box center [256, 23] width 83 height 17
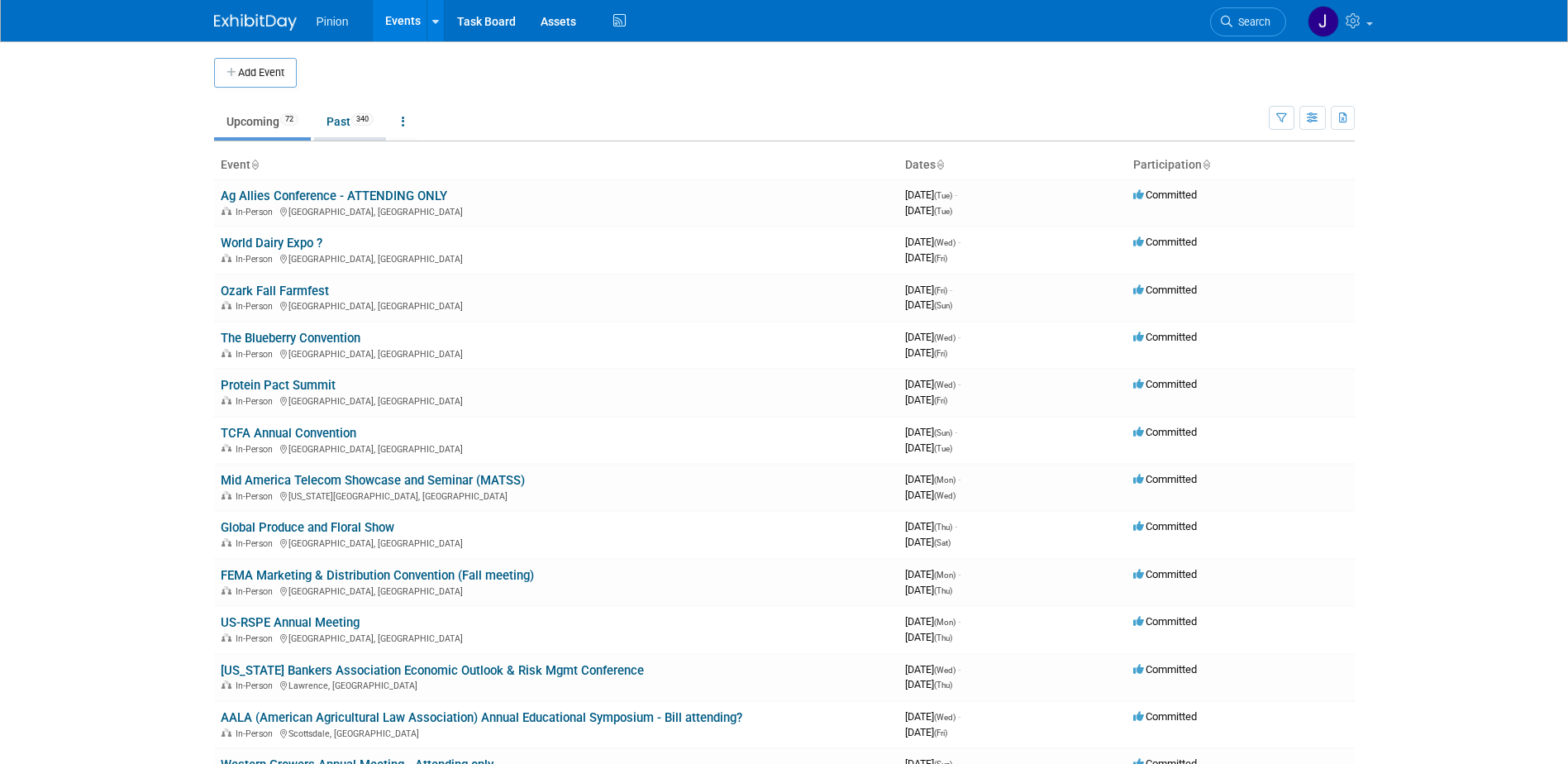
click at [351, 130] on link "Past 340" at bounding box center [350, 121] width 72 height 31
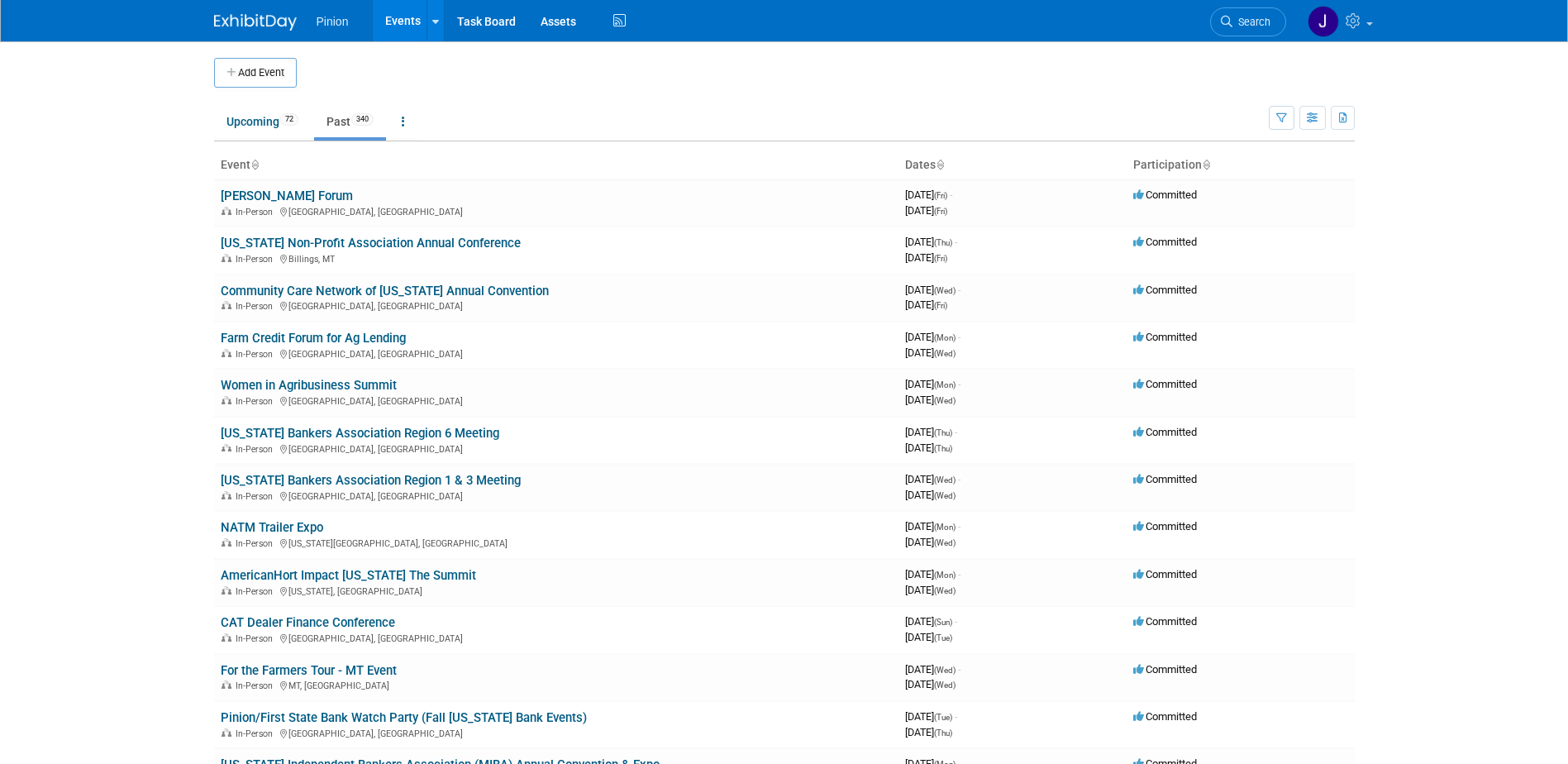
click at [256, 161] on icon at bounding box center [254, 165] width 8 height 10
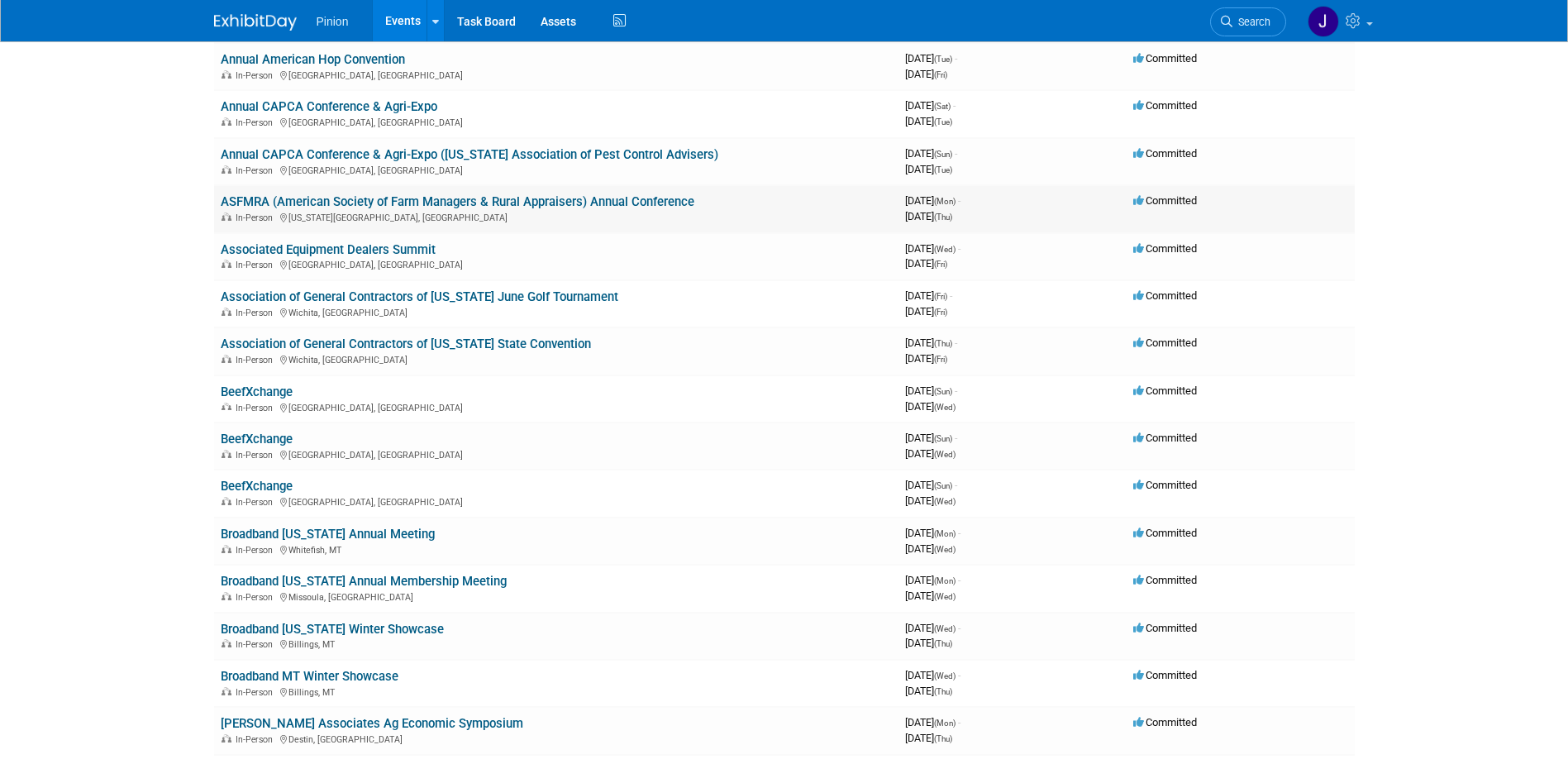
scroll to position [1901, 0]
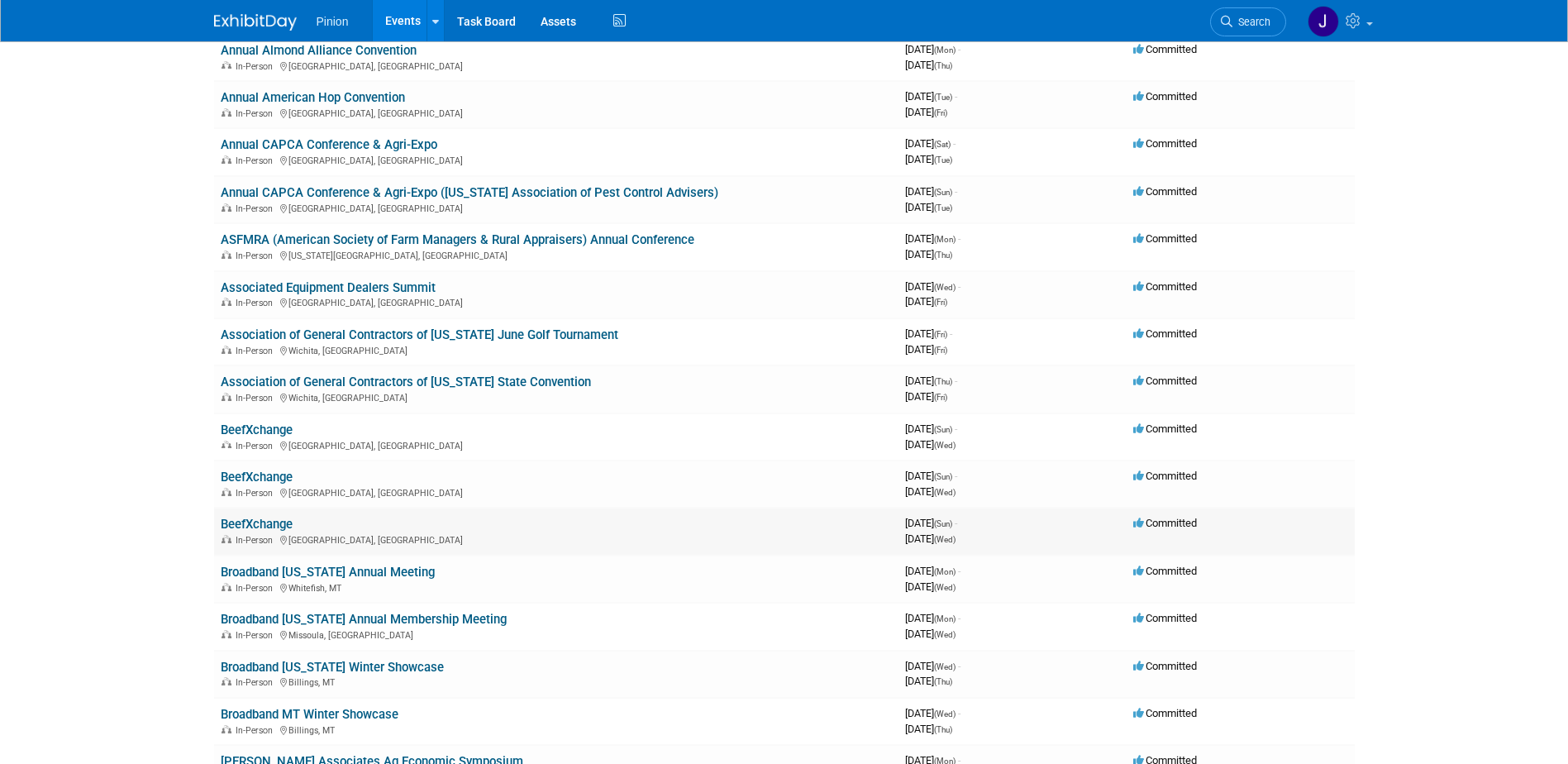
click at [272, 521] on link "BeefXchange" at bounding box center [257, 524] width 72 height 15
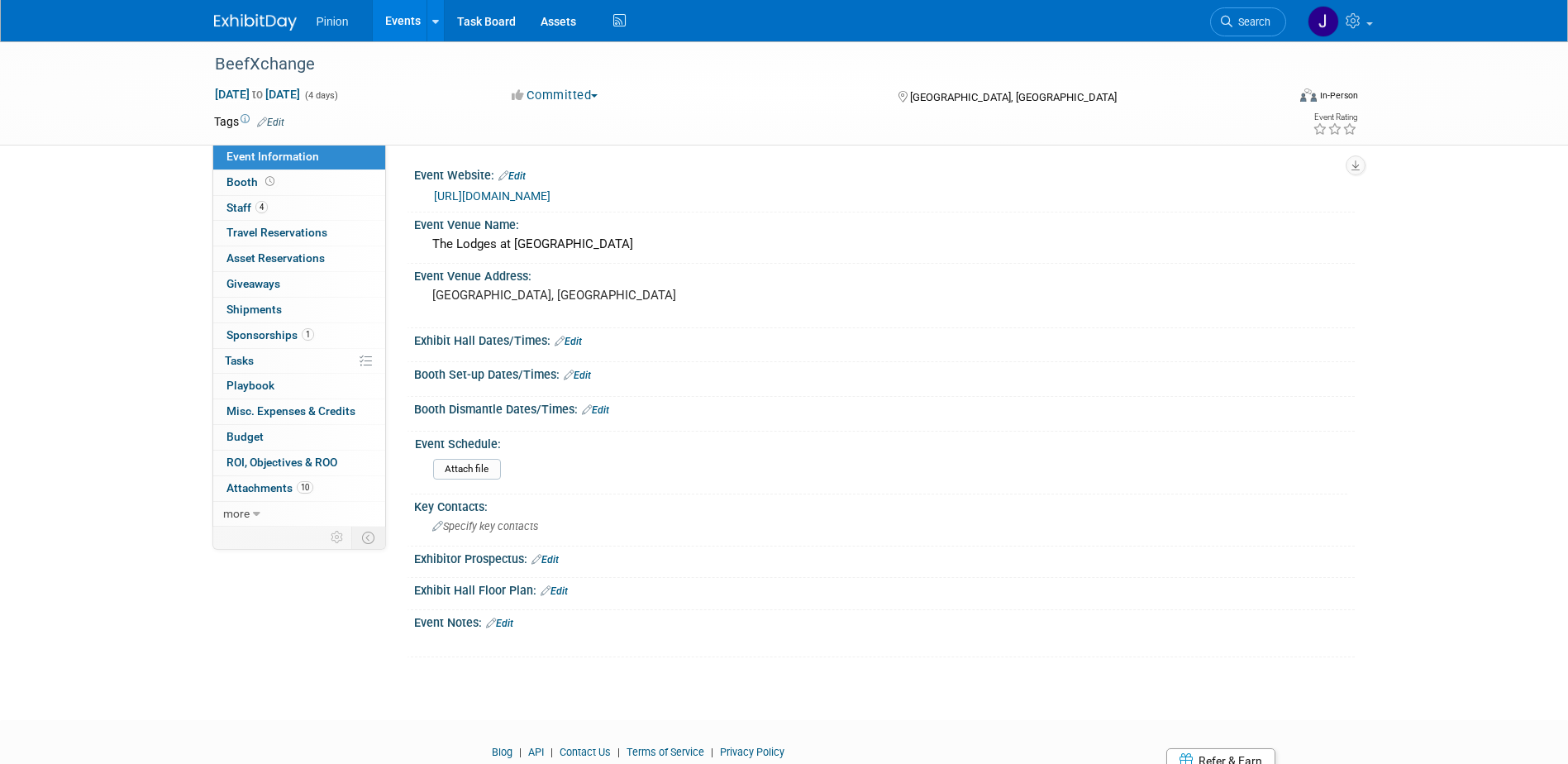
click at [550, 196] on link "[URL][DOMAIN_NAME]" at bounding box center [492, 196] width 116 height 13
click at [266, 20] on img at bounding box center [256, 23] width 83 height 17
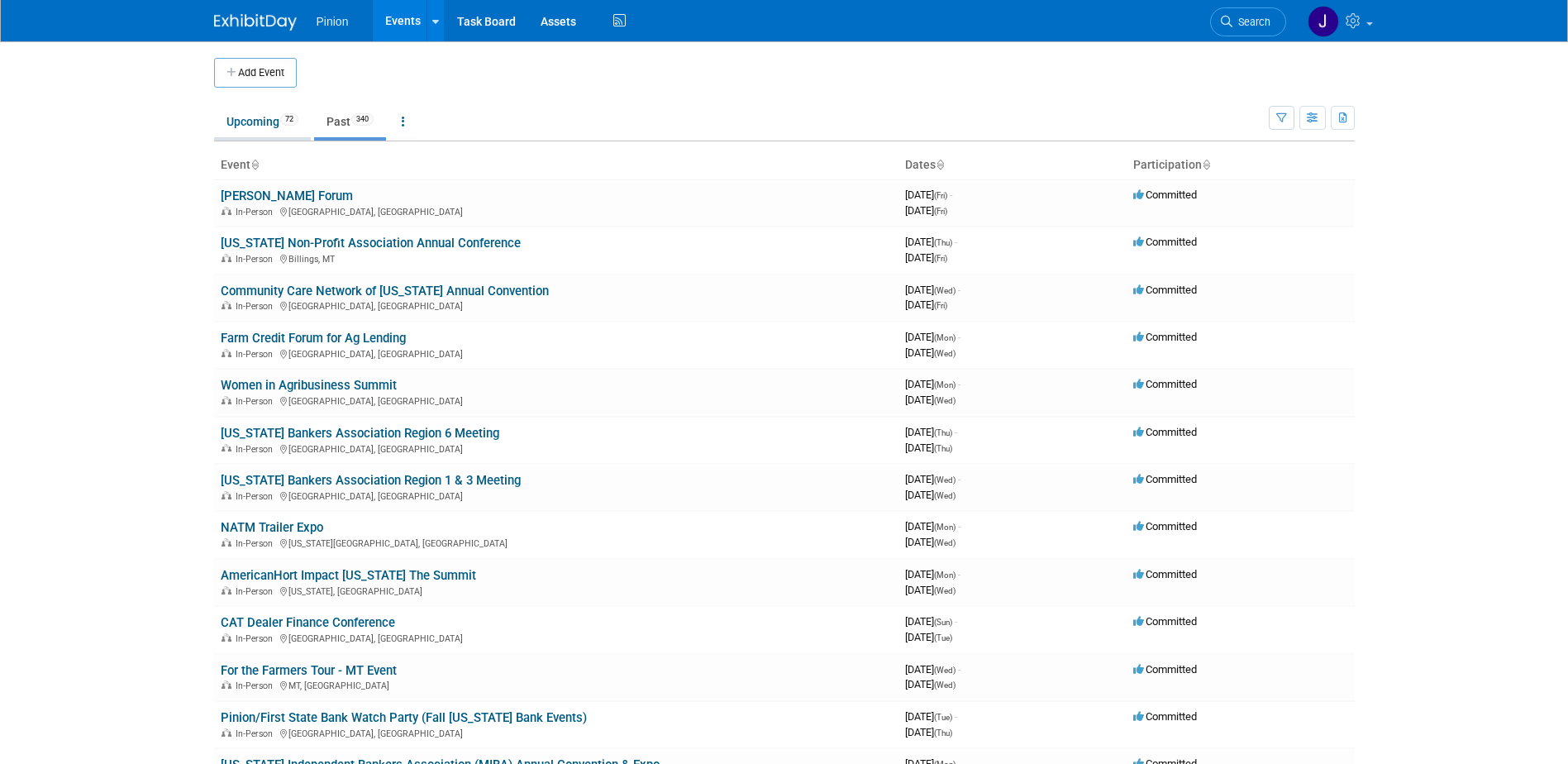
click at [263, 116] on link "Upcoming 72" at bounding box center [262, 121] width 96 height 31
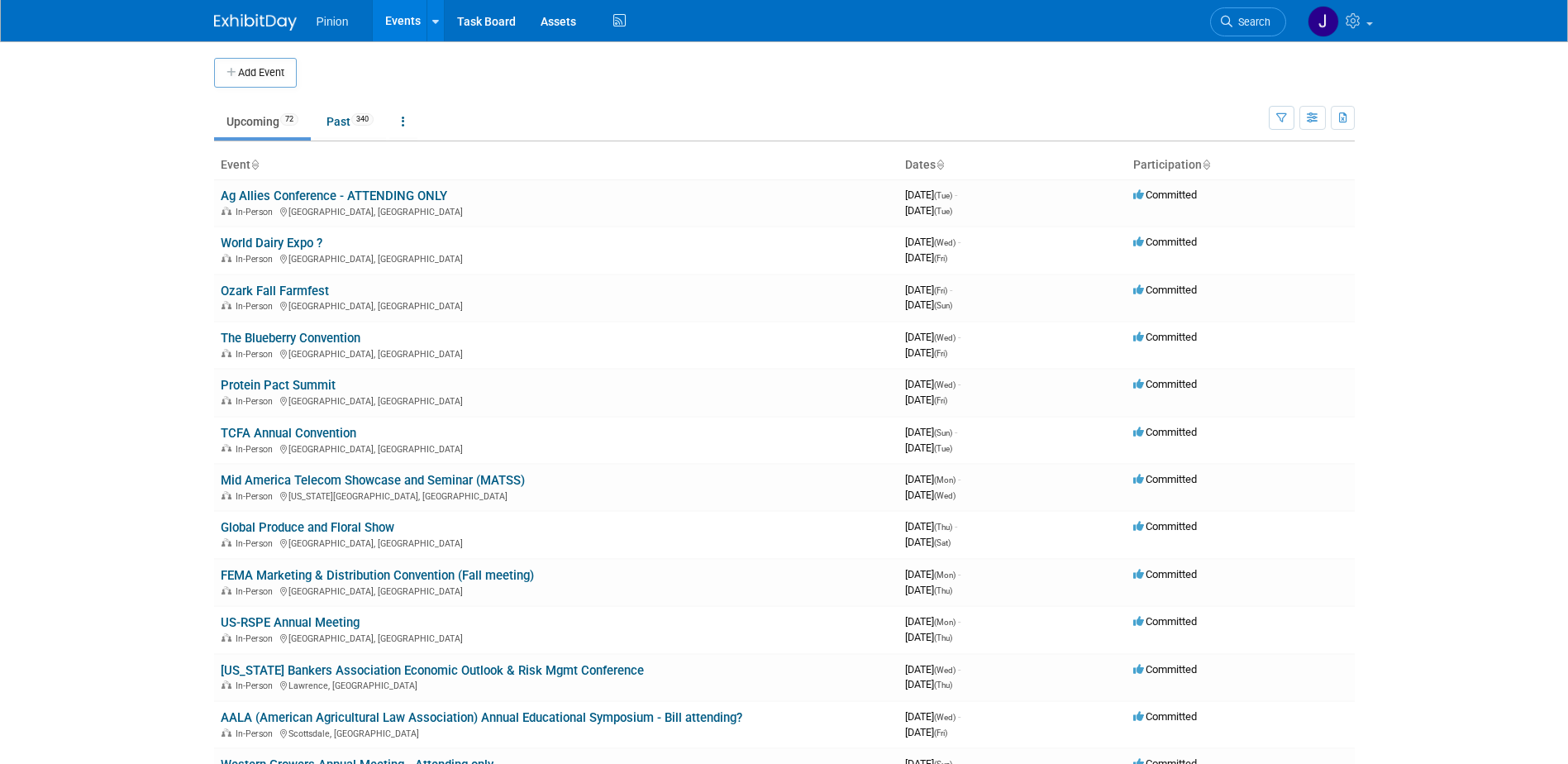
click at [251, 161] on icon at bounding box center [254, 165] width 8 height 10
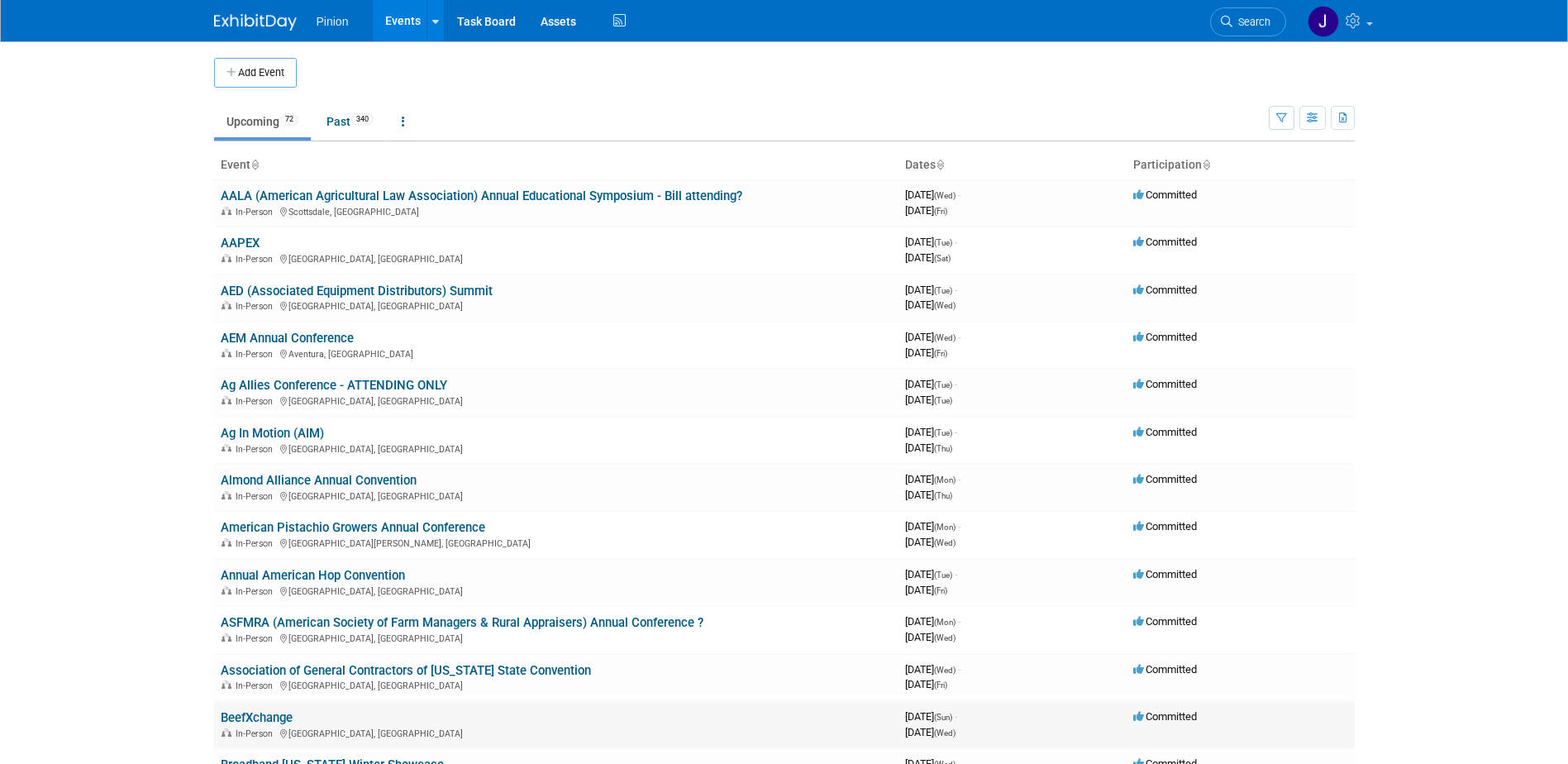
click at [268, 716] on link "BeefXchange" at bounding box center [257, 718] width 72 height 15
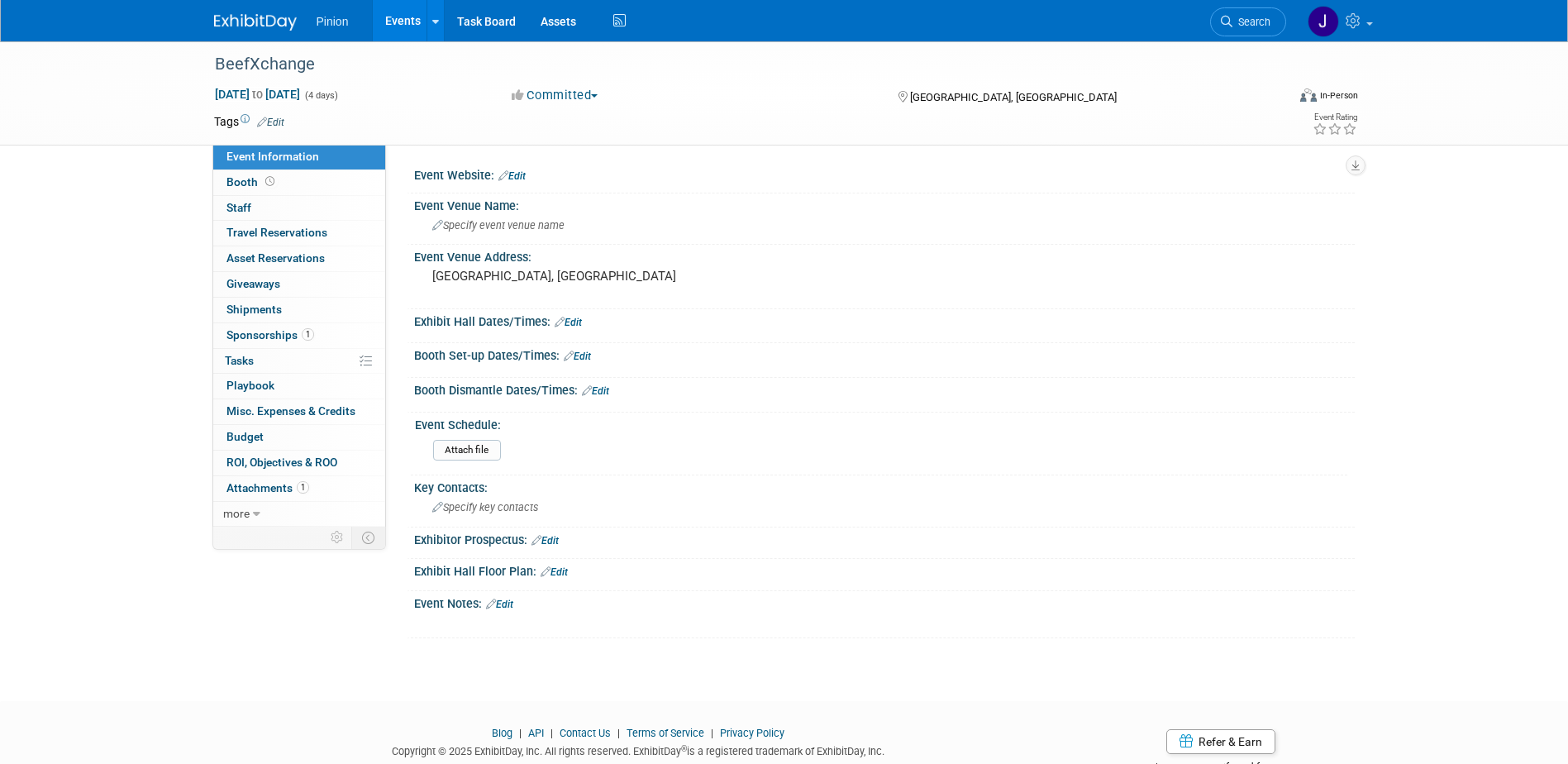
click at [515, 177] on link "Edit" at bounding box center [512, 176] width 27 height 11
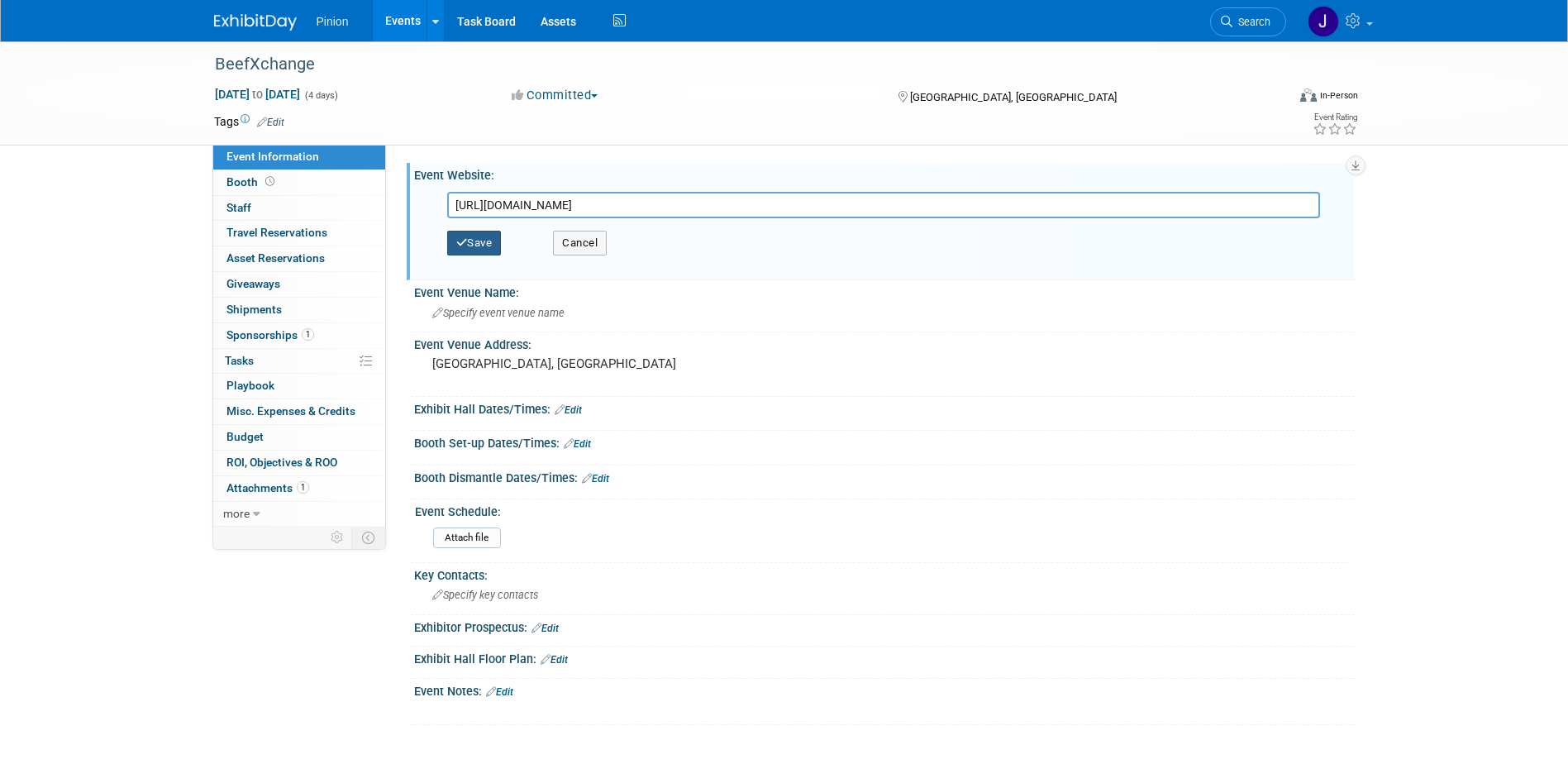
type input "https://www.verticalxchange.com/beefxchange"
click at [483, 236] on button "Save" at bounding box center [475, 243] width 55 height 25
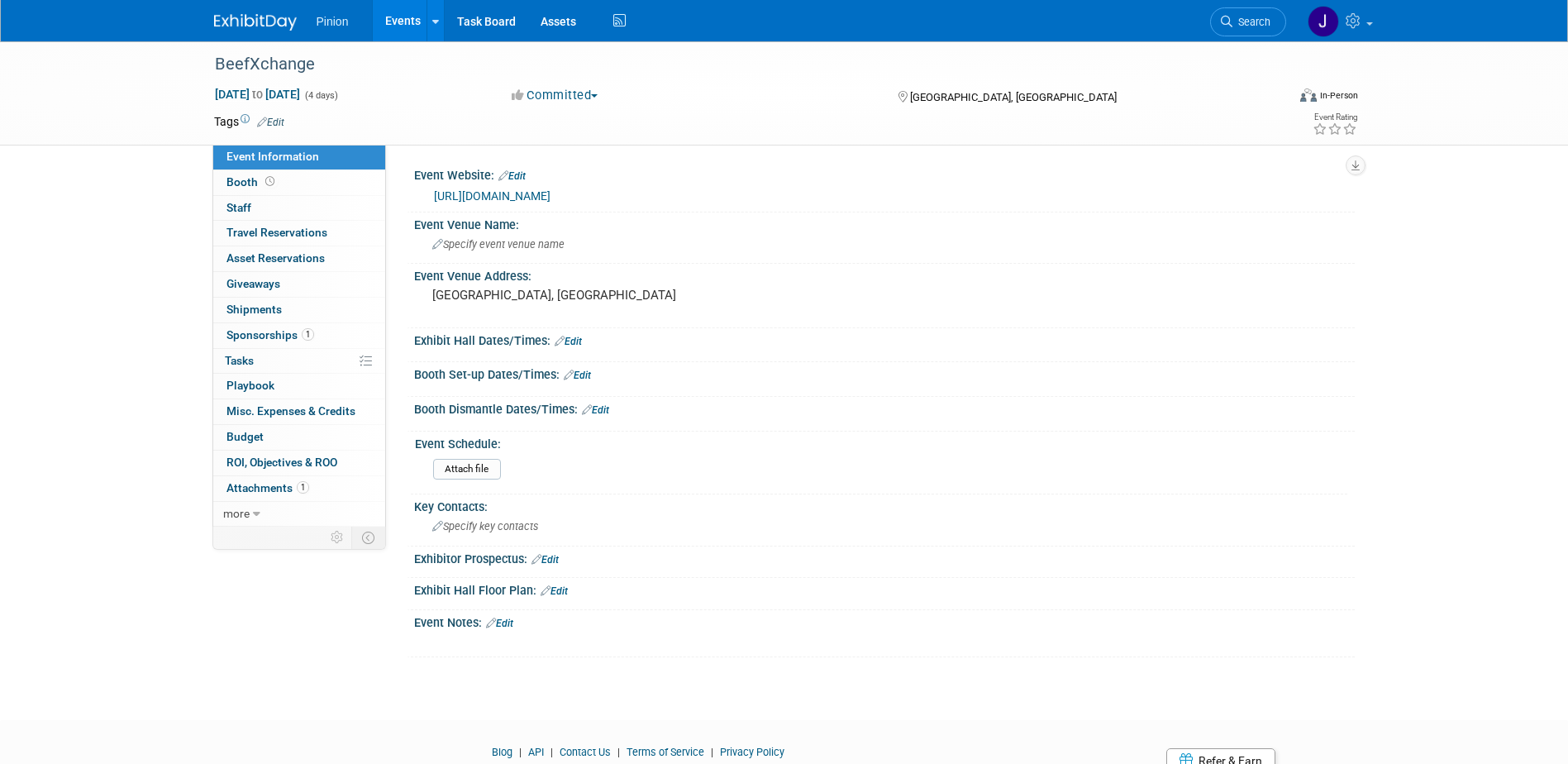
click at [270, 17] on img at bounding box center [256, 23] width 83 height 17
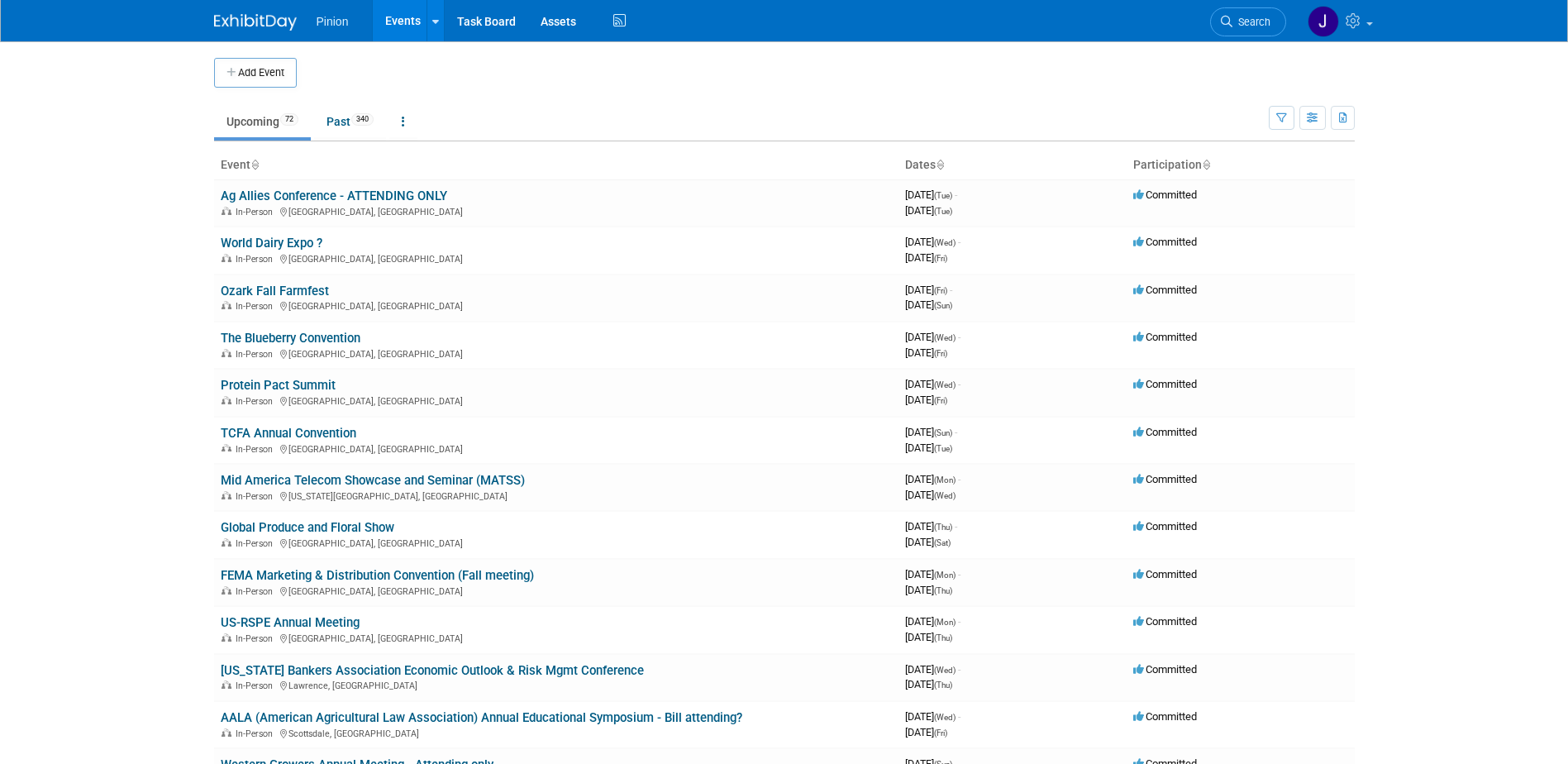
click at [256, 163] on icon at bounding box center [254, 165] width 8 height 10
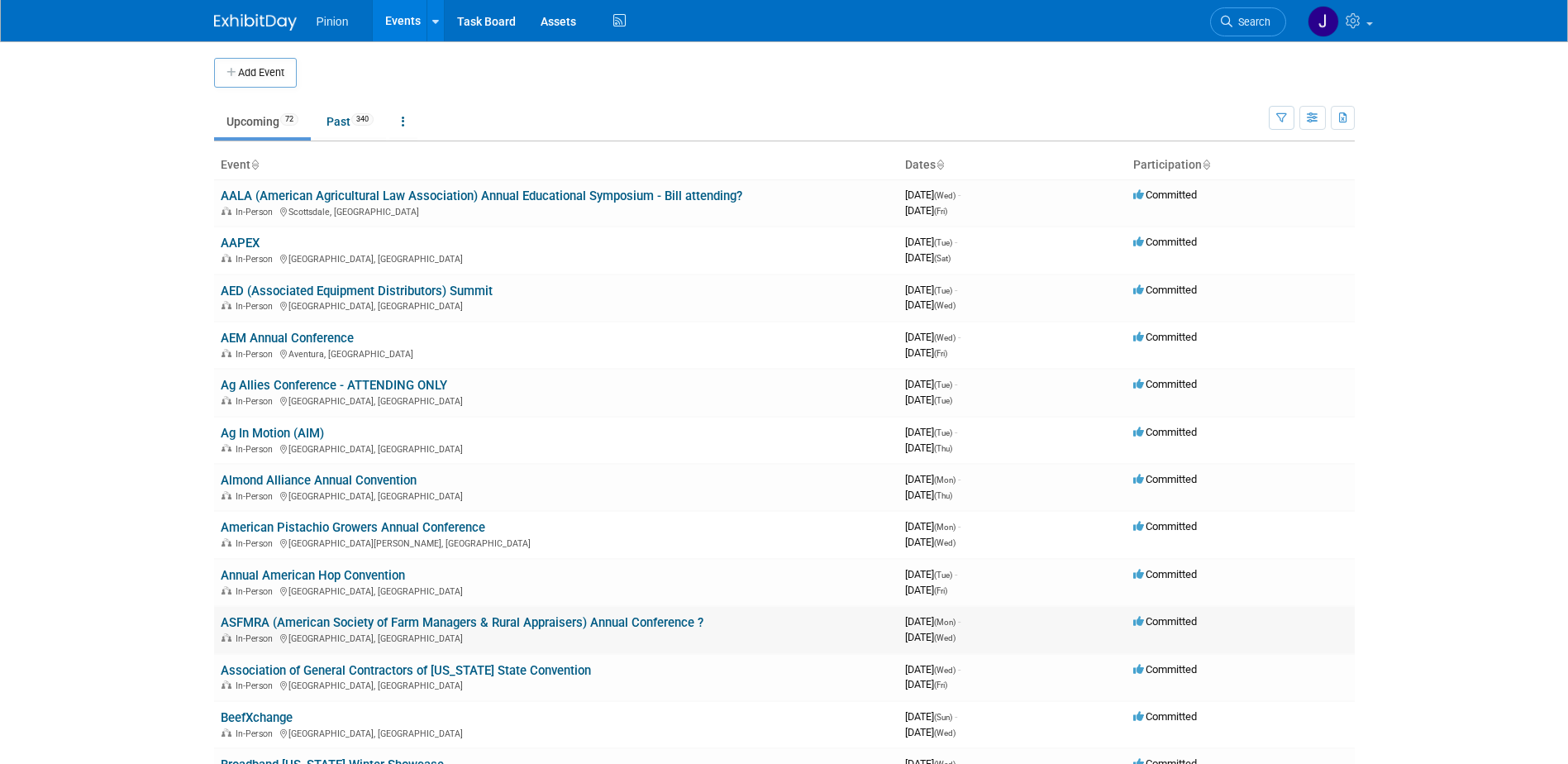
click at [475, 620] on link "ASFMRA (American Society of Farm Managers & Rural Appraisers) Annual Conference…" at bounding box center [462, 623] width 482 height 15
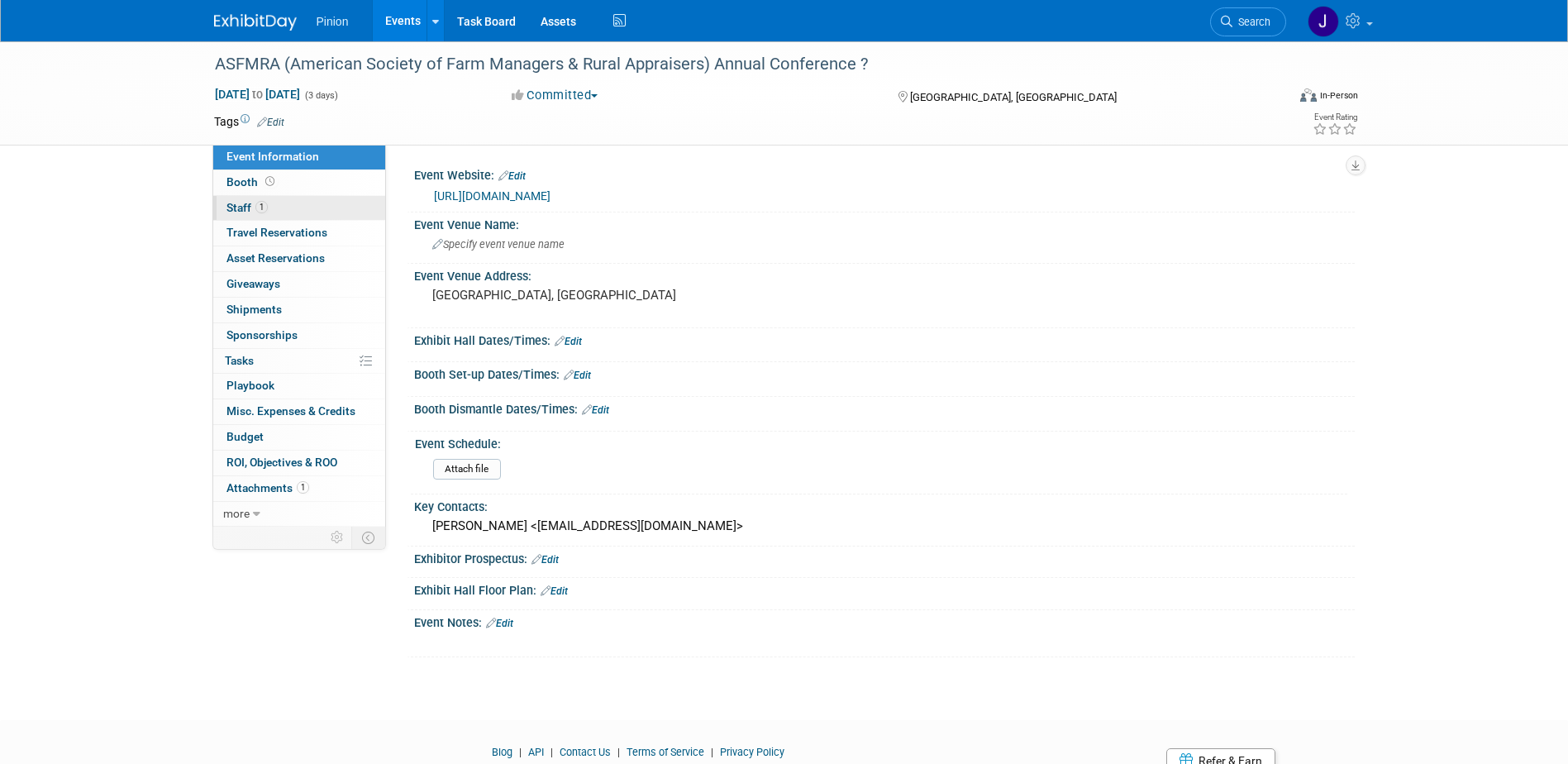
click at [269, 212] on link "1 Staff 1" at bounding box center [299, 209] width 172 height 25
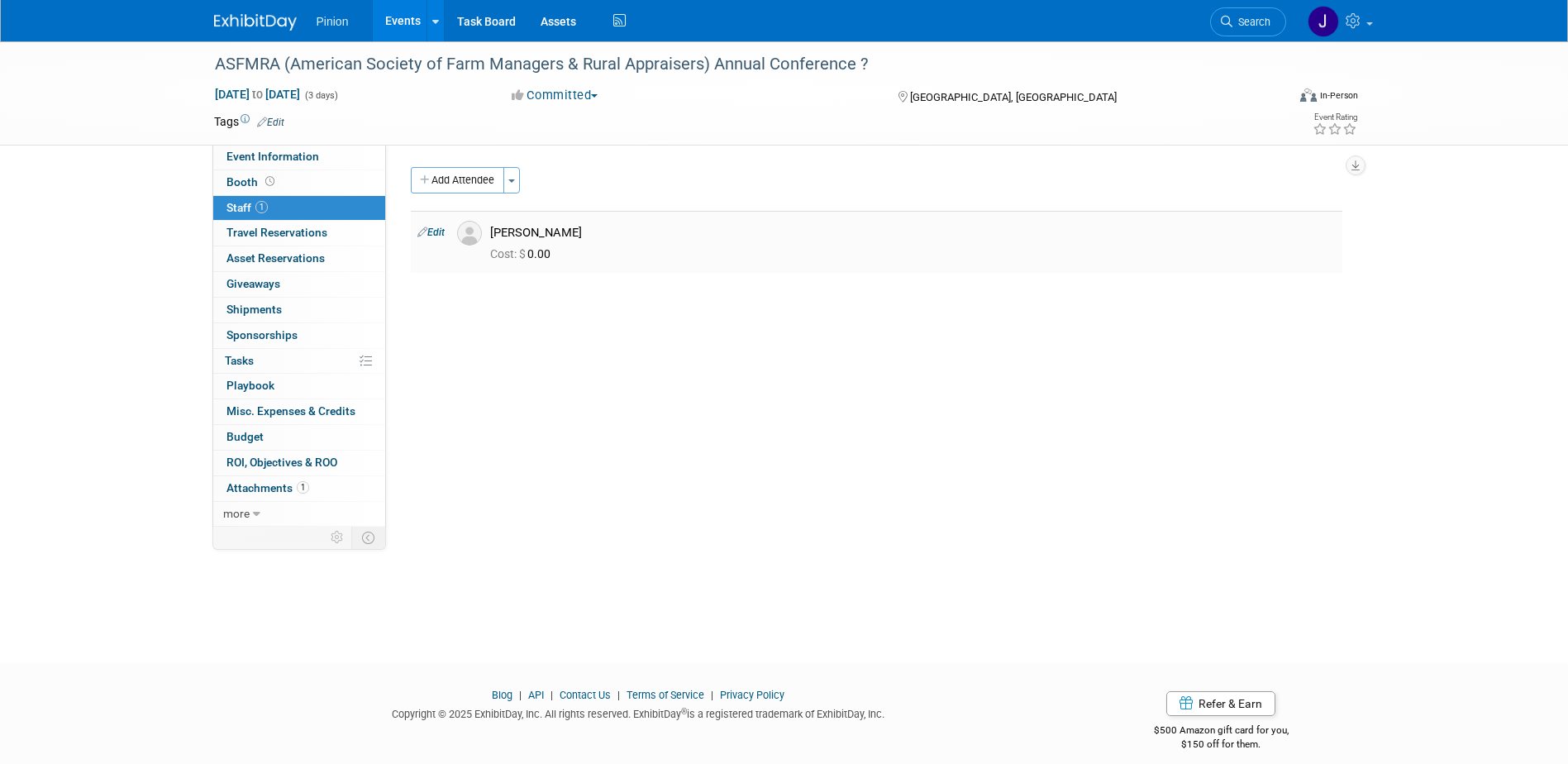
click at [436, 233] on link "Edit" at bounding box center [430, 232] width 27 height 11
select select "c57b3c31-74dd-405f-8073-a6d78b19360a"
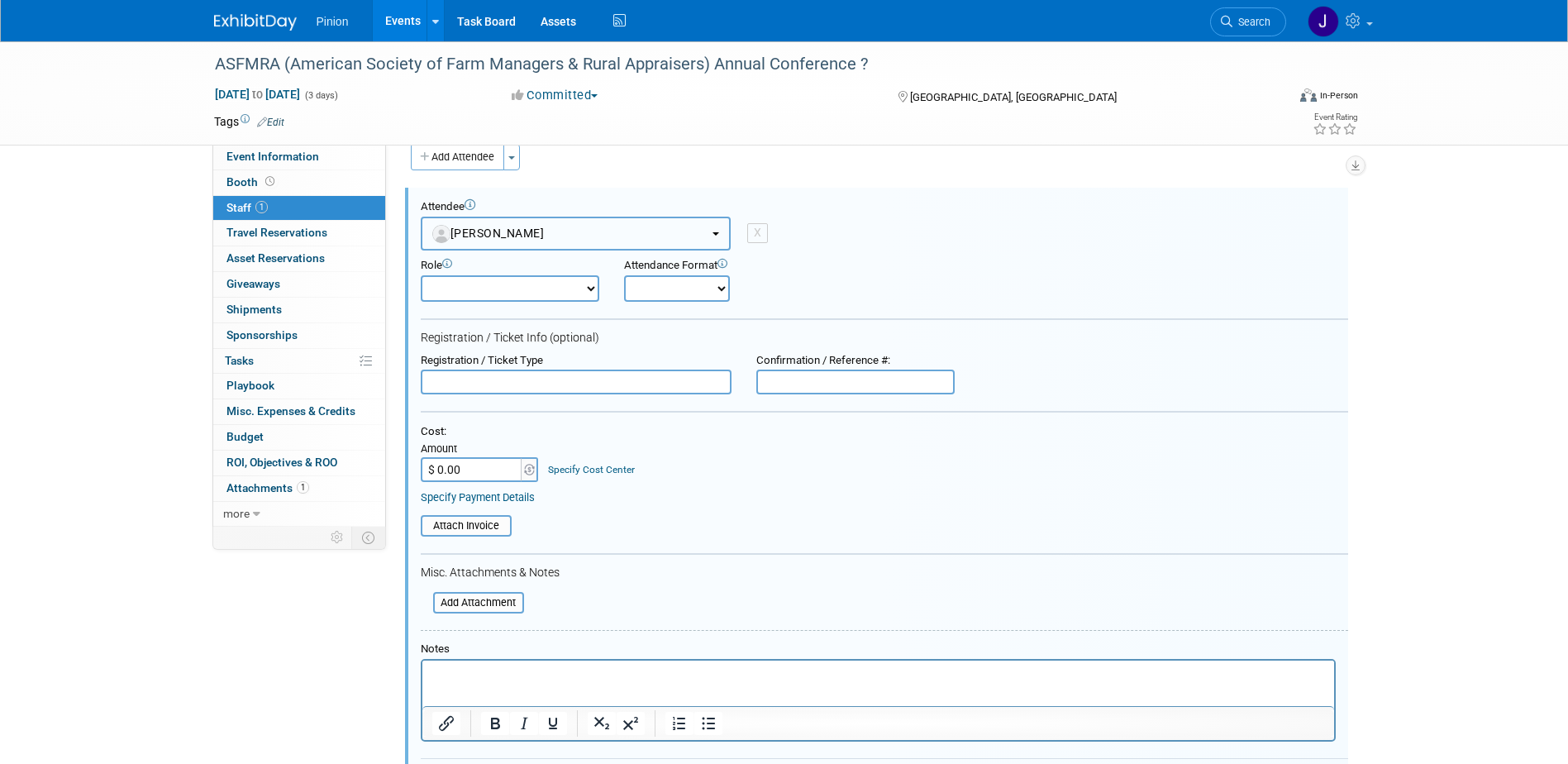
click at [642, 237] on button "[PERSON_NAME]" at bounding box center [576, 233] width 310 height 34
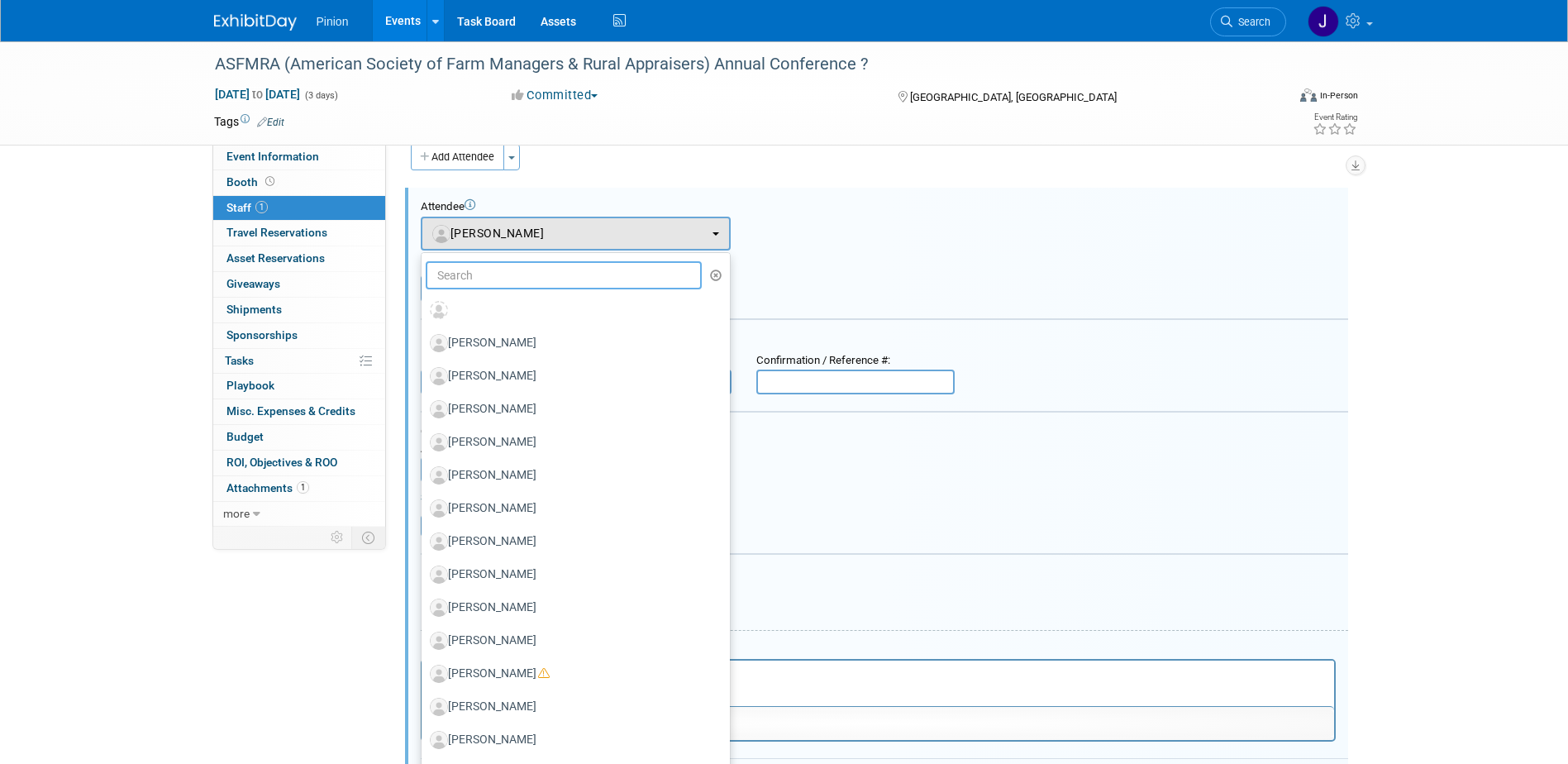
click at [509, 277] on input "text" at bounding box center [564, 276] width 277 height 28
click at [496, 302] on label at bounding box center [571, 310] width 283 height 26
click at [424, 303] on input "radio" at bounding box center [418, 308] width 10 height 10
select select
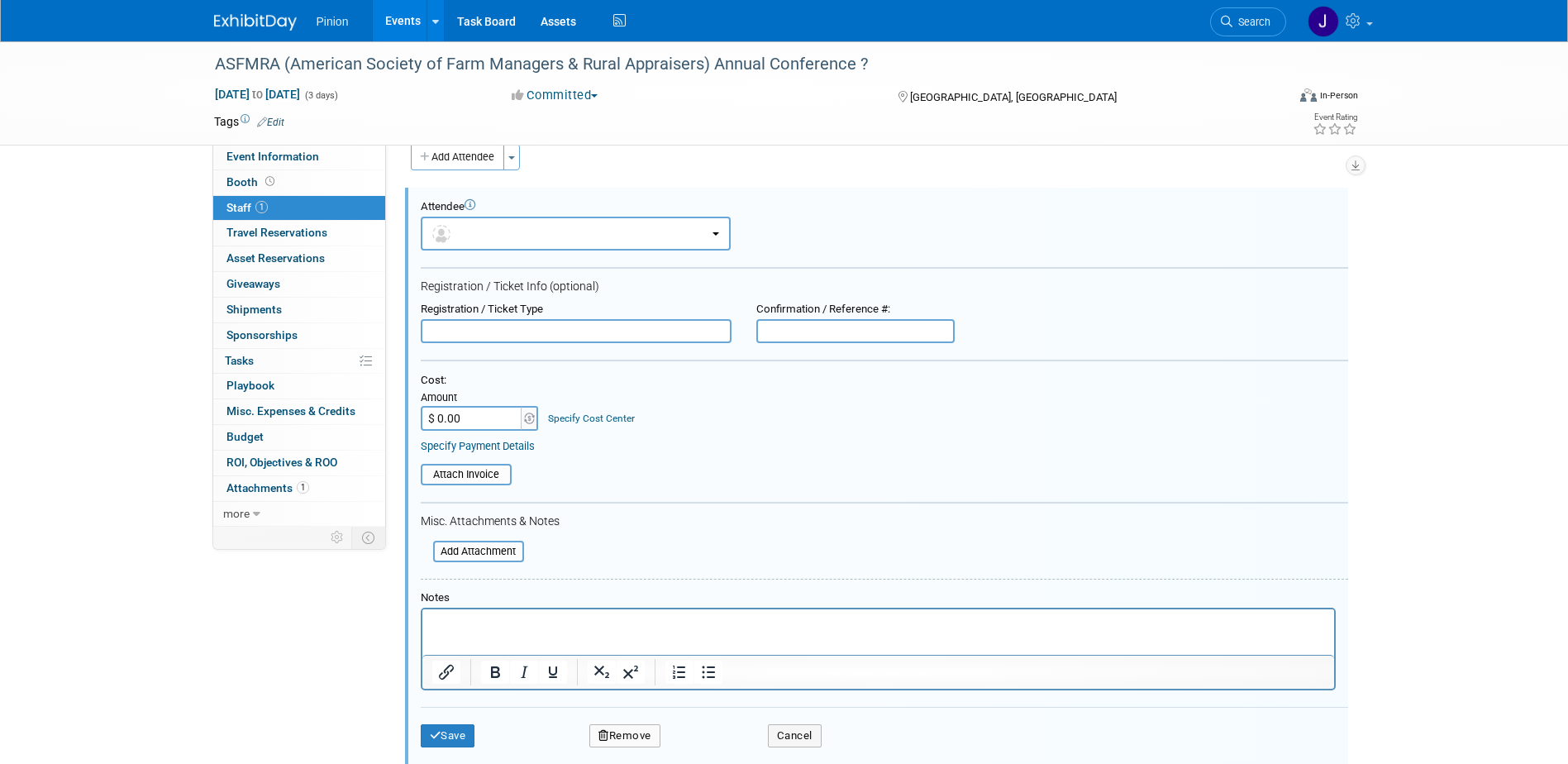
click at [576, 616] on p "Rich Text Area. Press ALT-0 for help." at bounding box center [878, 624] width 893 height 17
click at [466, 739] on button "Save" at bounding box center [448, 736] width 55 height 24
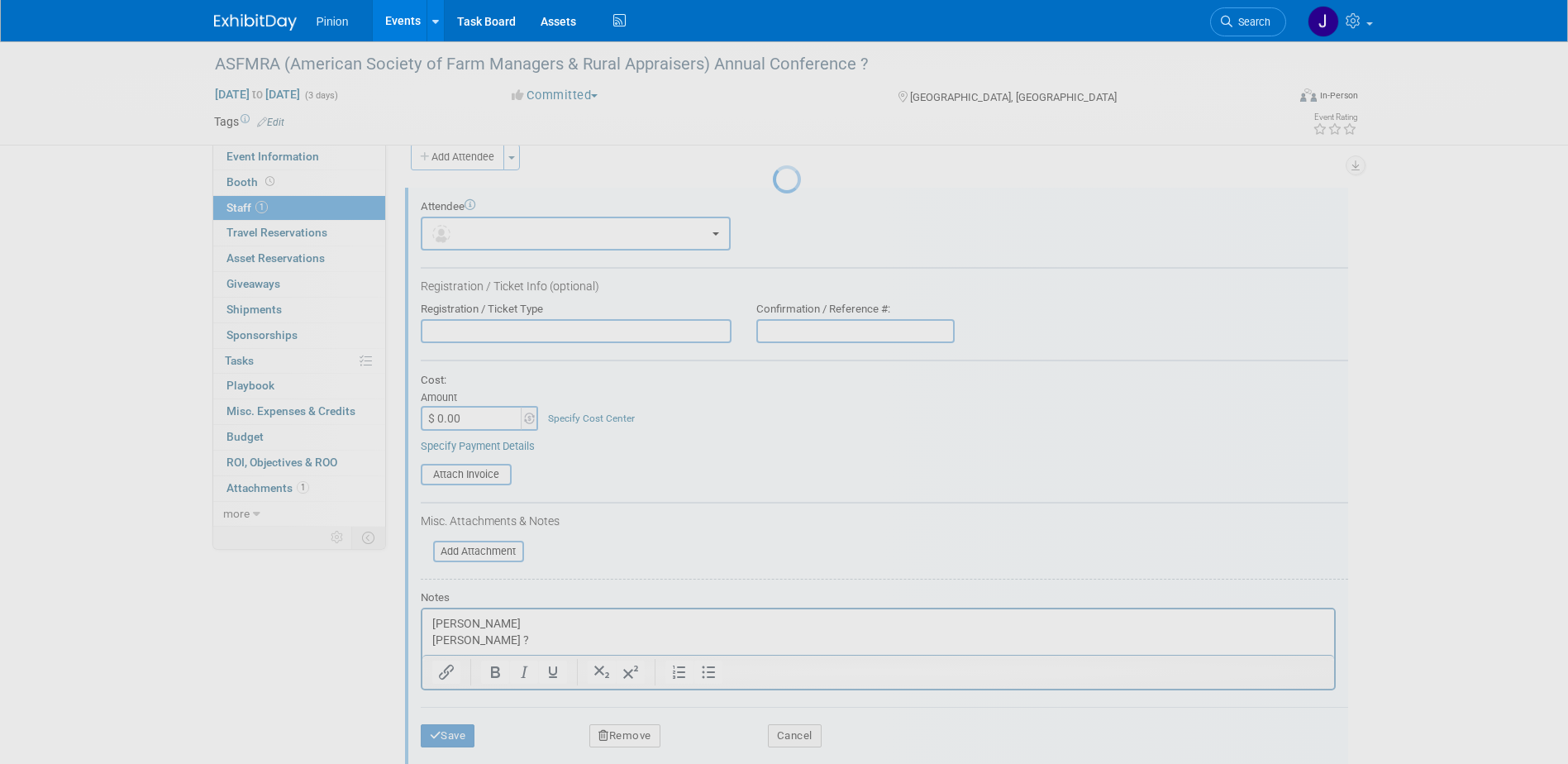
scroll to position [15, 0]
